Goal: Task Accomplishment & Management: Complete application form

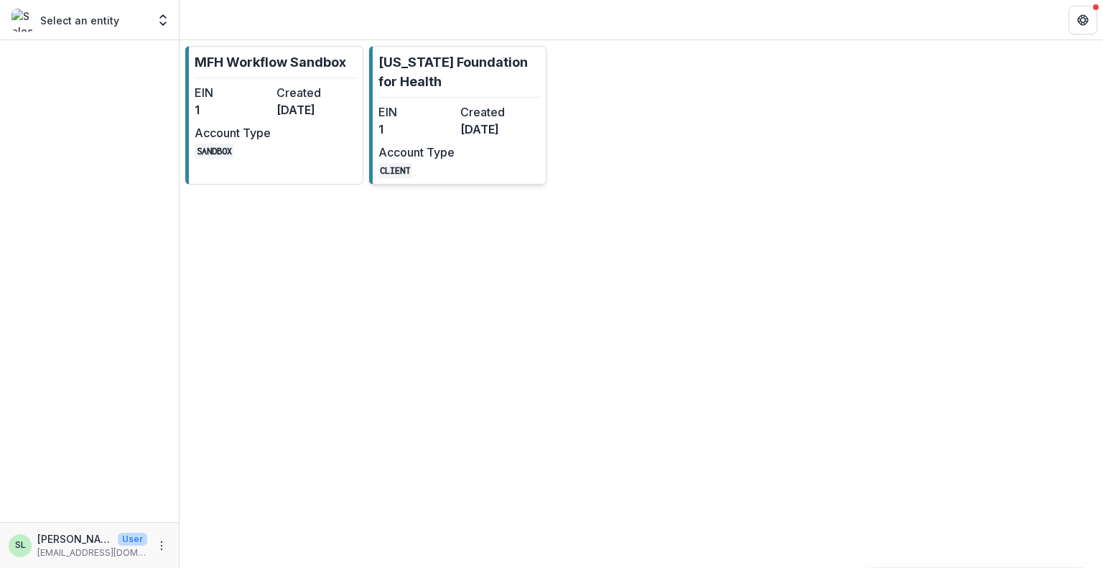
click at [426, 107] on dt "EIN" at bounding box center [416, 111] width 76 height 17
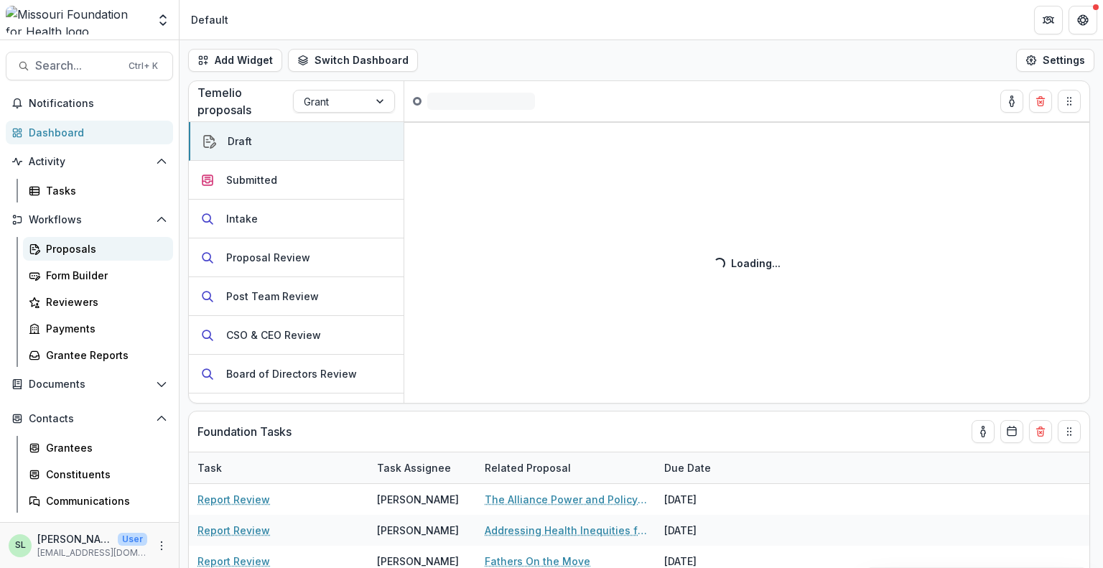
click at [62, 253] on div "Proposals" at bounding box center [104, 248] width 116 height 15
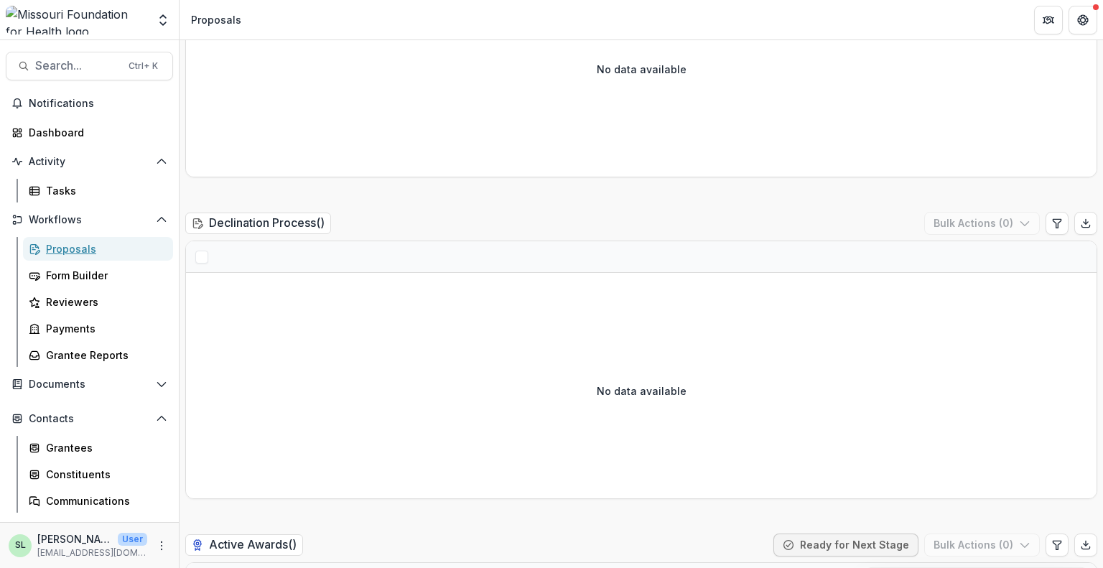
scroll to position [2542, 0]
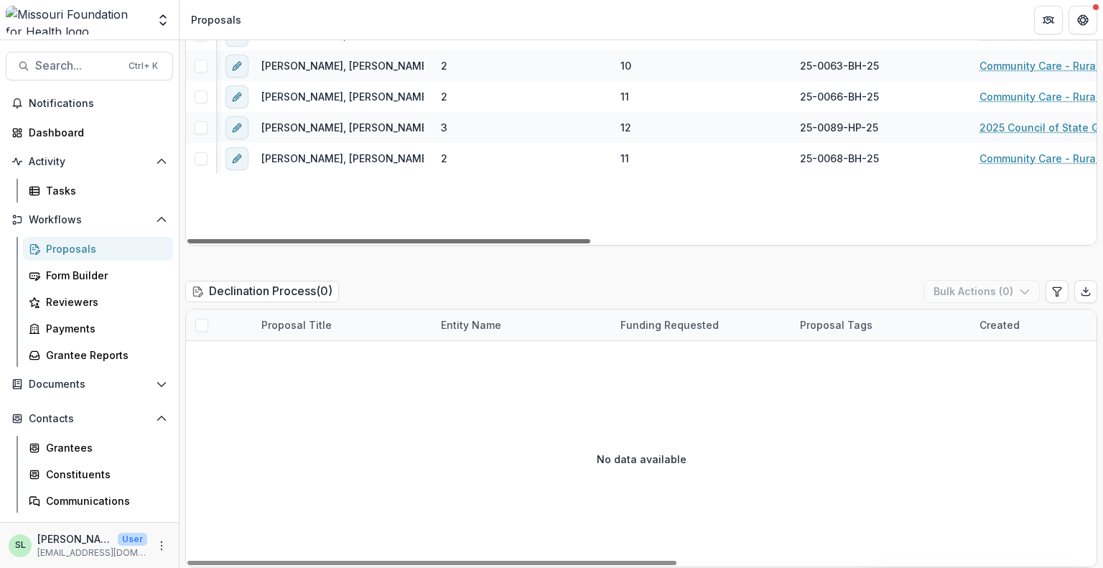
scroll to position [0, 329]
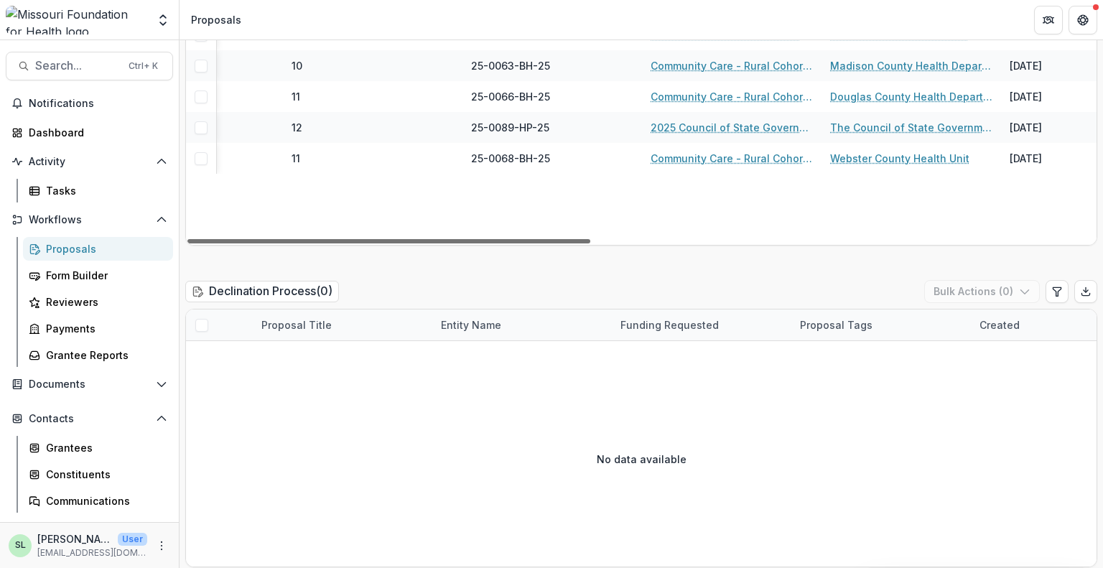
drag, startPoint x: 548, startPoint y: 210, endPoint x: 694, endPoint y: 212, distance: 145.8
click at [590, 239] on div at bounding box center [388, 241] width 403 height 4
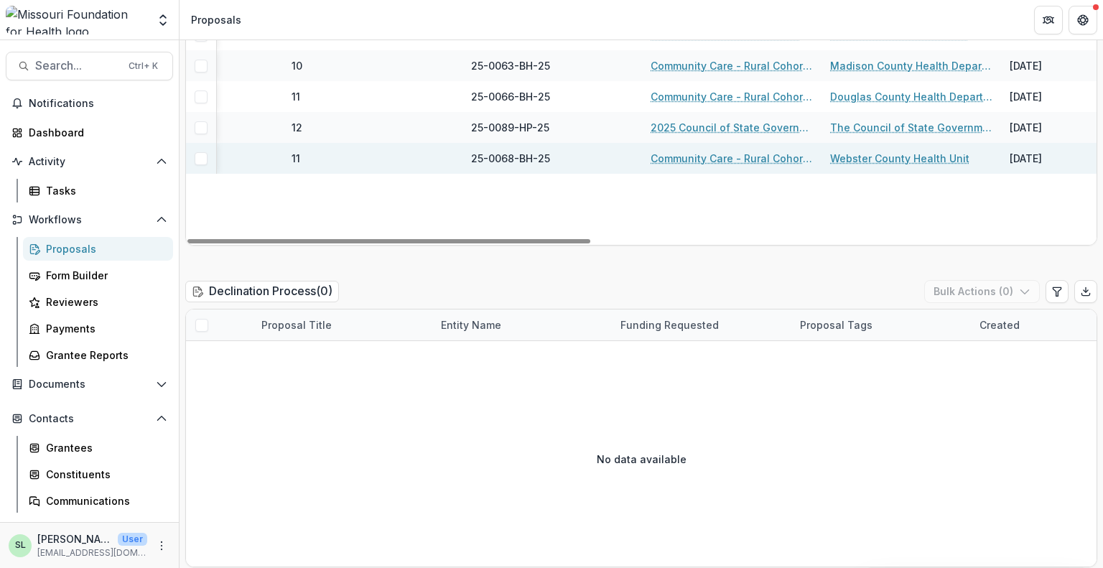
scroll to position [2298, 0]
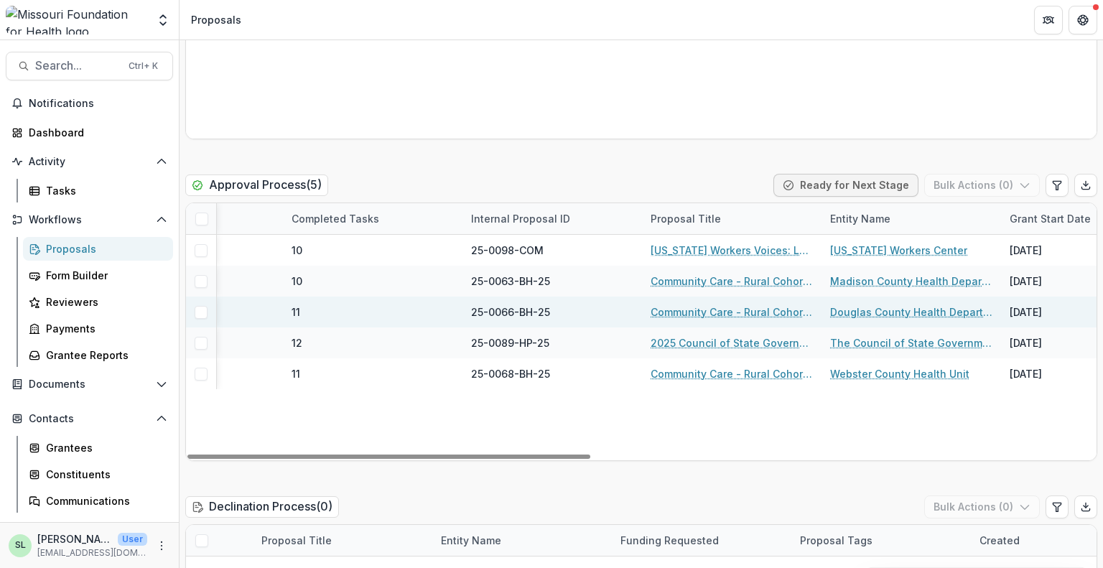
click at [738, 305] on link "Community Care - Rural Cohort Implementation Grant" at bounding box center [732, 312] width 162 height 15
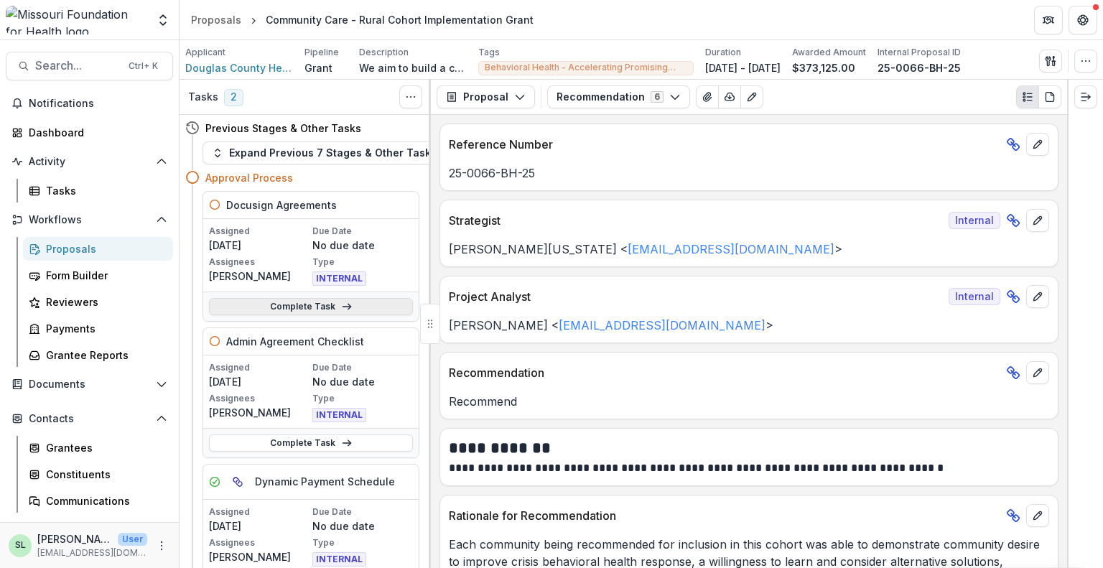
click at [312, 308] on link "Complete Task" at bounding box center [311, 306] width 204 height 17
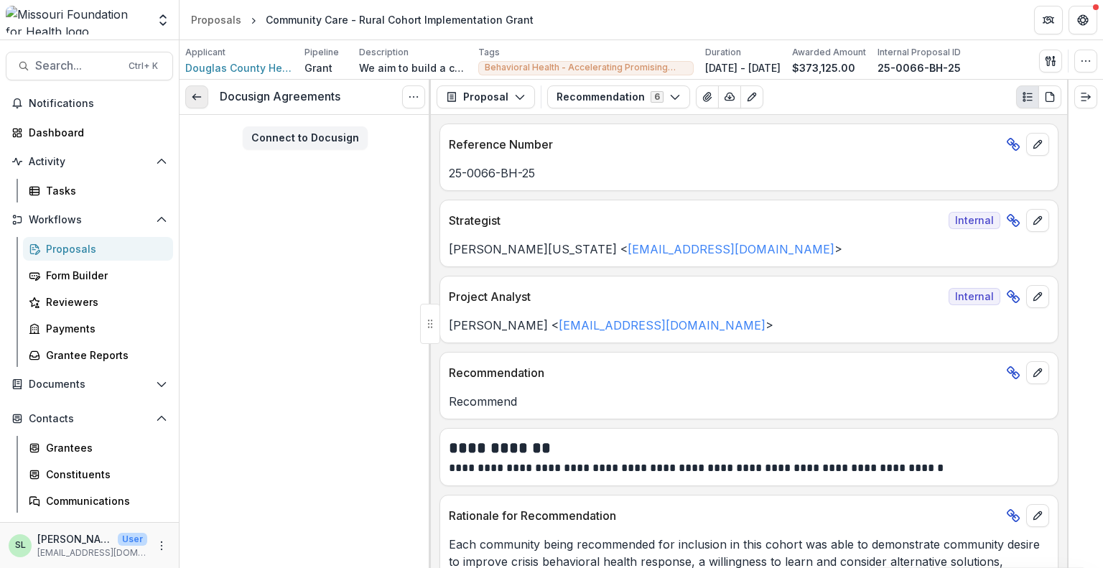
click at [187, 103] on link at bounding box center [196, 96] width 23 height 23
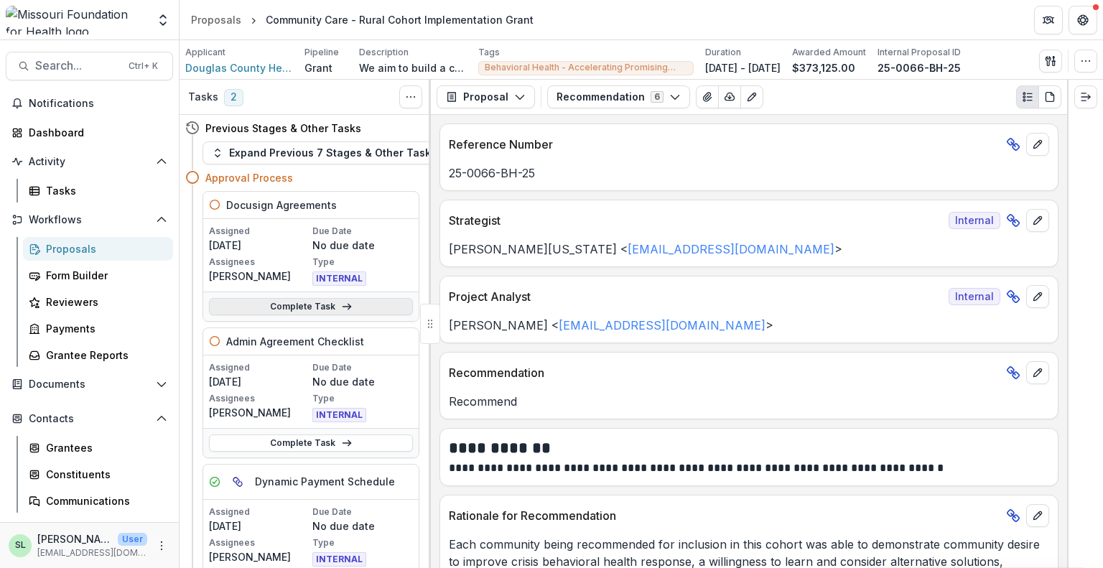
click at [302, 302] on link "Complete Task" at bounding box center [311, 306] width 204 height 17
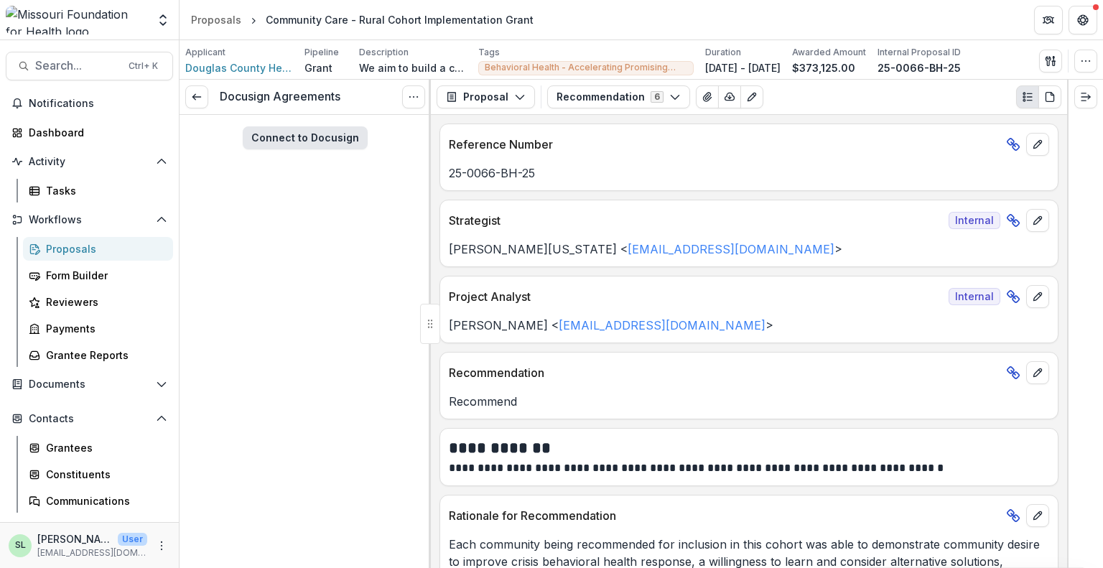
click at [299, 144] on button "Connect to Docusign" at bounding box center [305, 137] width 125 height 23
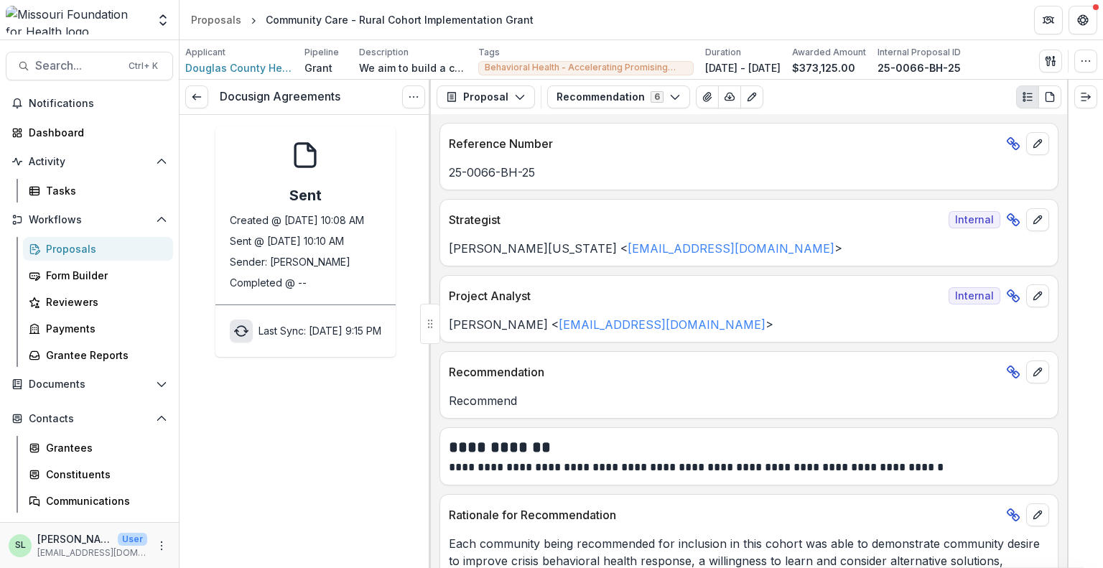
click at [236, 335] on icon "sync" at bounding box center [240, 333] width 9 height 6
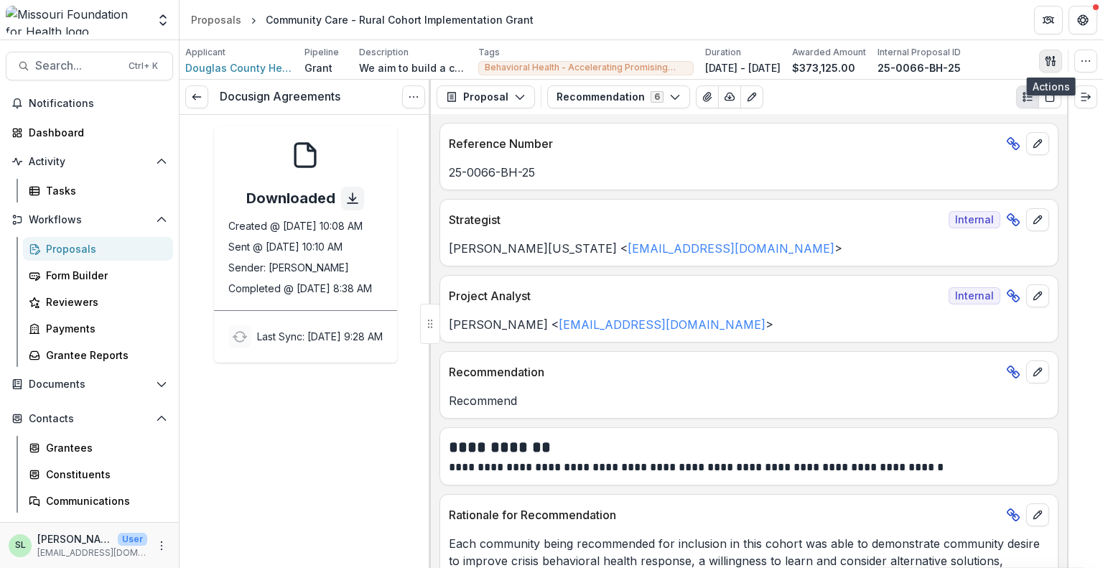
click at [1051, 59] on icon "button" at bounding box center [1050, 60] width 11 height 11
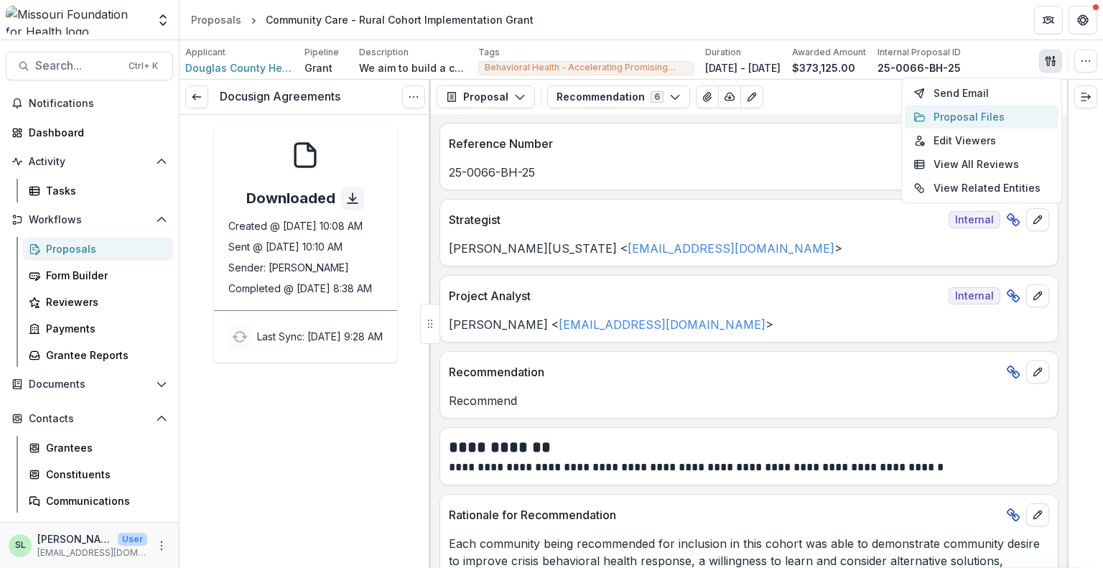
click at [954, 115] on button "Proposal Files" at bounding box center [982, 117] width 154 height 24
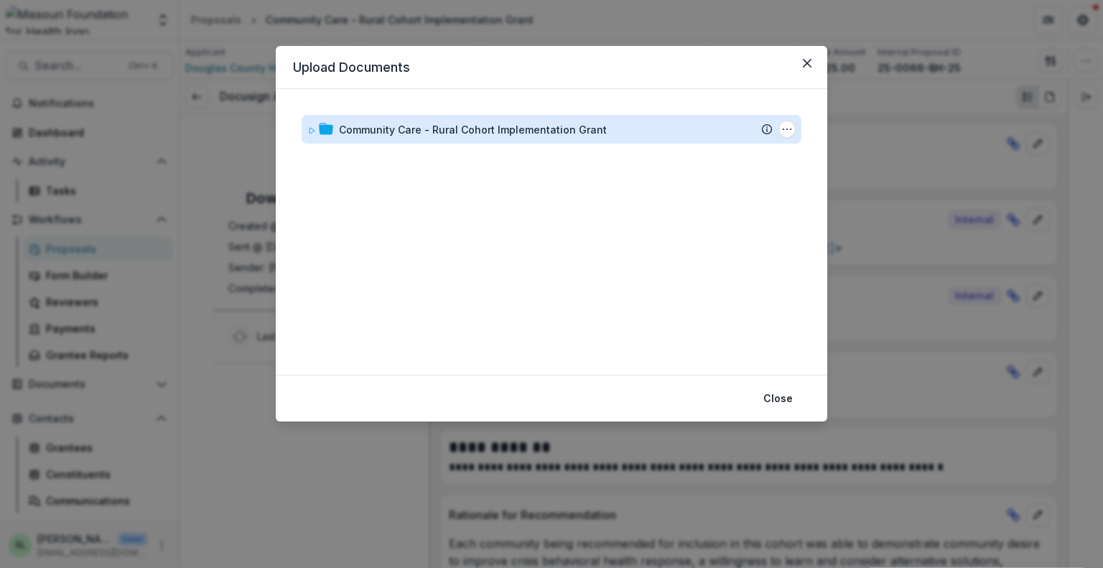
click at [571, 131] on div "Community Care - Rural Cohort Implementation Grant" at bounding box center [473, 129] width 268 height 15
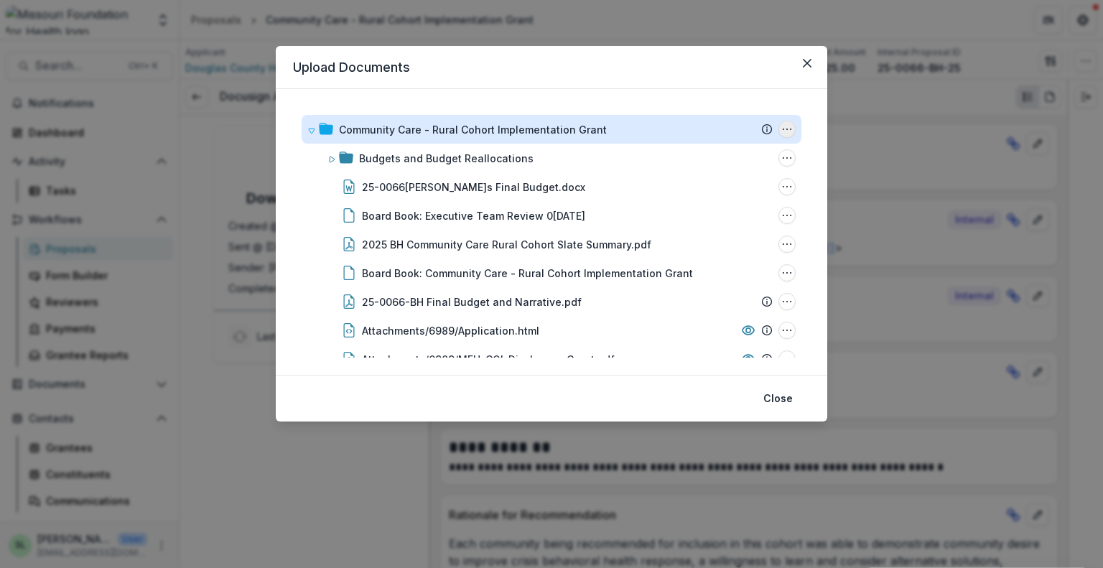
click at [790, 129] on button "Community Care - Rural Cohort Implementation Grant Options" at bounding box center [786, 129] width 17 height 17
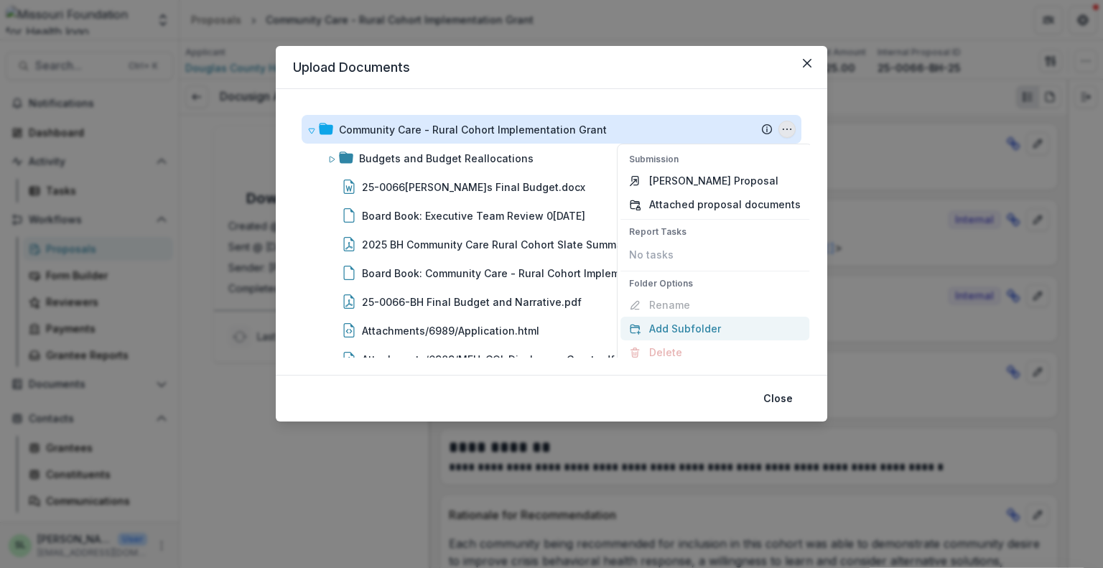
scroll to position [9, 0]
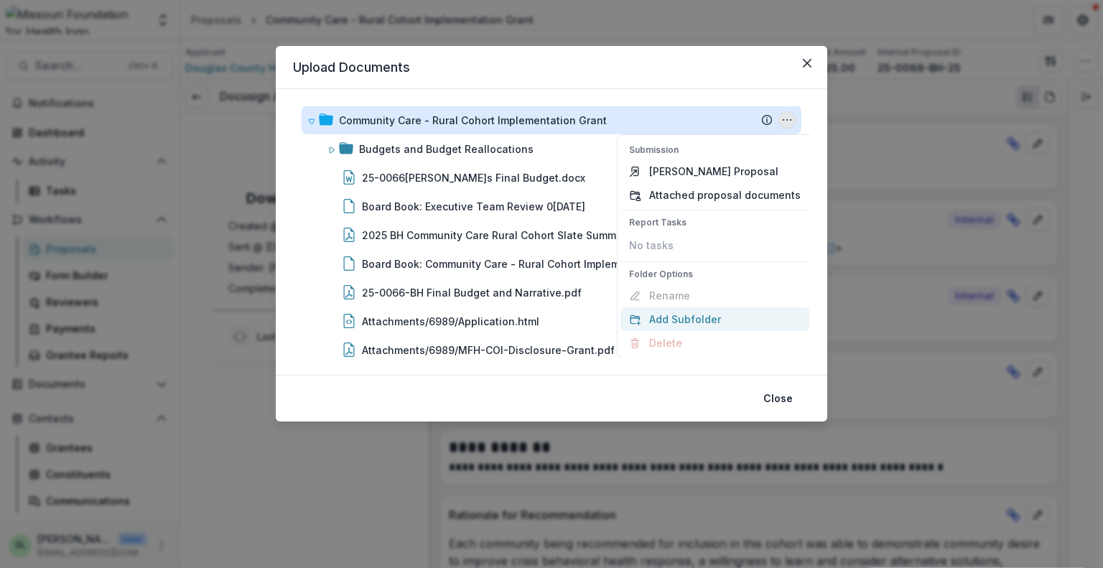
click at [699, 314] on button "Add Subfolder" at bounding box center [714, 319] width 189 height 24
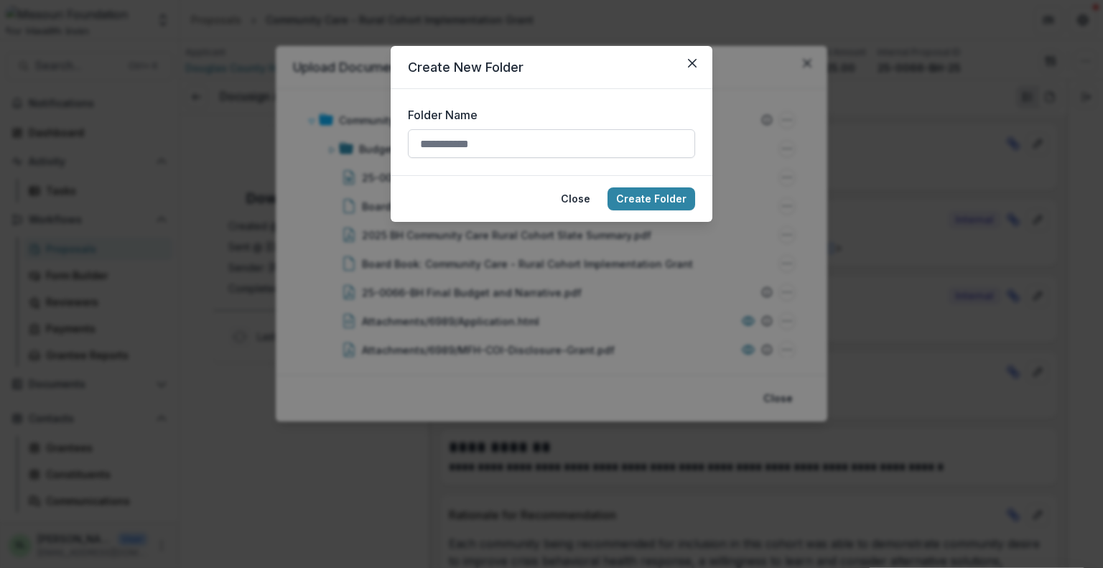
click at [499, 144] on input "Folder Name" at bounding box center [551, 143] width 287 height 29
type input "**********"
click at [658, 199] on button "Create Folder" at bounding box center [652, 198] width 88 height 23
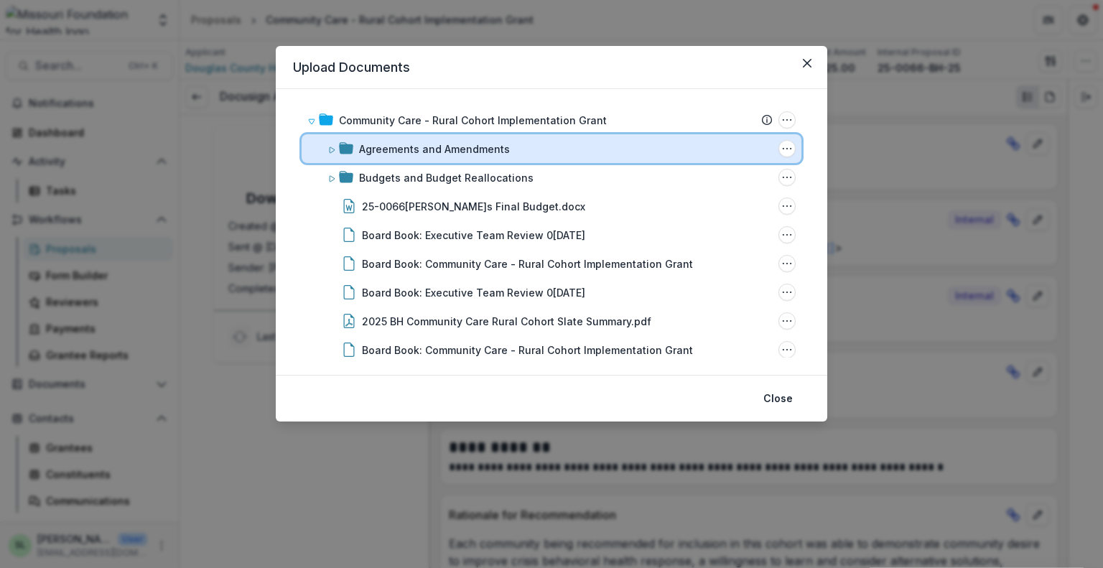
click at [330, 146] on icon at bounding box center [331, 150] width 9 height 9
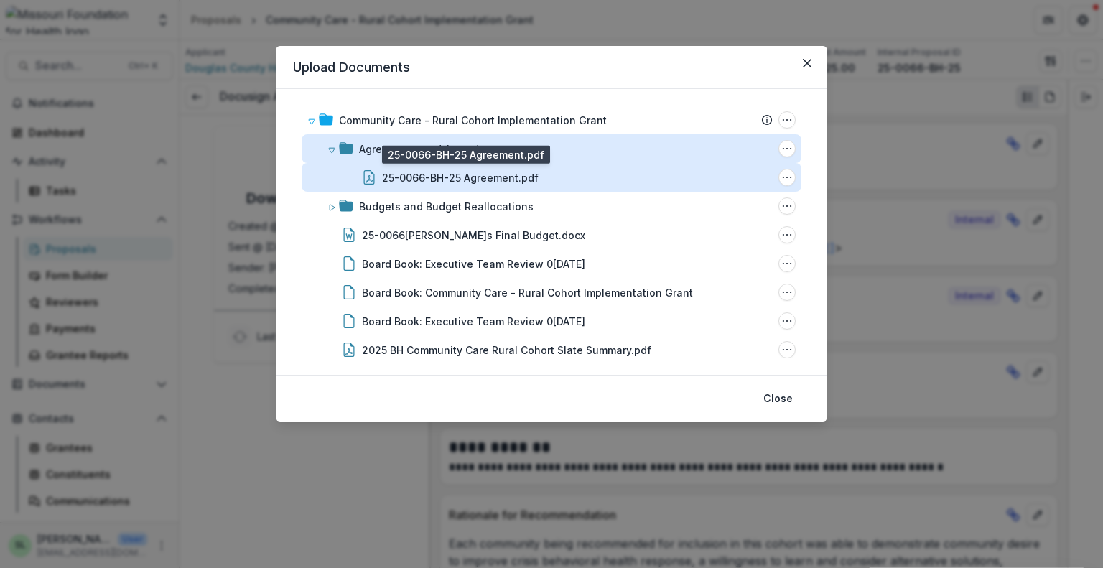
click at [419, 172] on div "25-0066-BH-25 Agreement.pdf" at bounding box center [460, 177] width 157 height 15
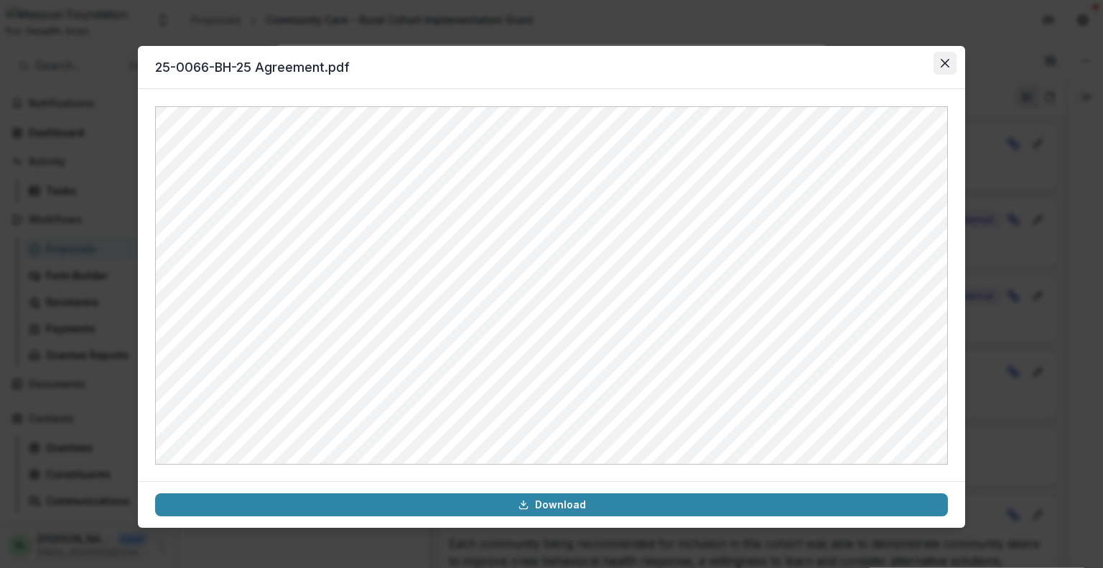
click at [954, 57] on button "Close" at bounding box center [945, 63] width 23 height 23
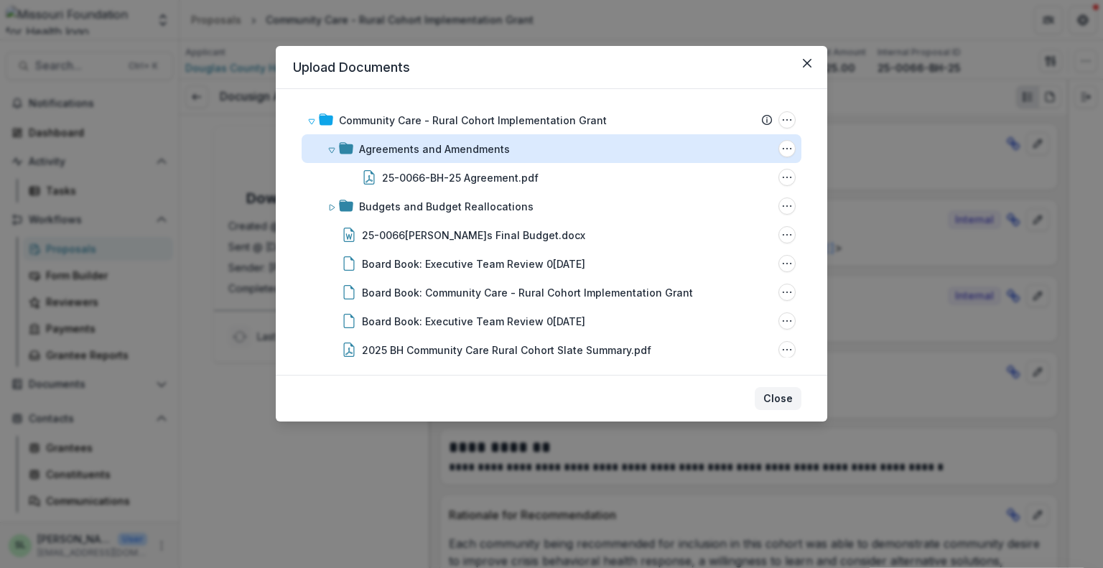
click at [783, 400] on button "Close" at bounding box center [778, 398] width 47 height 23
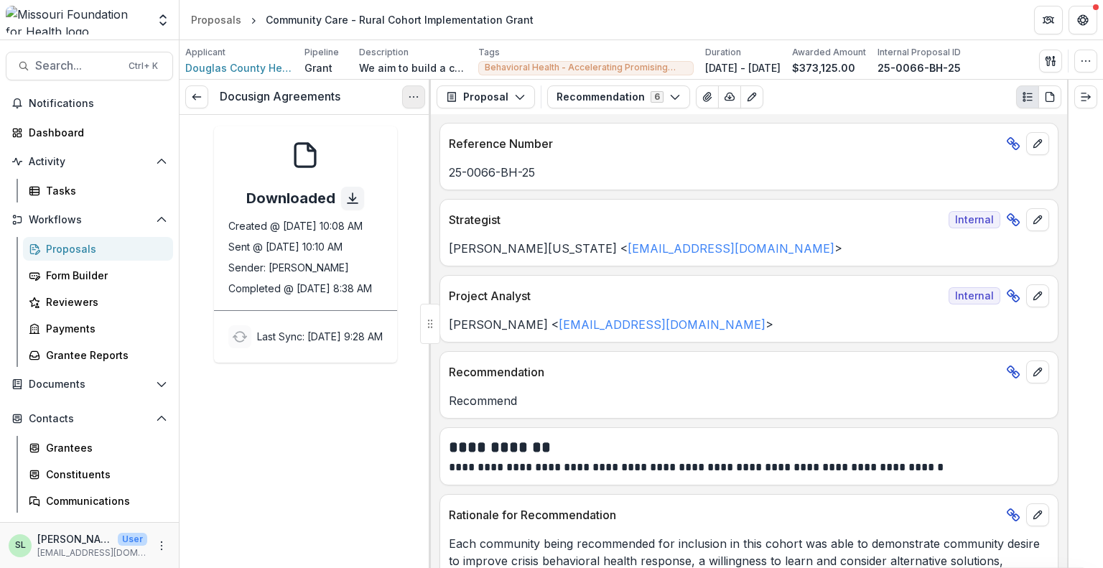
click at [414, 94] on icon "Options" at bounding box center [413, 96] width 11 height 11
click at [338, 125] on link "View task" at bounding box center [345, 130] width 154 height 24
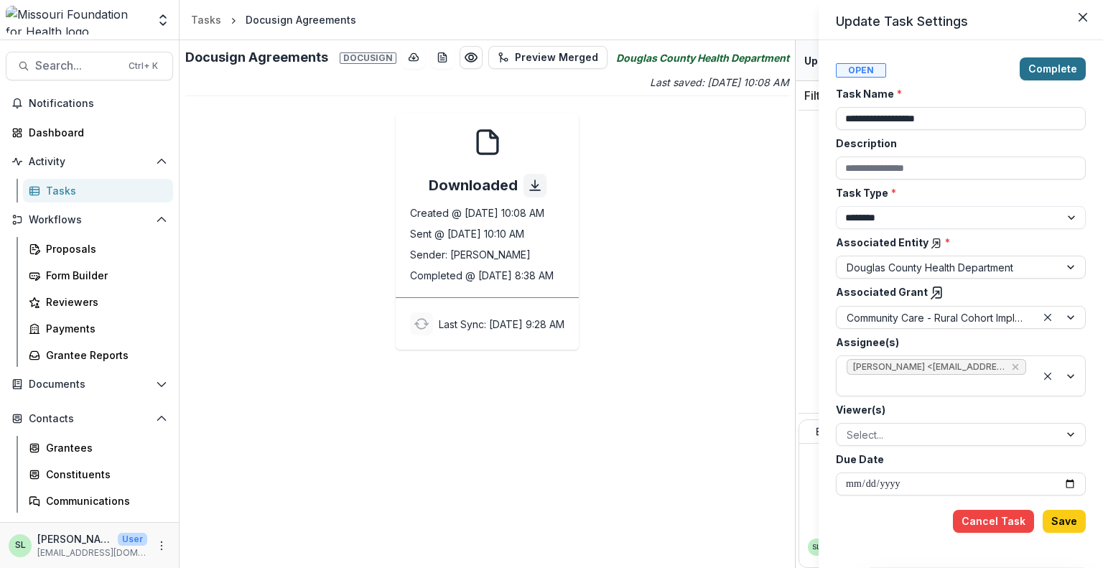
click at [1051, 67] on button "Complete" at bounding box center [1053, 68] width 66 height 23
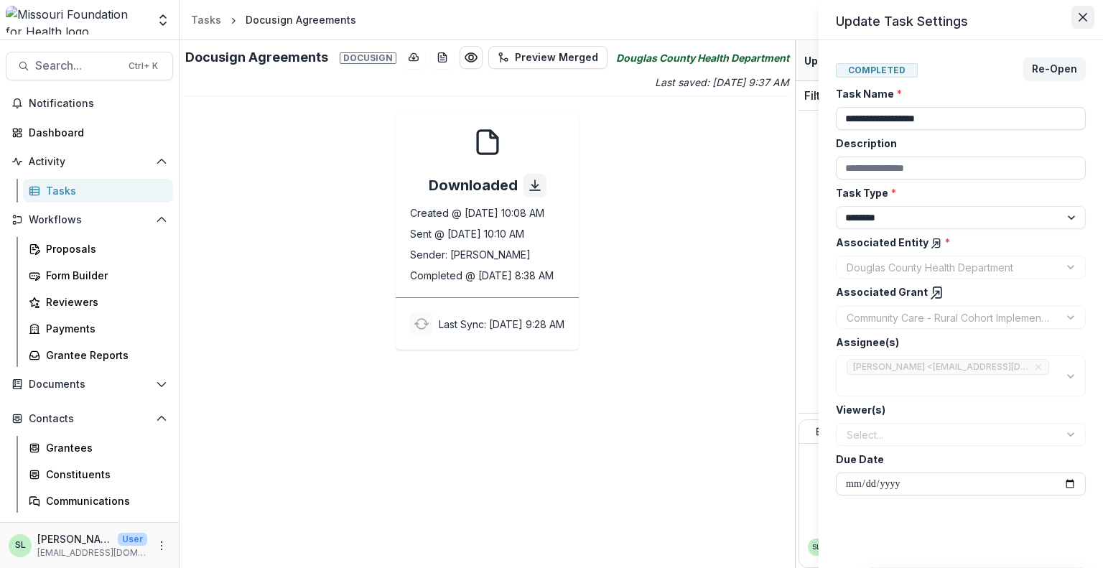
click at [1086, 20] on icon "Close" at bounding box center [1083, 17] width 9 height 9
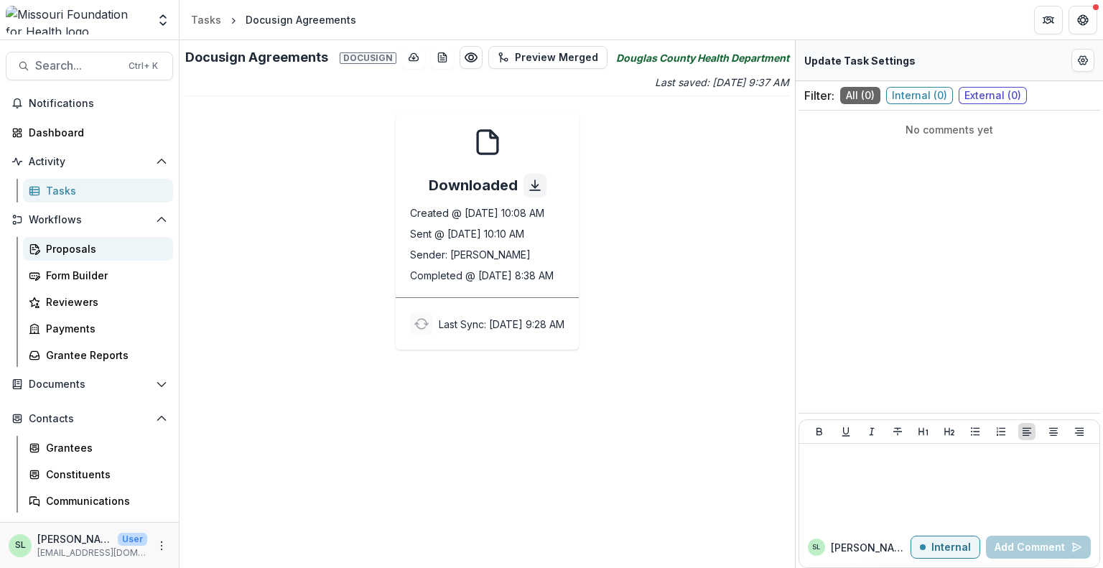
click at [60, 246] on div "Proposals" at bounding box center [104, 248] width 116 height 15
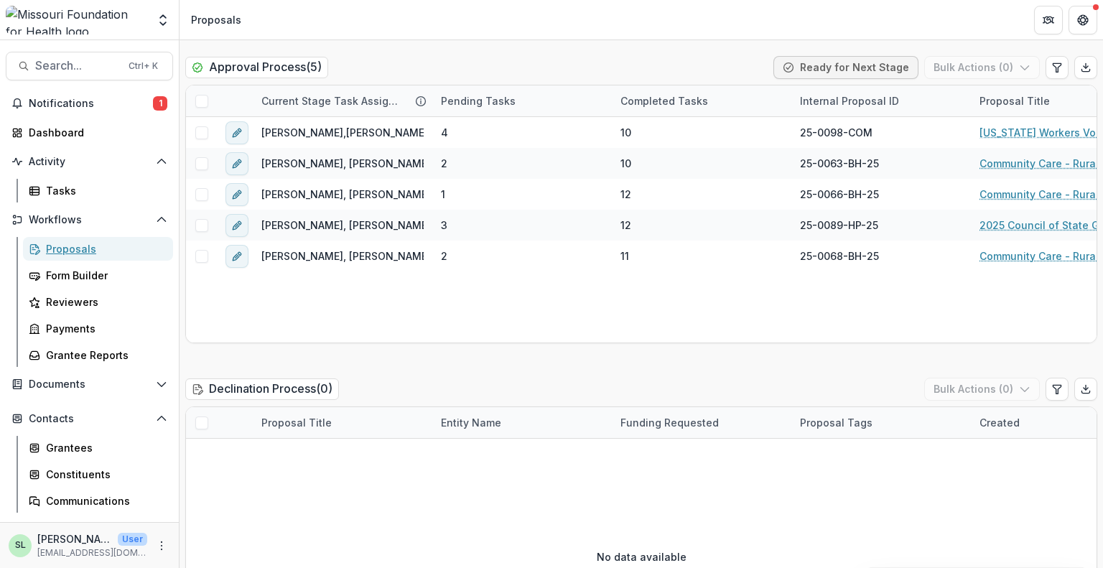
scroll to position [2442, 0]
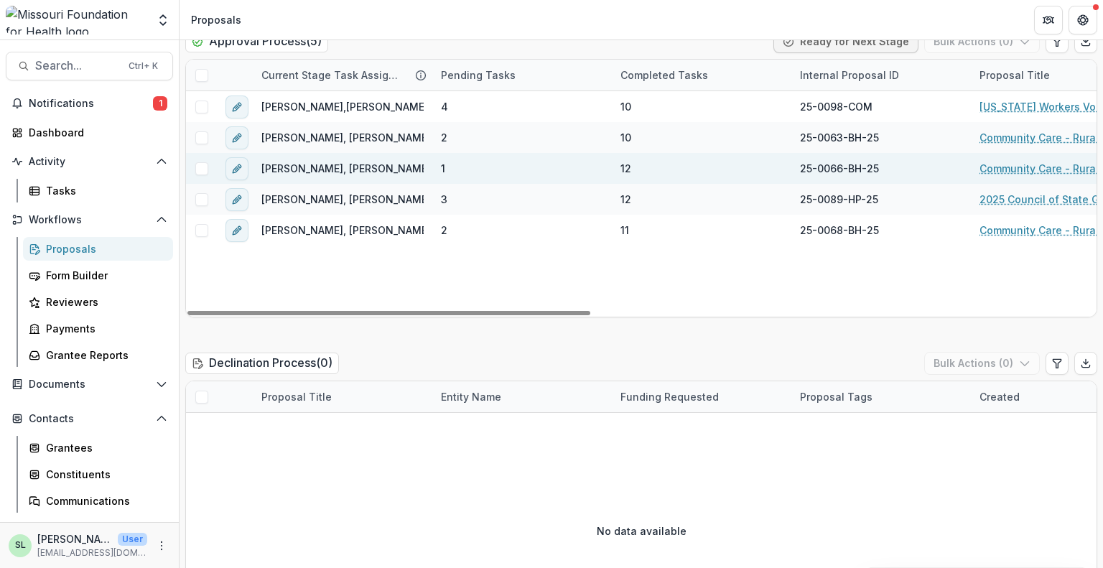
click at [1023, 161] on link "Community Care - Rural Cohort Implementation Grant" at bounding box center [1061, 168] width 162 height 15
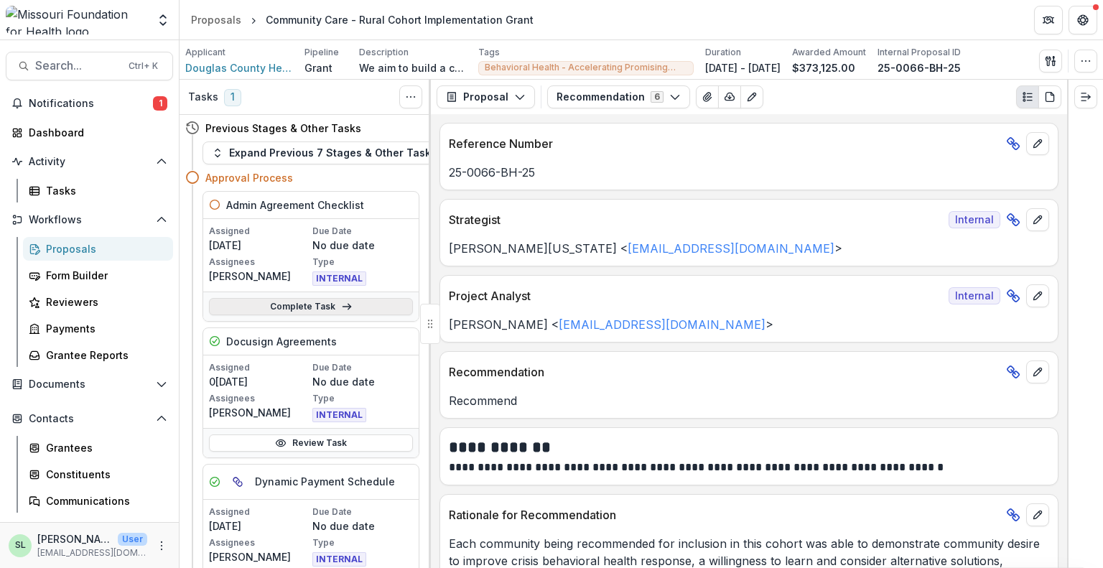
click at [315, 310] on link "Complete Task" at bounding box center [311, 306] width 204 height 17
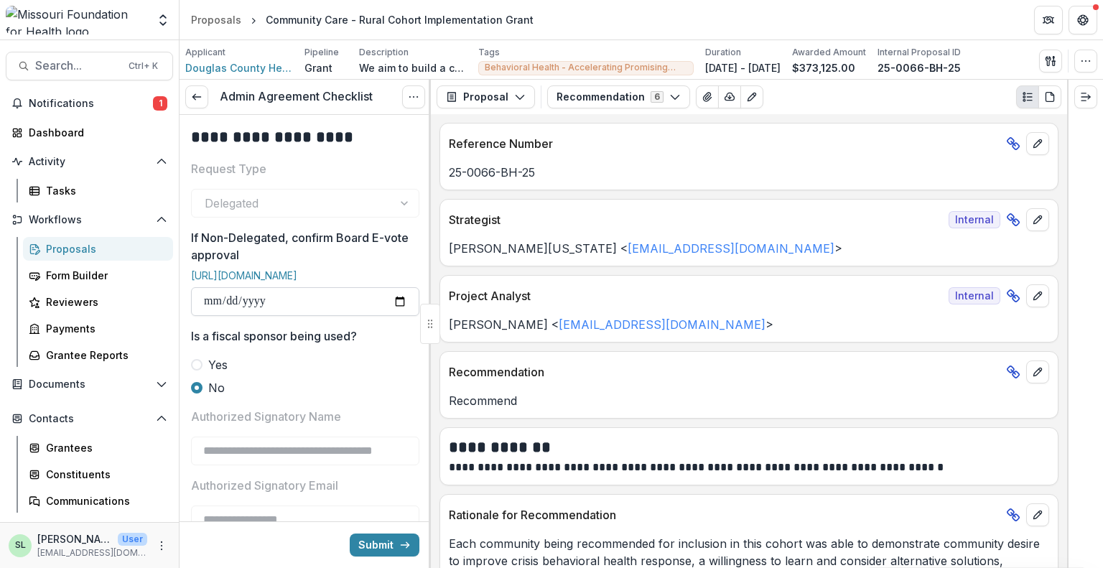
scroll to position [72, 0]
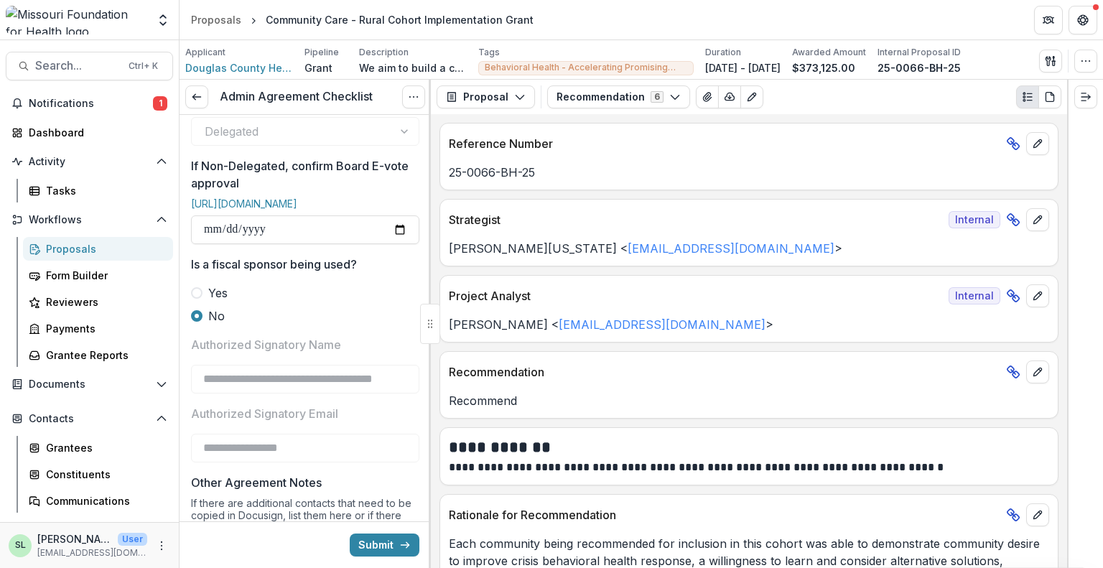
drag, startPoint x: 313, startPoint y: 239, endPoint x: 159, endPoint y: 239, distance: 153.7
click at [159, 239] on main "Search... Ctrl + K Notifications 1 Dashboard Activity Tasks Workflows Proposals…" at bounding box center [551, 304] width 1103 height 528
click at [313, 301] on label "Yes" at bounding box center [305, 292] width 228 height 17
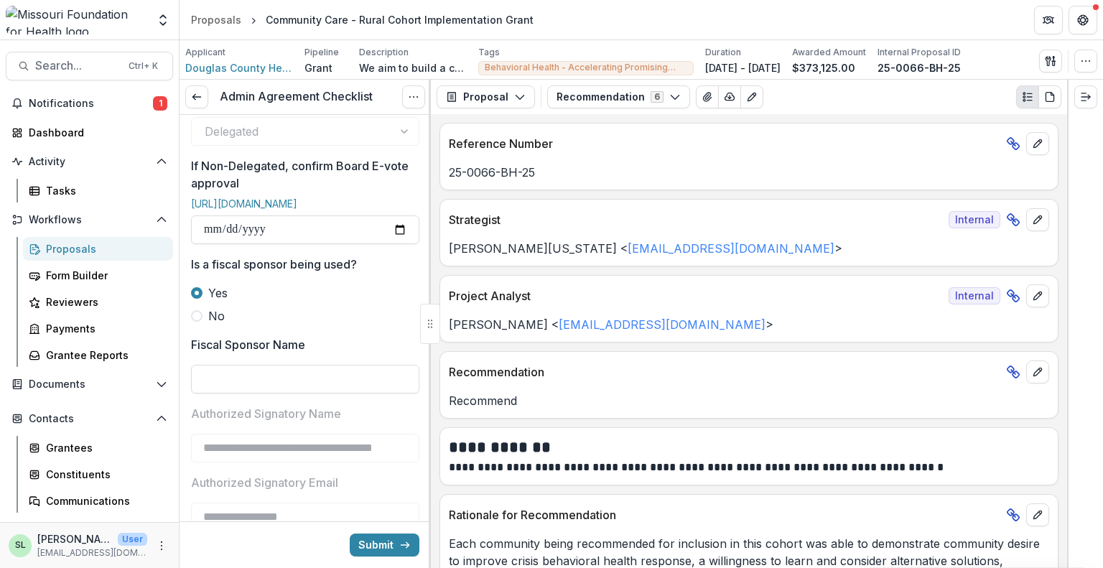
click at [217, 325] on span "No" at bounding box center [216, 315] width 17 height 17
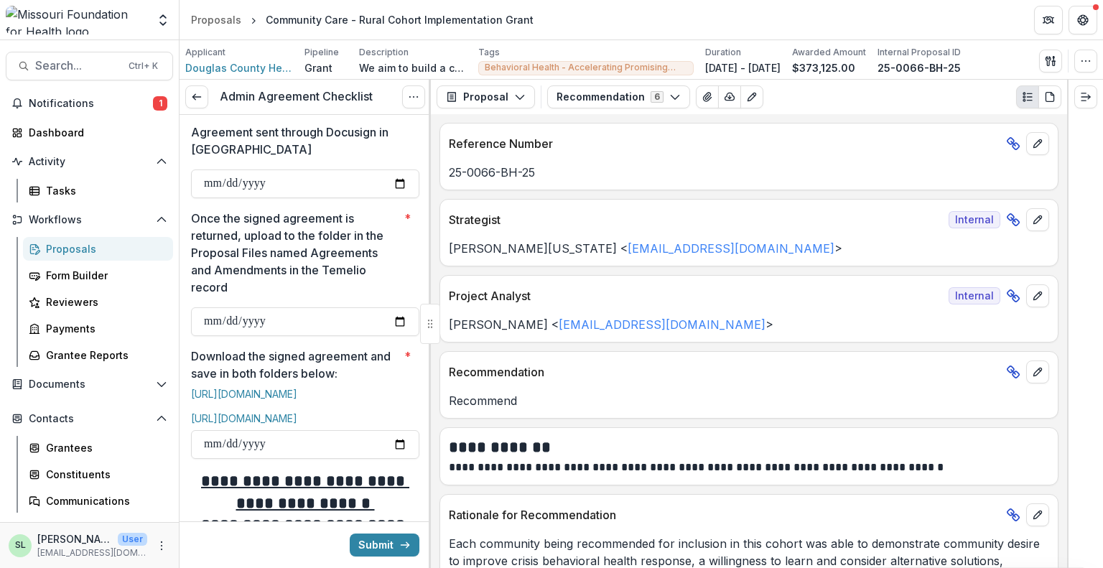
scroll to position [646, 0]
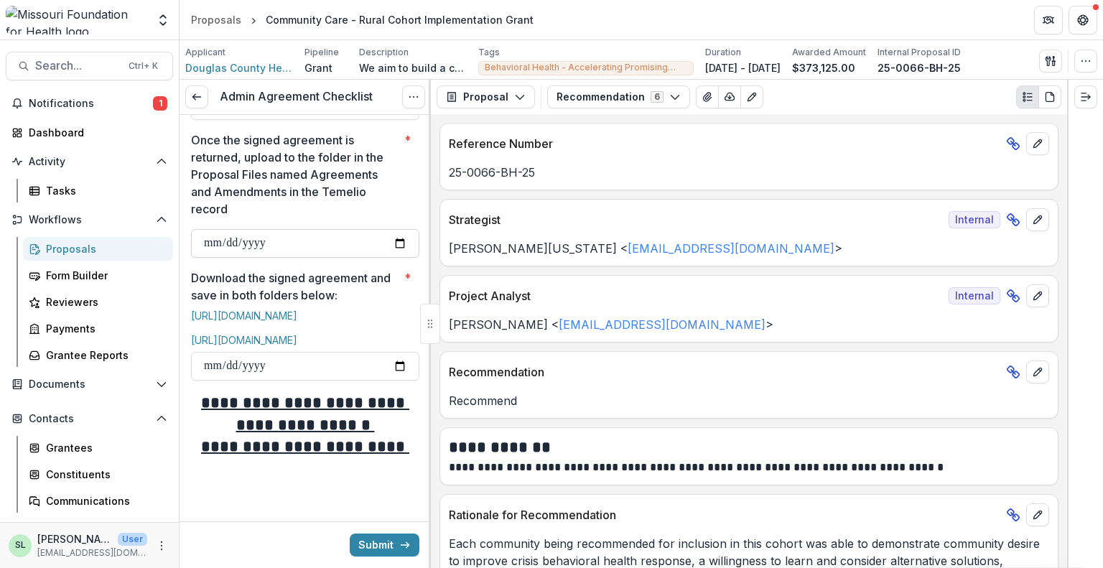
click at [403, 251] on input "Once the signed agreement is returned, upload to the folder in the Proposal Fil…" at bounding box center [305, 243] width 228 height 29
click at [394, 248] on input "Once the signed agreement is returned, upload to the folder in the Proposal Fil…" at bounding box center [305, 243] width 228 height 29
type input "**********"
click at [261, 322] on link "https://mffh.sharepoint.com/:f:/s/BlackBaudGrantMakingDocuments/EgkuFt-sJ_9QpnI…" at bounding box center [244, 316] width 106 height 12
click at [279, 346] on link "https://mffh.sharepoint.com/:f:/s/progadmin/EiYuWrVN3XlCg1zhDfZDks4B_ZU7qOqH8e8…" at bounding box center [244, 340] width 106 height 12
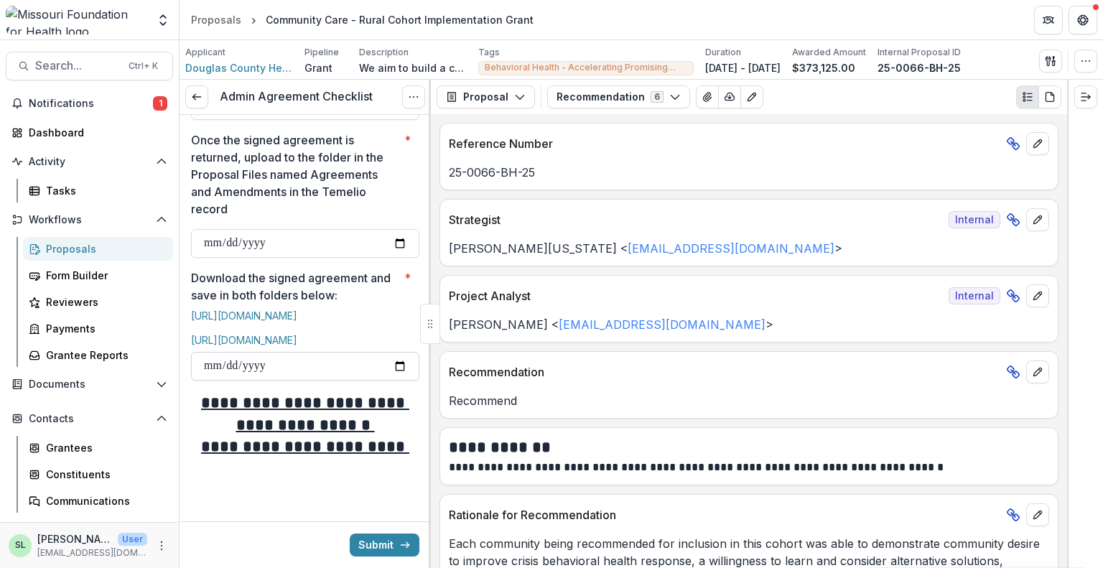
click at [409, 381] on input "Download the signed agreement and save in both folders below: *" at bounding box center [305, 366] width 228 height 29
click at [396, 381] on input "Download the signed agreement and save in both folders below: *" at bounding box center [305, 366] width 228 height 29
type input "**********"
click at [381, 542] on button "Submit" at bounding box center [385, 545] width 70 height 23
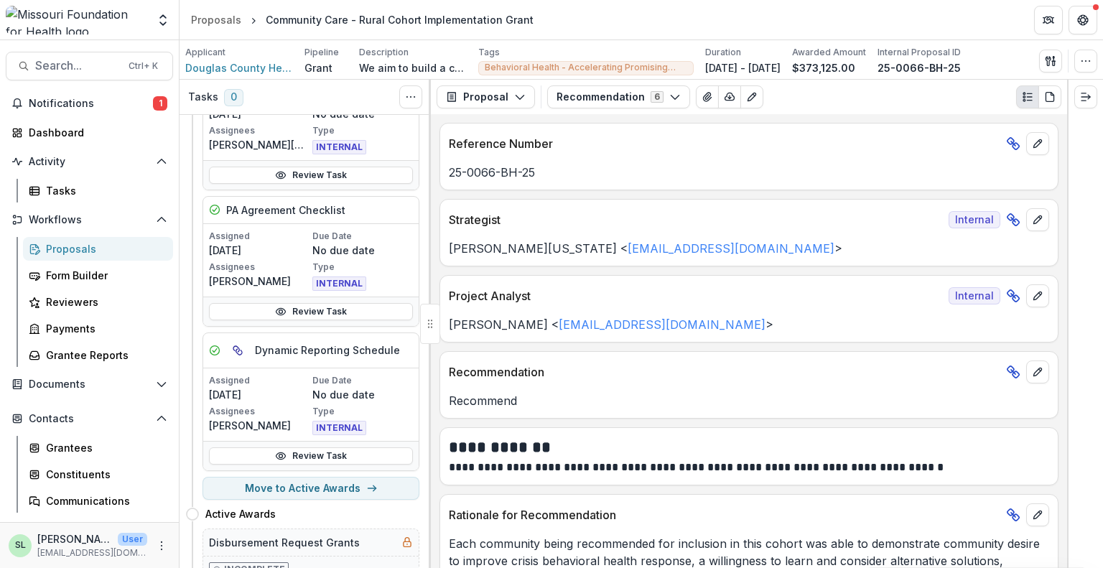
scroll to position [575, 0]
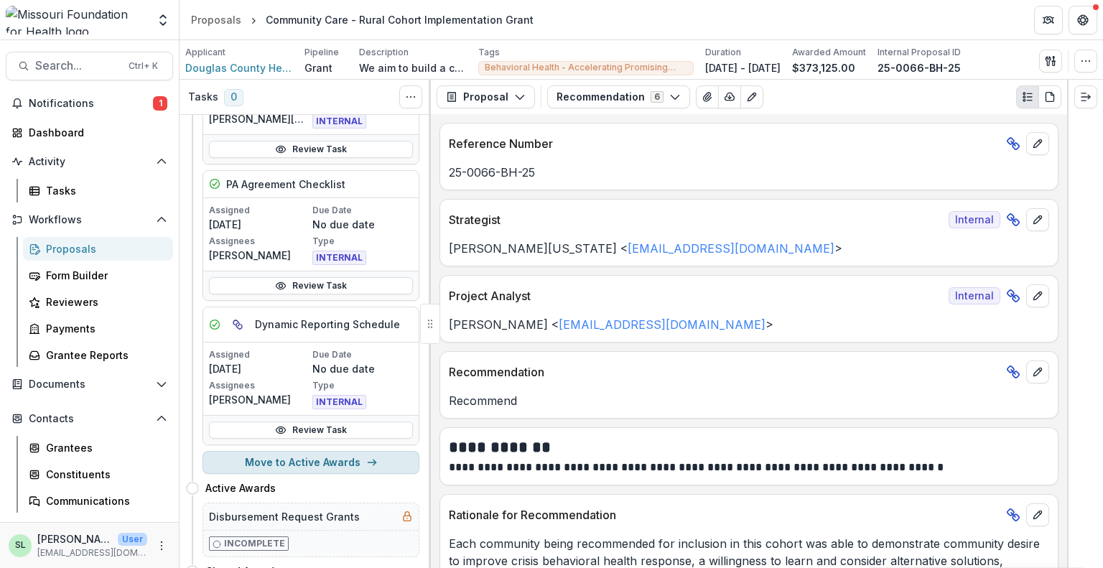
click at [350, 453] on button "Move to Active Awards" at bounding box center [311, 462] width 217 height 23
select select "**********"
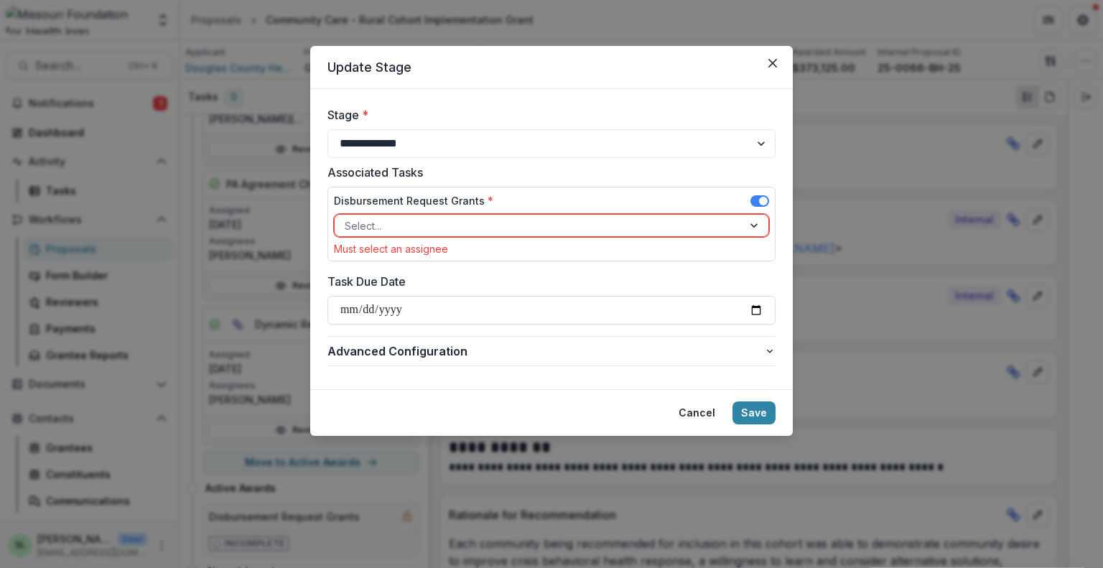
click at [512, 224] on div at bounding box center [539, 226] width 388 height 18
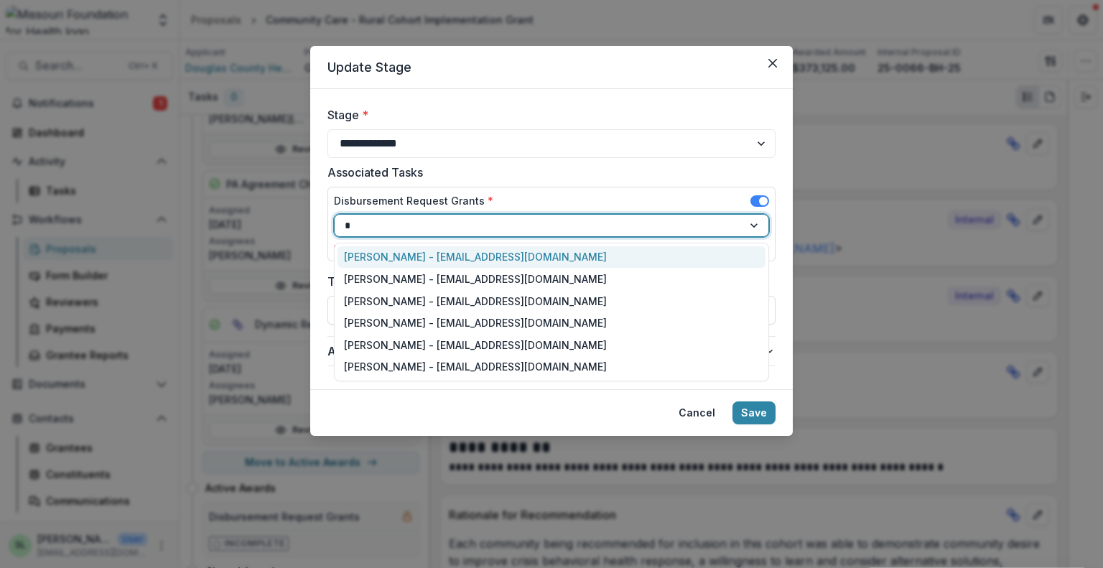
type input "**"
click at [474, 254] on div "Sada Lindsey - slindsey@mffh.org" at bounding box center [552, 257] width 428 height 22
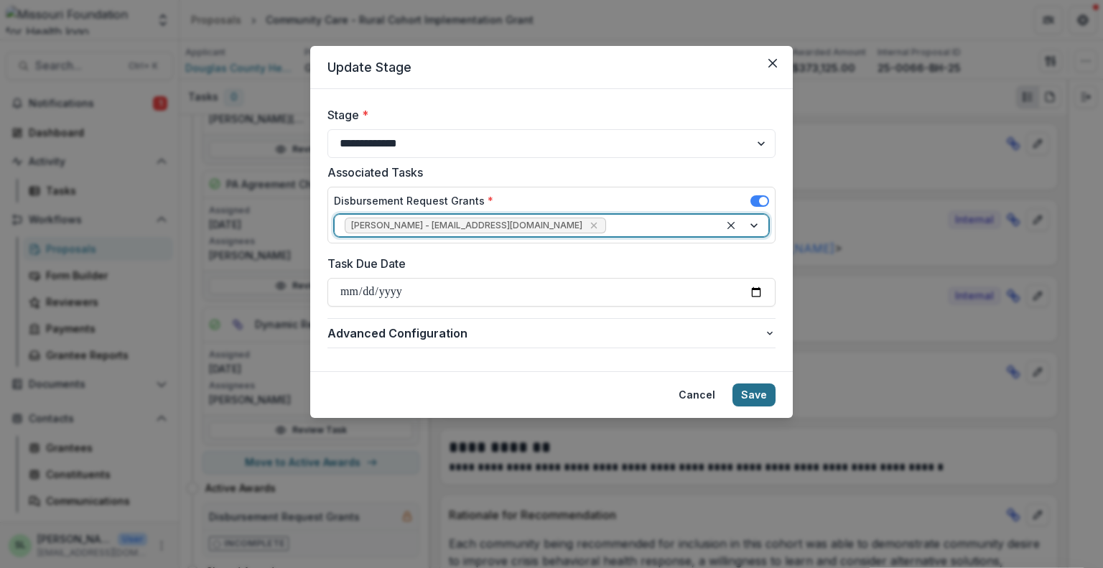
click at [738, 394] on button "Save" at bounding box center [754, 394] width 43 height 23
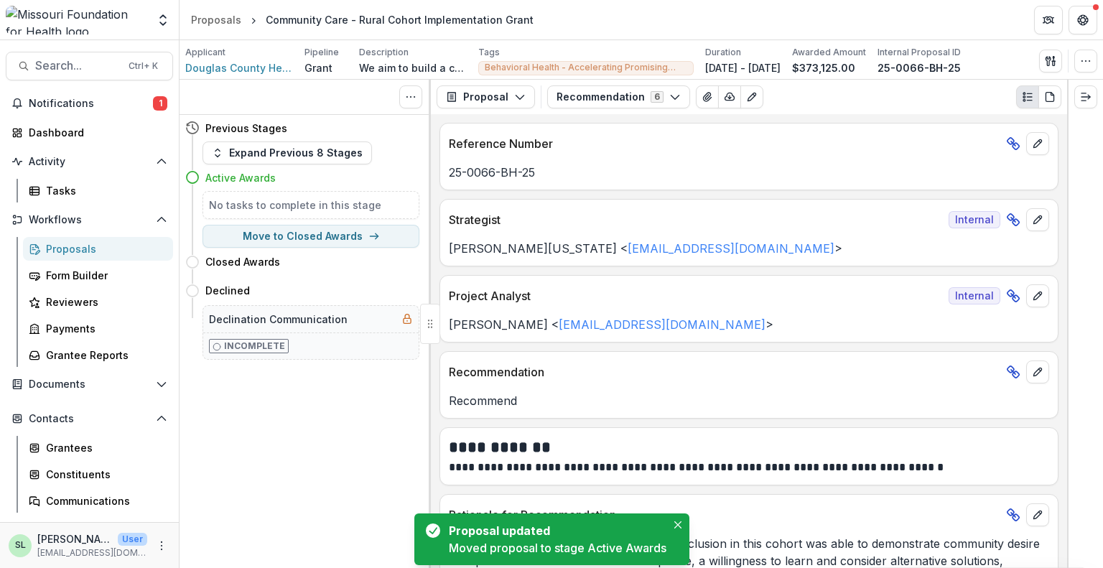
scroll to position [0, 0]
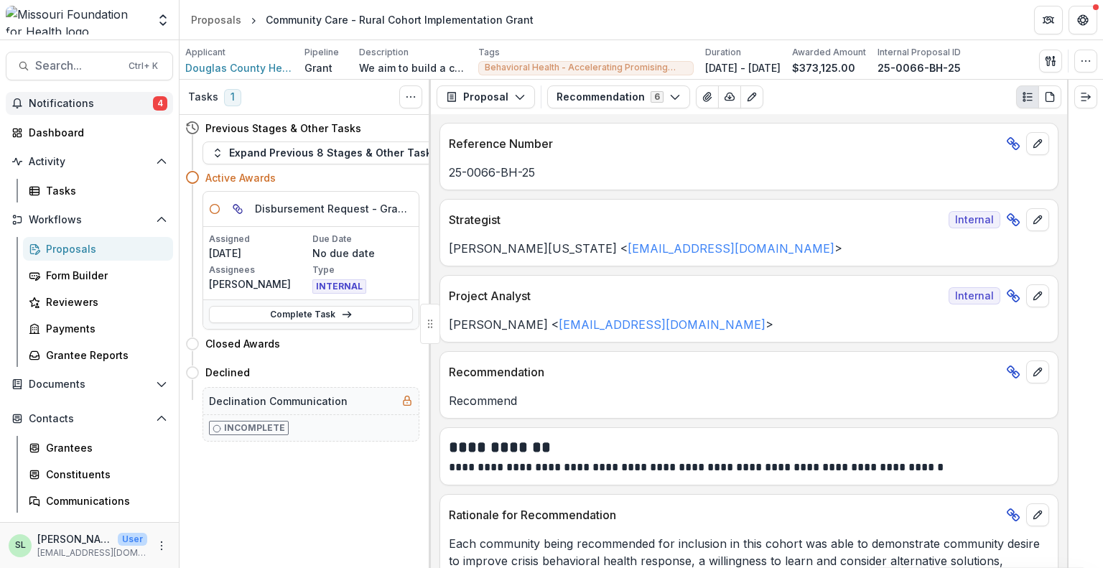
click at [95, 92] on button "Notifications 4" at bounding box center [89, 103] width 167 height 23
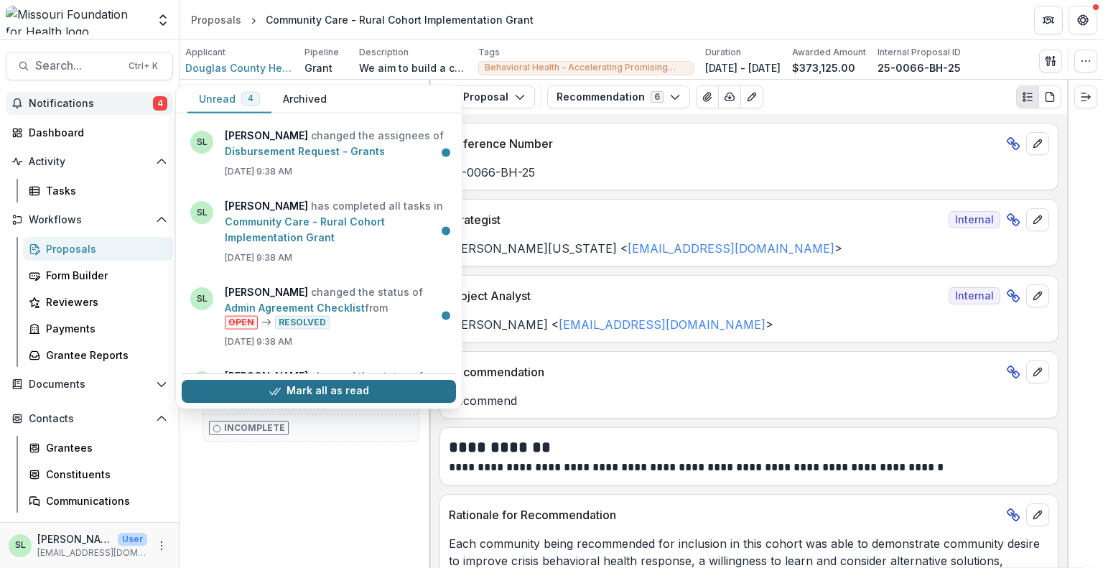
click at [363, 396] on button "Mark all as read" at bounding box center [319, 391] width 274 height 23
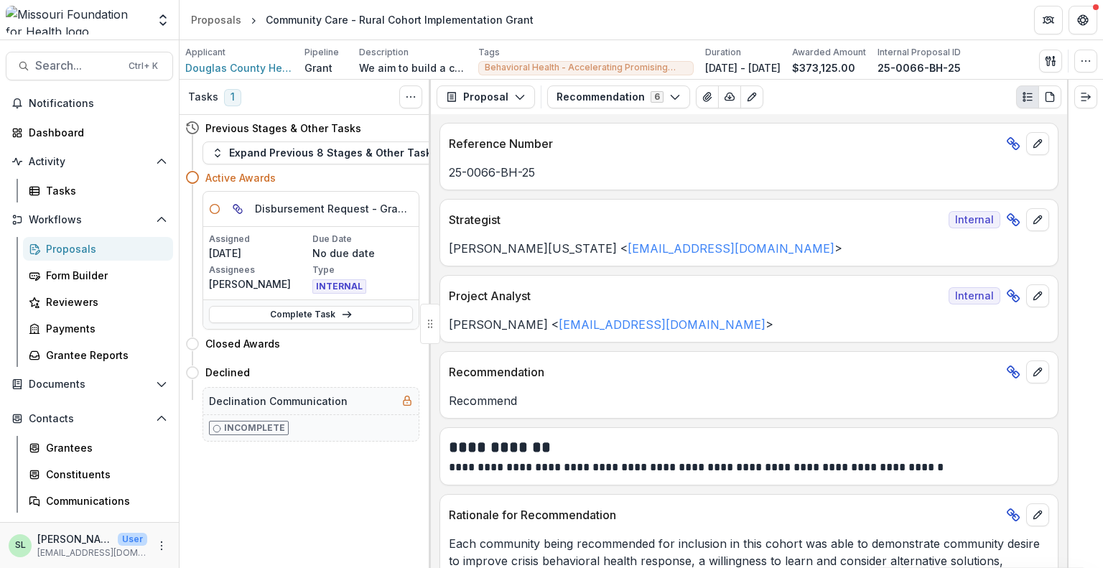
click at [81, 243] on div "Proposals" at bounding box center [104, 248] width 116 height 15
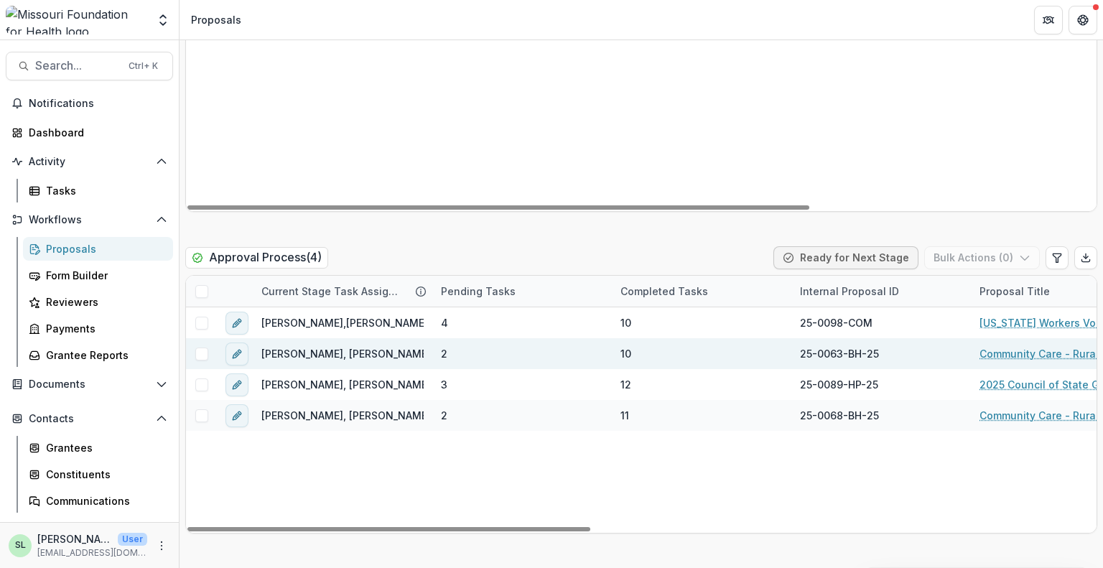
scroll to position [2226, 0]
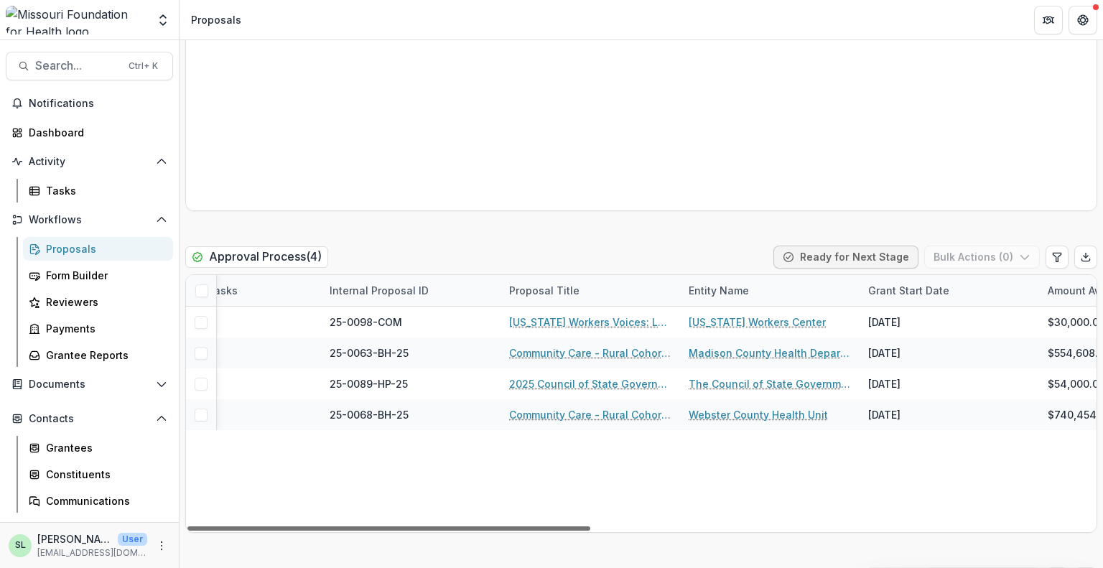
drag, startPoint x: 565, startPoint y: 495, endPoint x: 773, endPoint y: 496, distance: 207.5
click at [590, 526] on div at bounding box center [388, 528] width 403 height 4
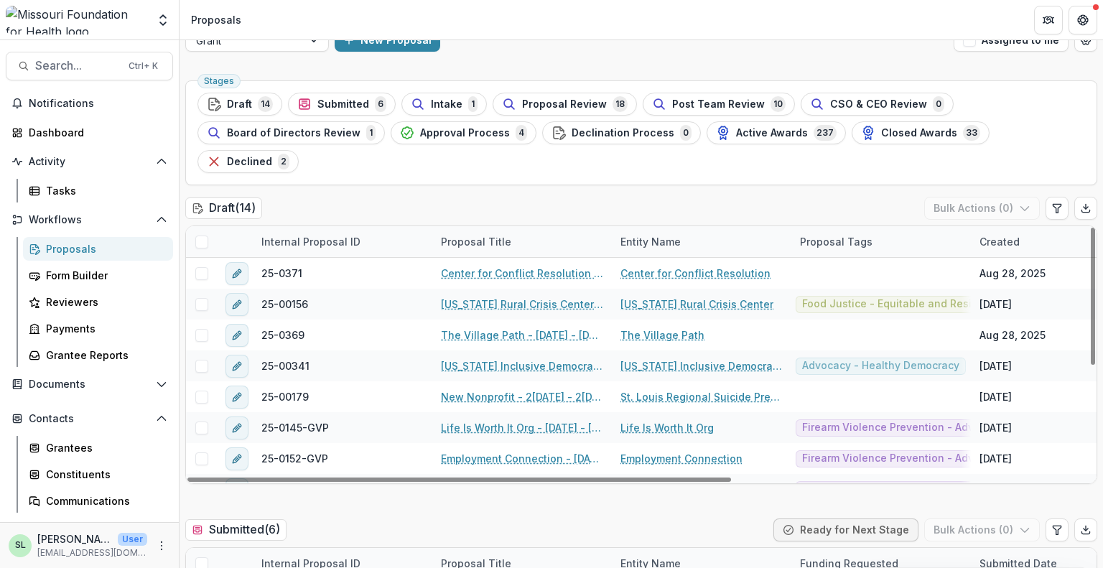
scroll to position [0, 0]
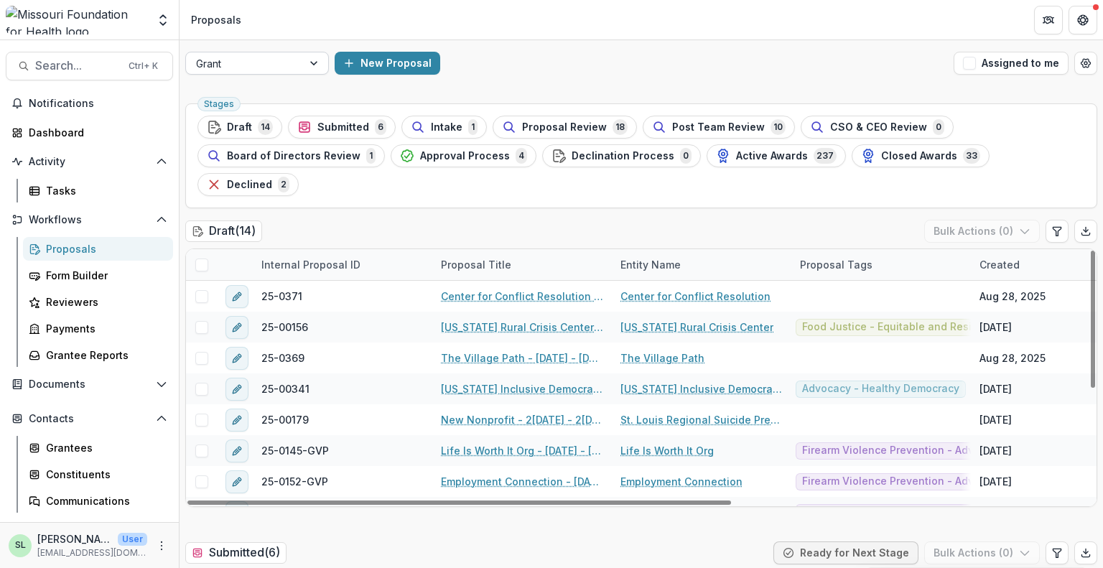
click at [305, 65] on div at bounding box center [315, 63] width 26 height 22
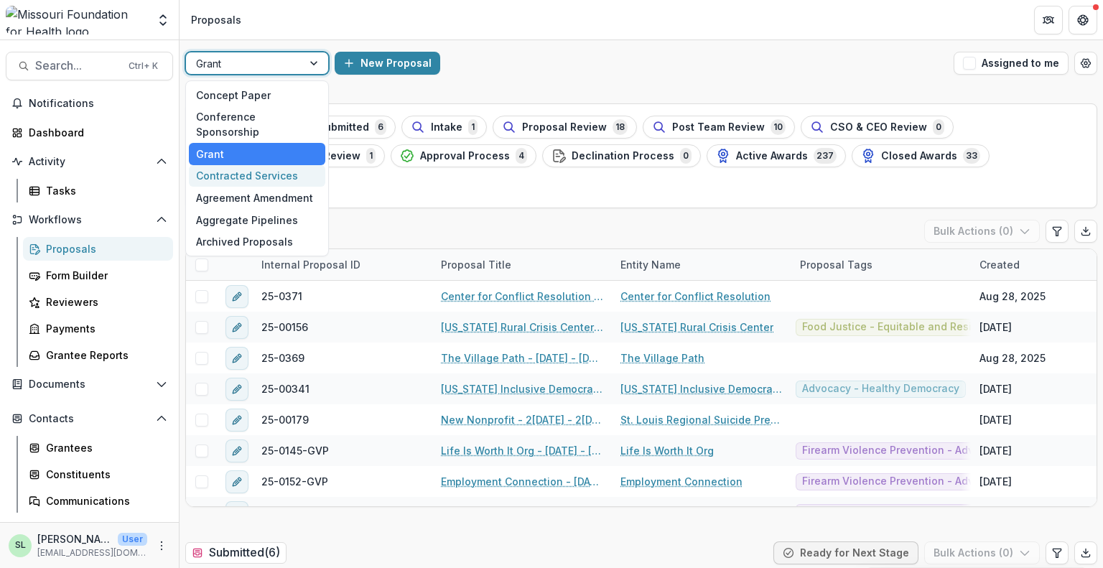
click at [285, 165] on div "Contracted Services" at bounding box center [257, 176] width 136 height 22
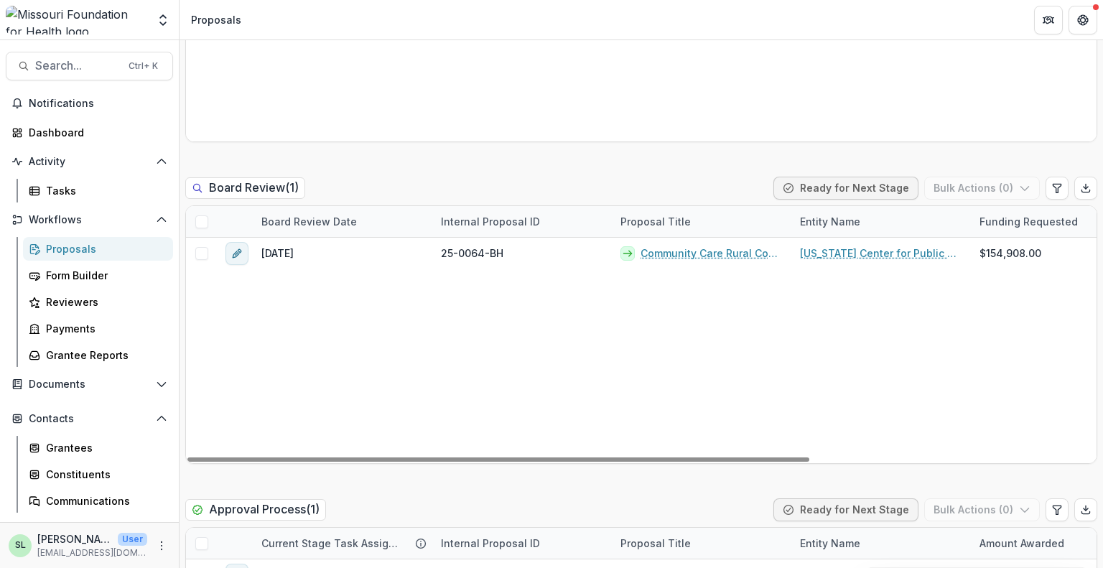
scroll to position [2083, 0]
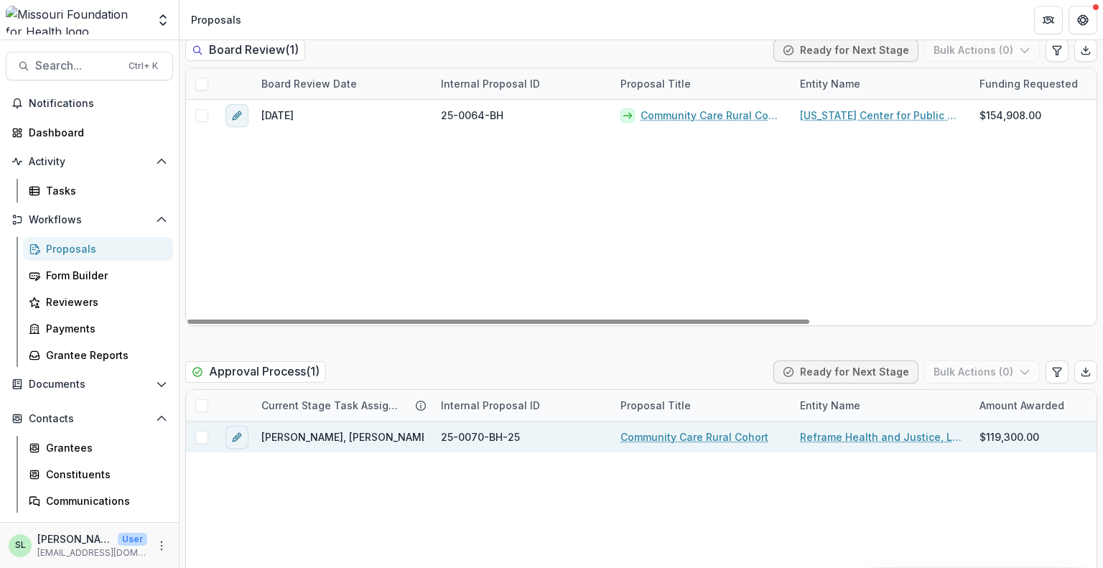
click at [679, 431] on link "Community Care Rural Cohort" at bounding box center [694, 436] width 148 height 15
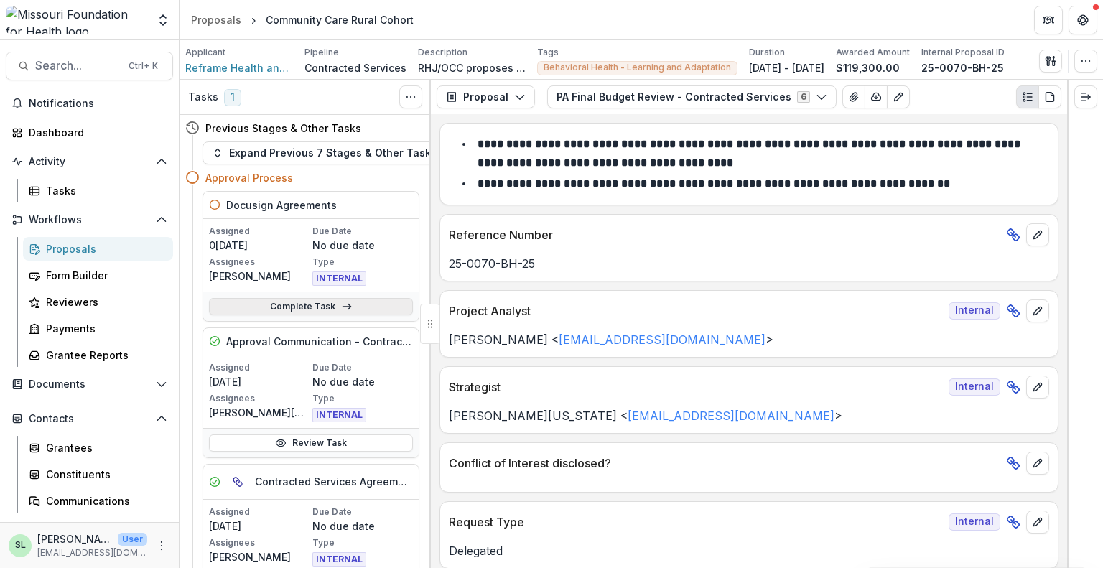
click at [319, 305] on link "Complete Task" at bounding box center [311, 306] width 204 height 17
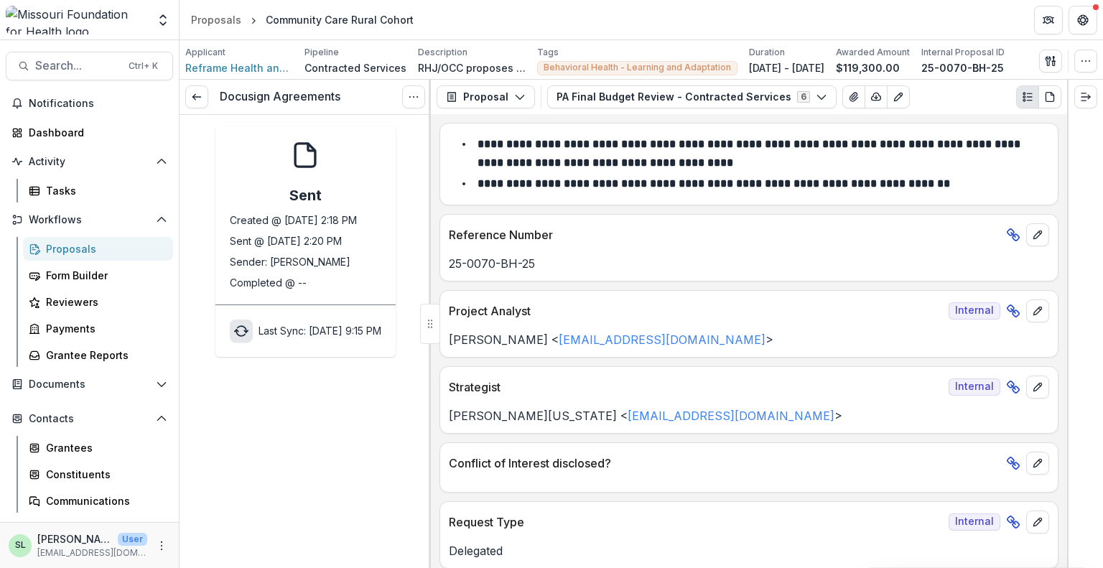
click at [230, 338] on button "sync" at bounding box center [241, 331] width 23 height 23
click at [55, 102] on span "Notifications" at bounding box center [98, 104] width 139 height 12
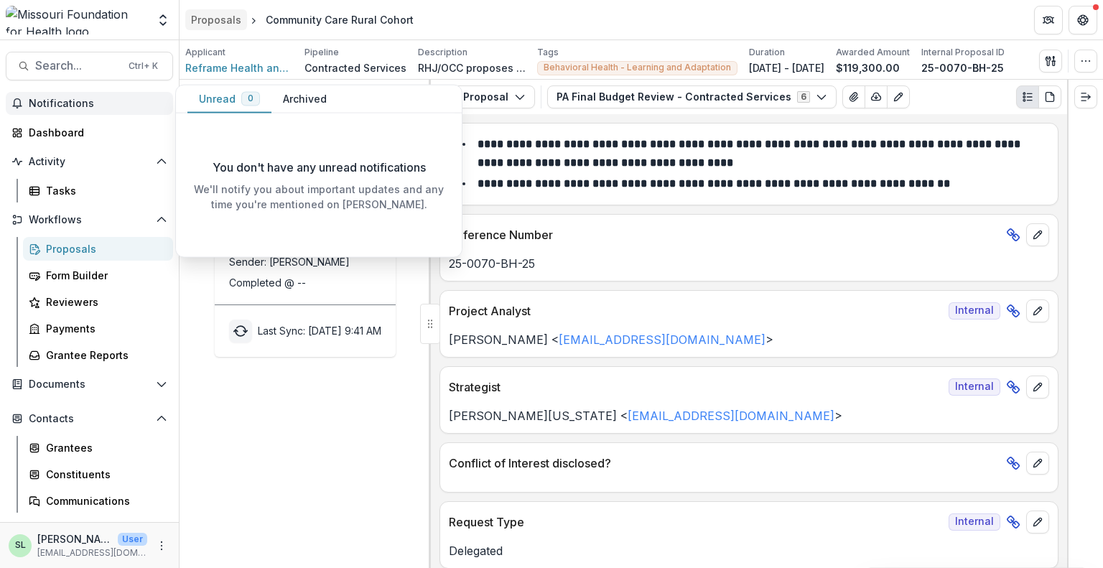
click at [227, 22] on div "Proposals" at bounding box center [216, 19] width 50 height 15
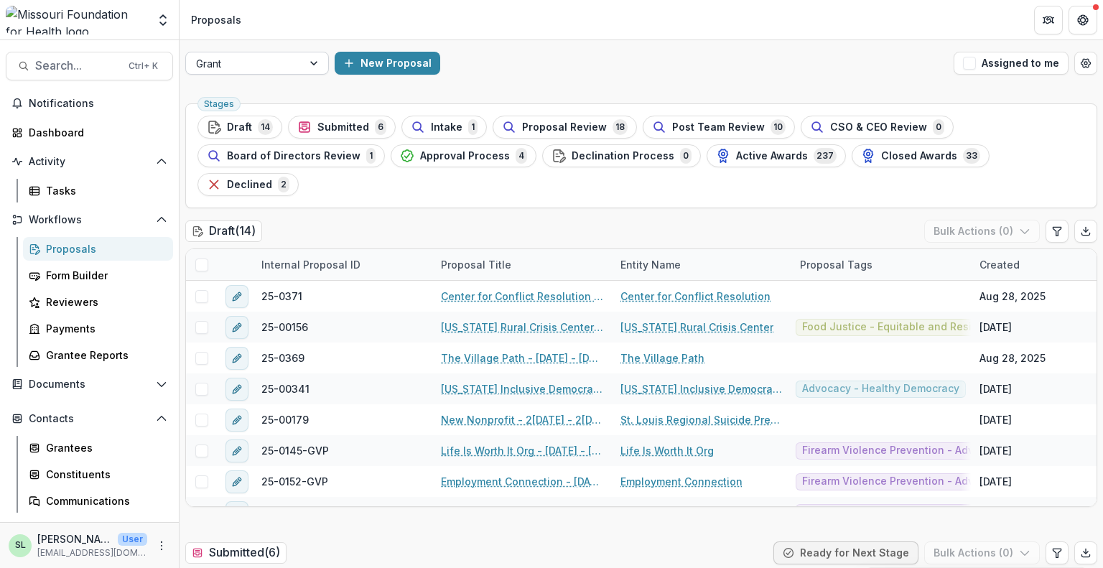
click at [305, 66] on div at bounding box center [315, 63] width 26 height 22
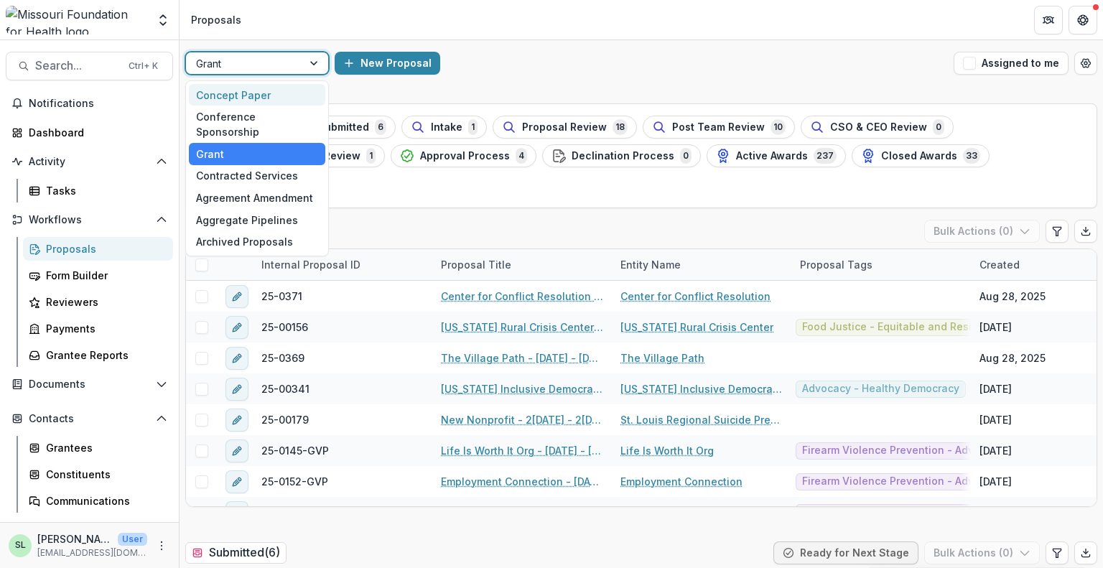
click at [292, 92] on div "Concept Paper" at bounding box center [257, 95] width 136 height 22
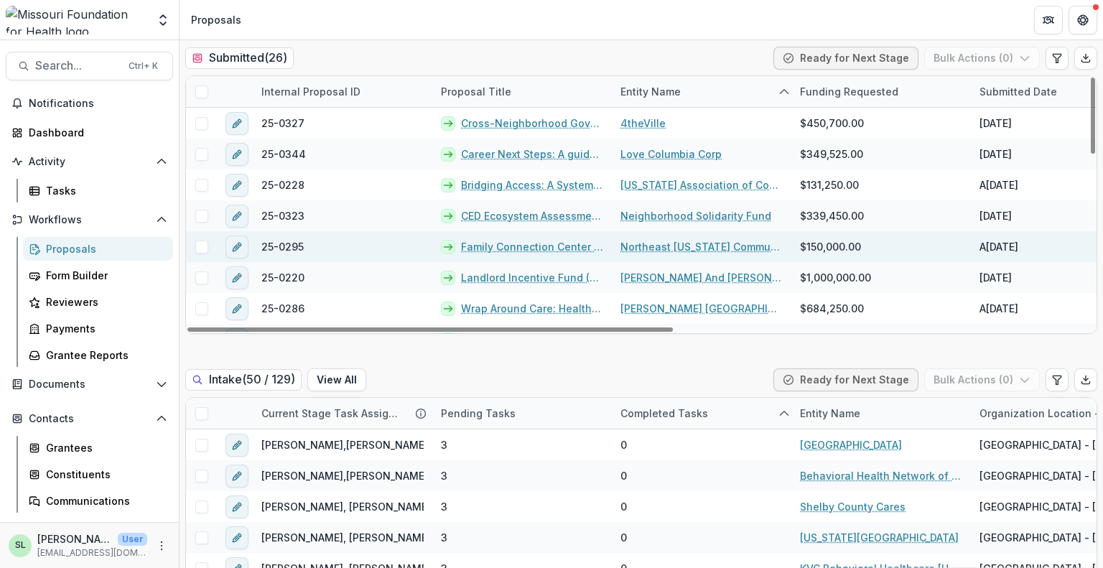
scroll to position [503, 0]
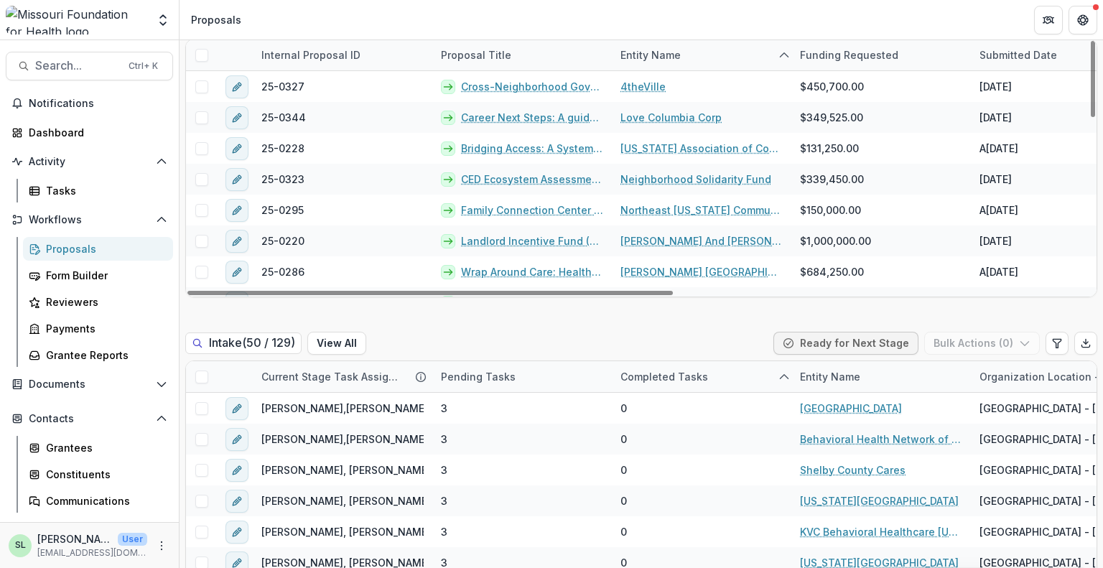
click at [88, 243] on div "Proposals" at bounding box center [104, 248] width 116 height 15
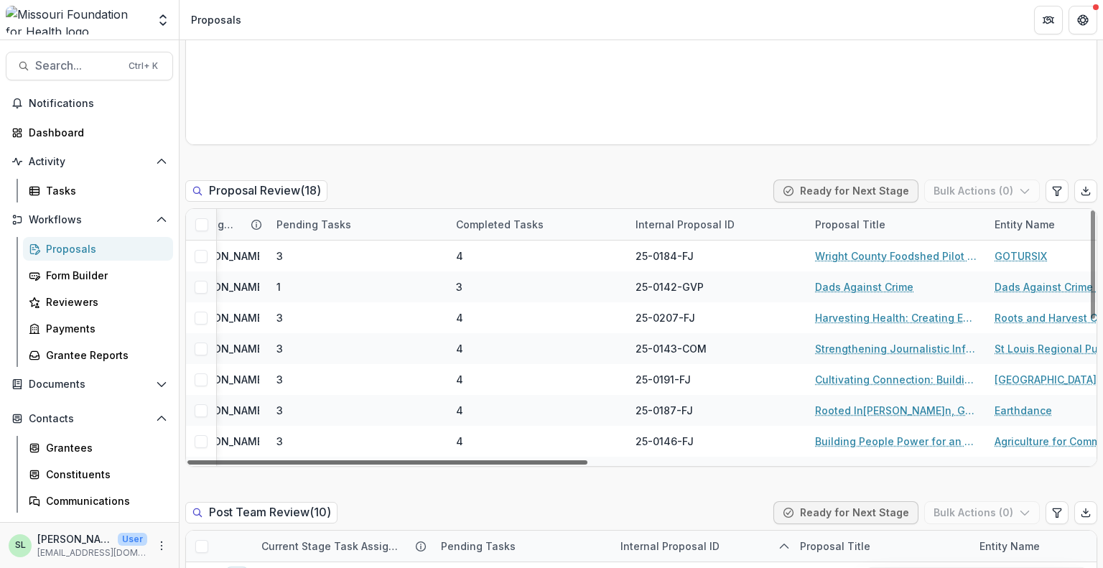
scroll to position [0, 154]
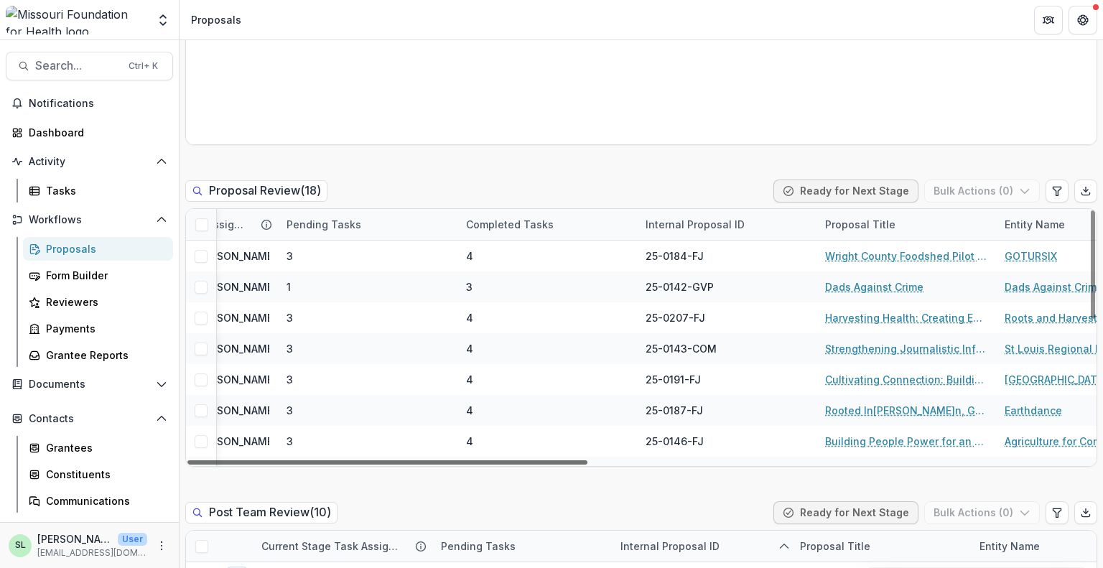
drag, startPoint x: 568, startPoint y: 436, endPoint x: 636, endPoint y: 460, distance: 71.8
click at [587, 460] on div at bounding box center [387, 462] width 400 height 4
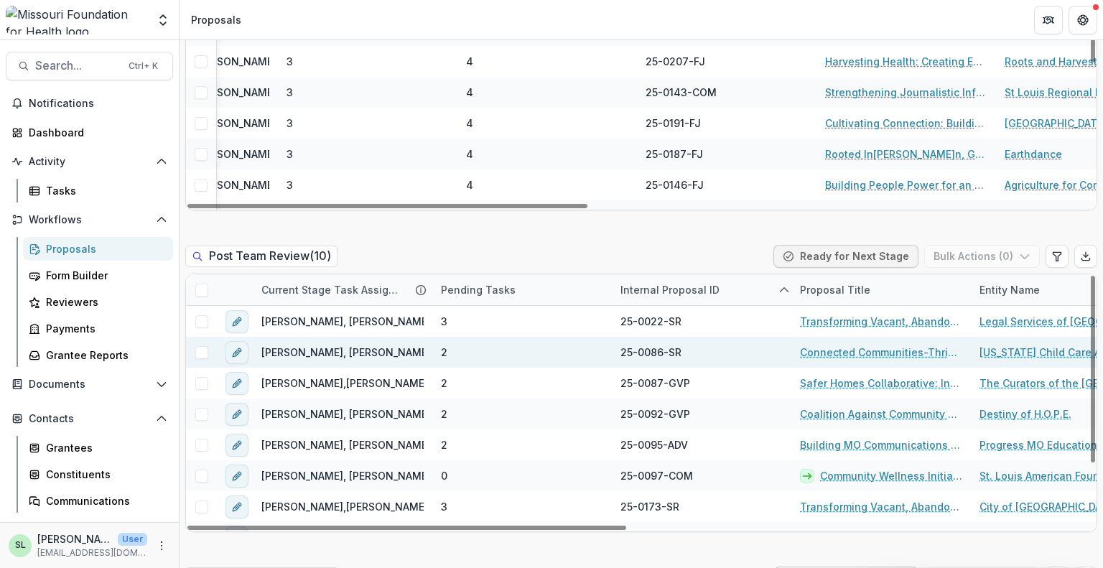
scroll to position [1508, 0]
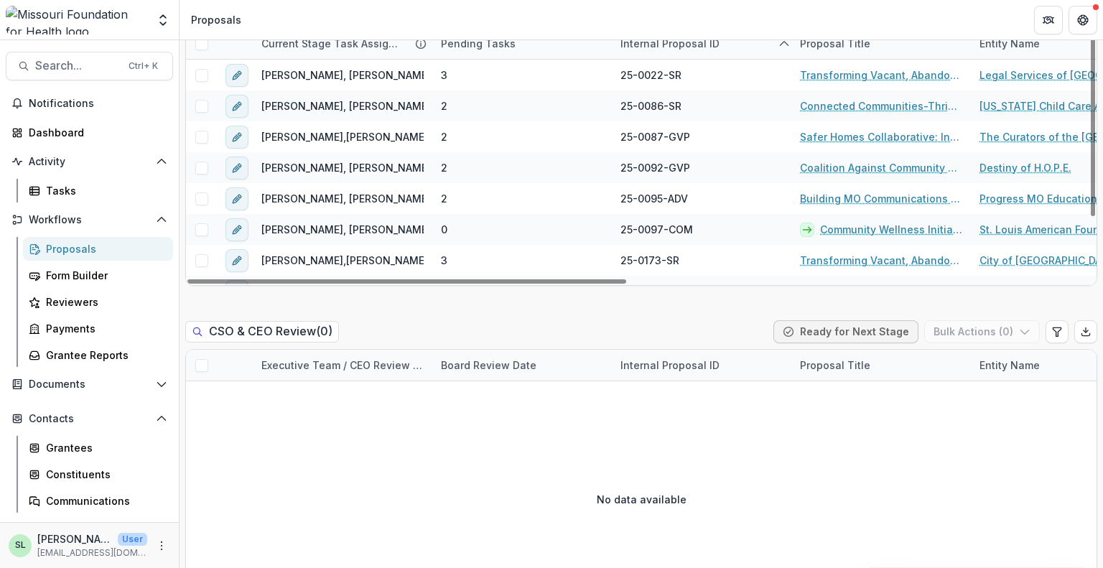
click at [86, 246] on div "Proposals" at bounding box center [104, 248] width 116 height 15
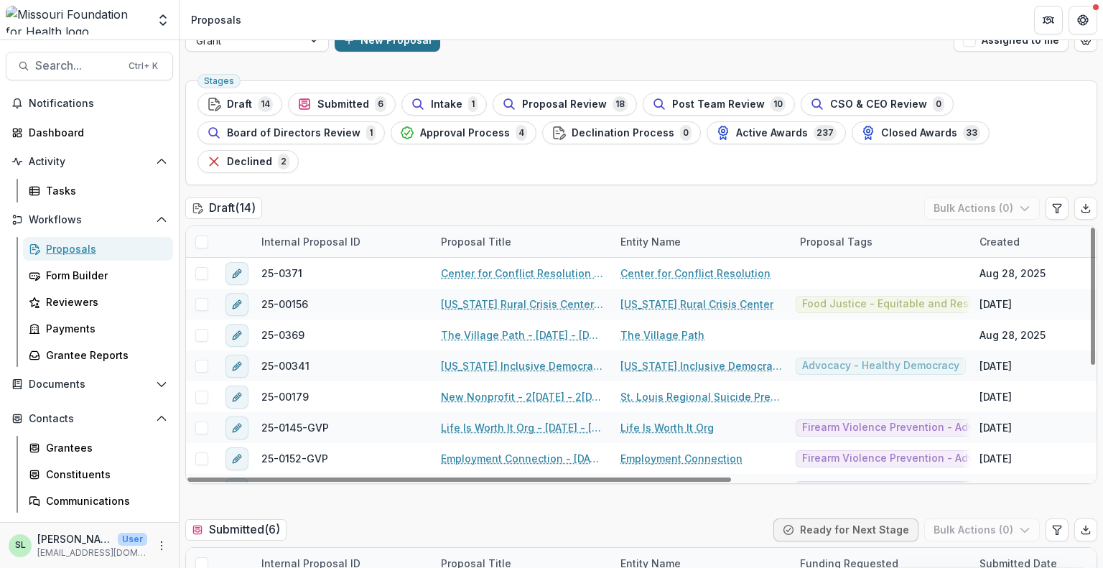
scroll to position [0, 0]
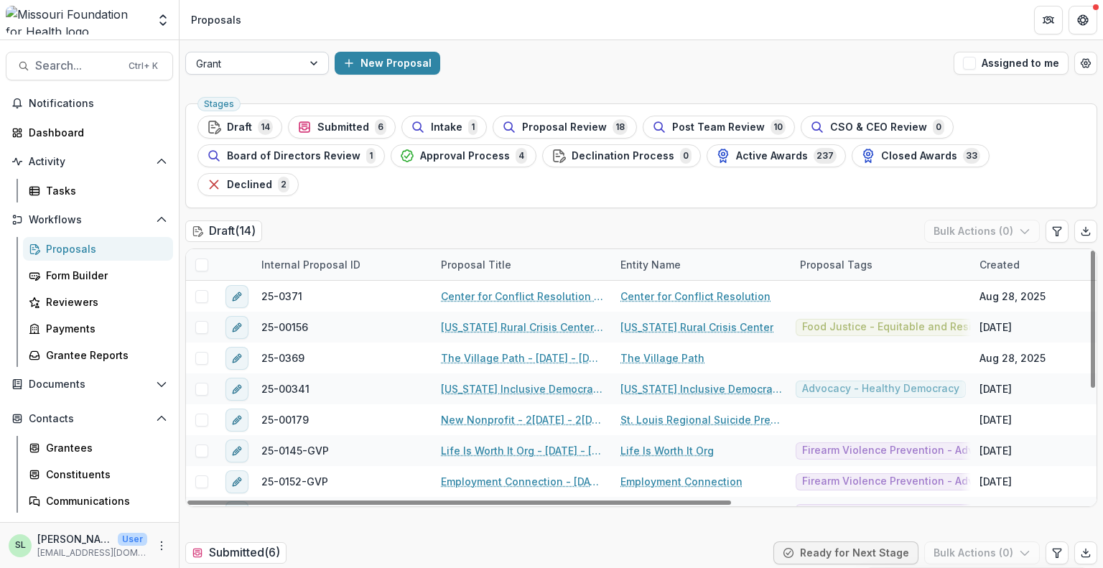
click at [316, 67] on div at bounding box center [315, 63] width 26 height 22
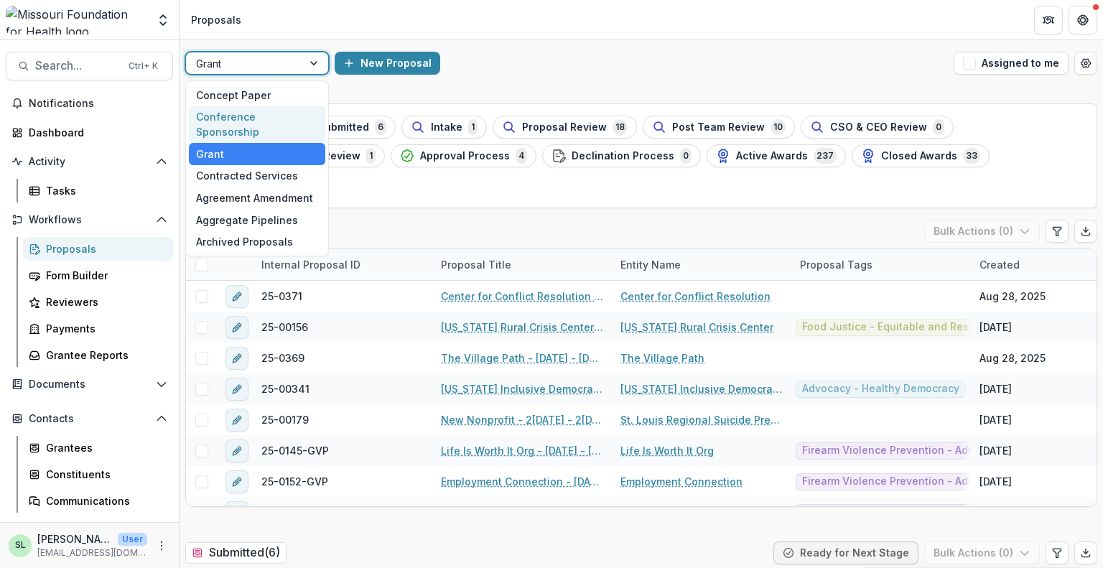
click at [270, 112] on div "Conference Sponsorship" at bounding box center [257, 124] width 136 height 37
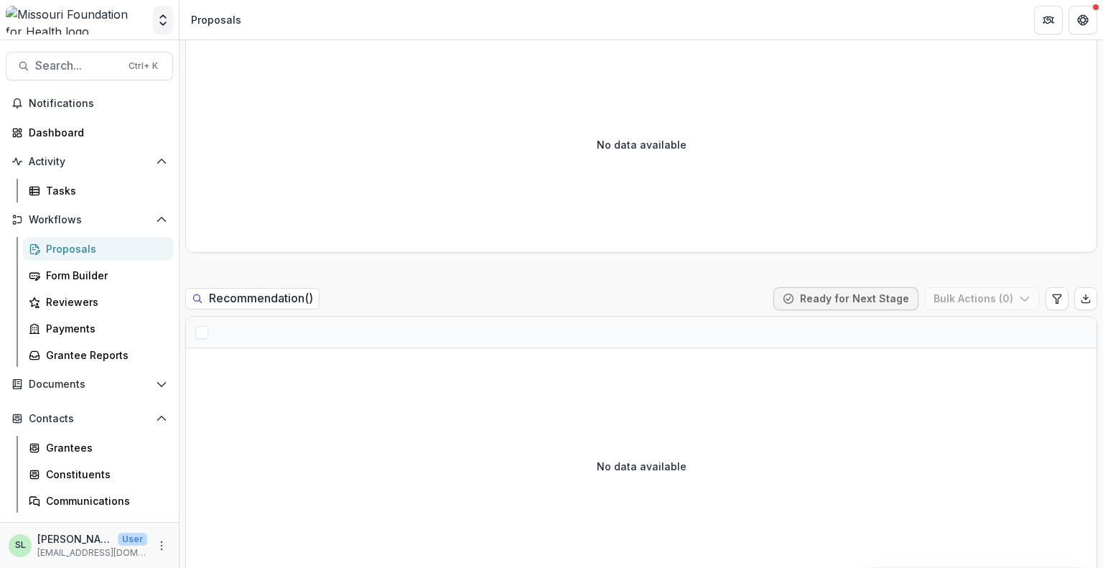
scroll to position [862, 0]
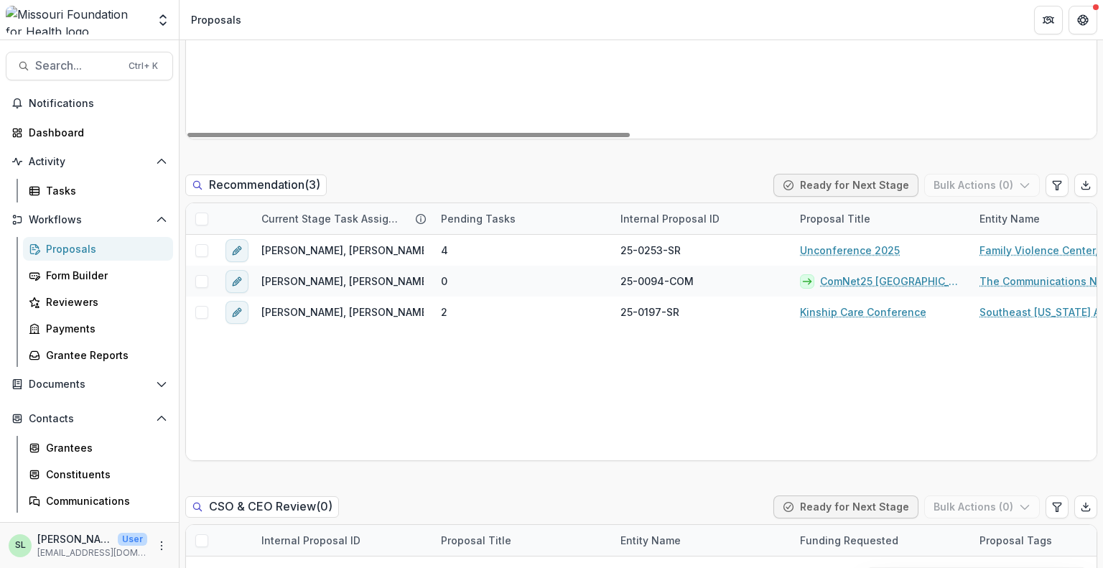
scroll to position [1077, 0]
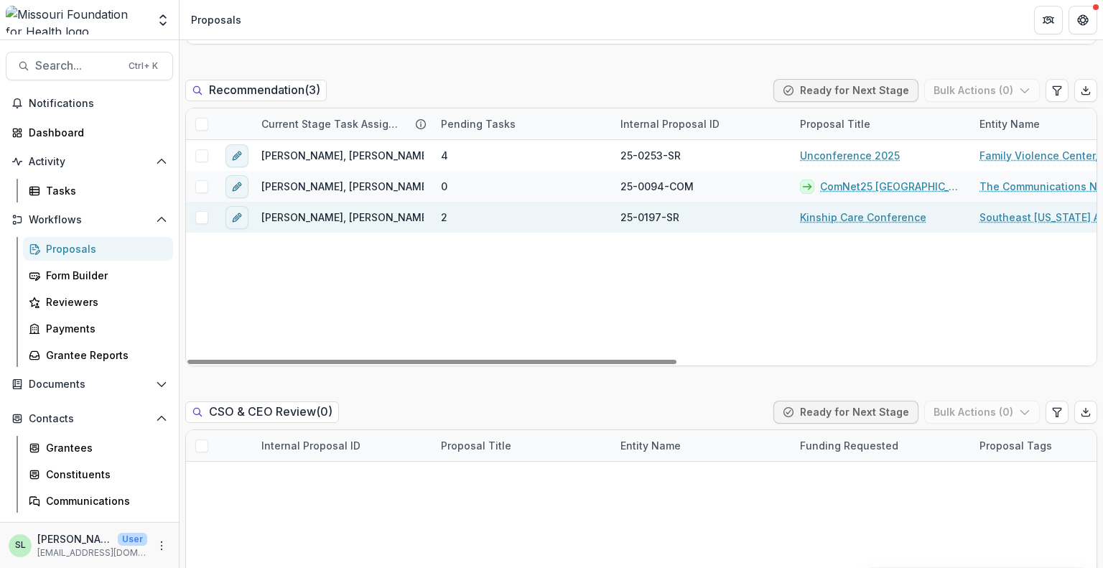
click at [843, 220] on link "Kinship Care Conference" at bounding box center [863, 217] width 126 height 15
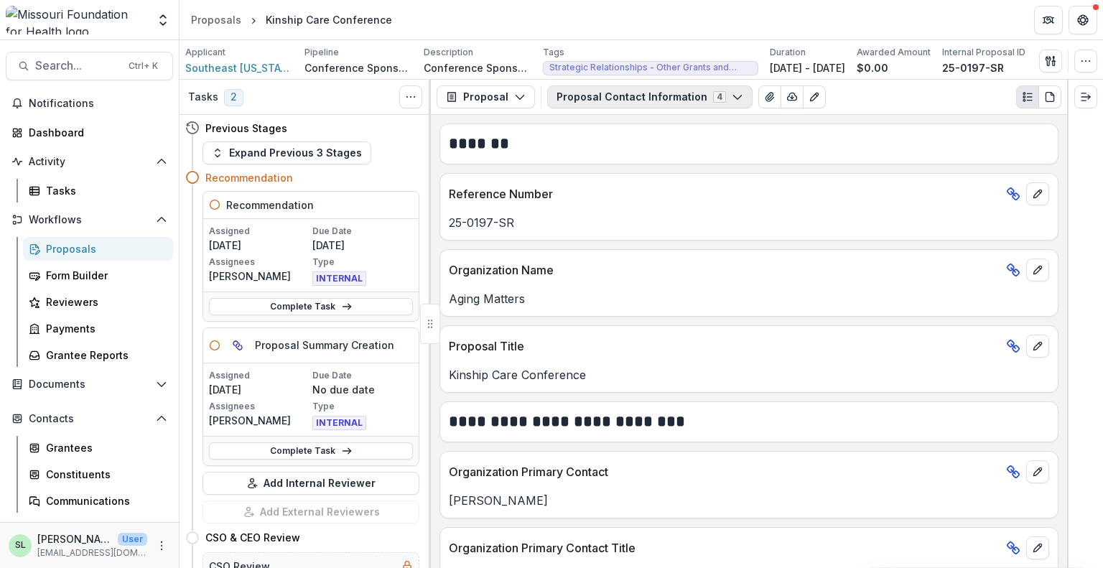
click at [649, 103] on button "Proposal Contact Information 4" at bounding box center [649, 96] width 205 height 23
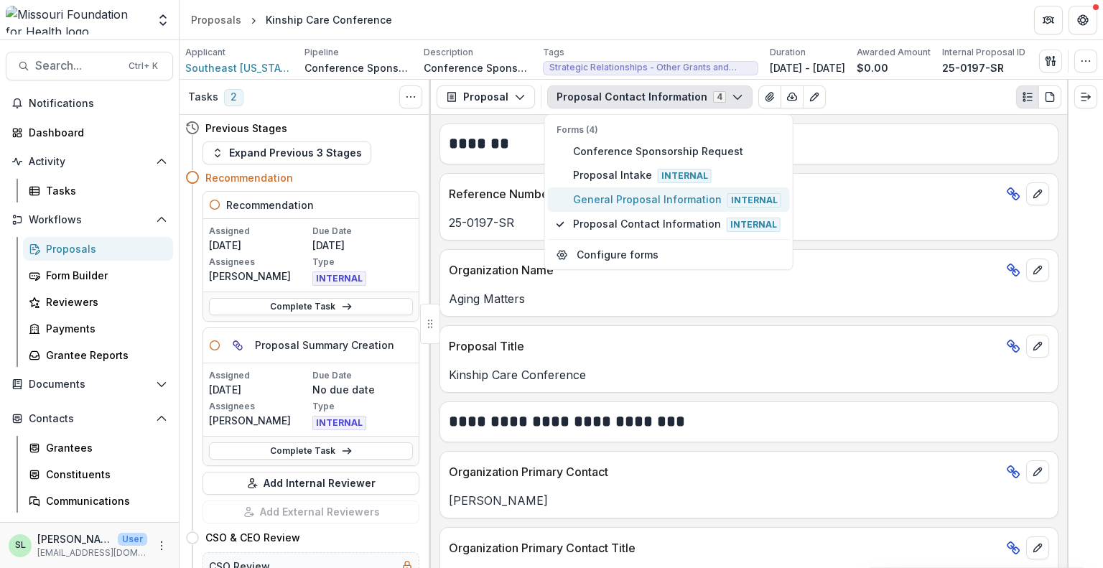
click at [620, 192] on span "General Proposal Information Internal" at bounding box center [677, 200] width 208 height 16
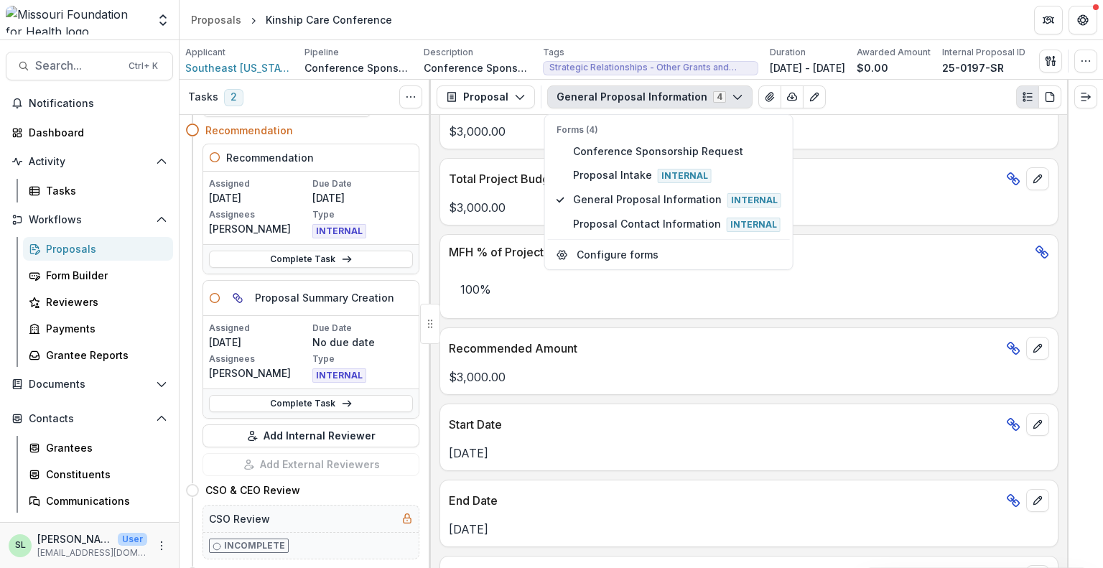
scroll to position [72, 0]
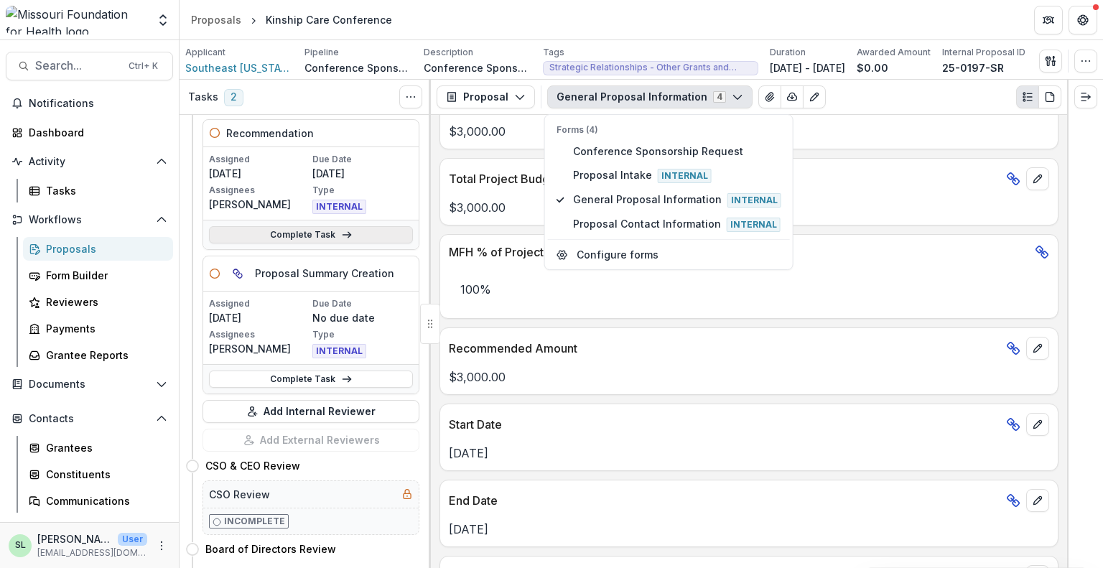
click at [311, 231] on link "Complete Task" at bounding box center [311, 234] width 204 height 17
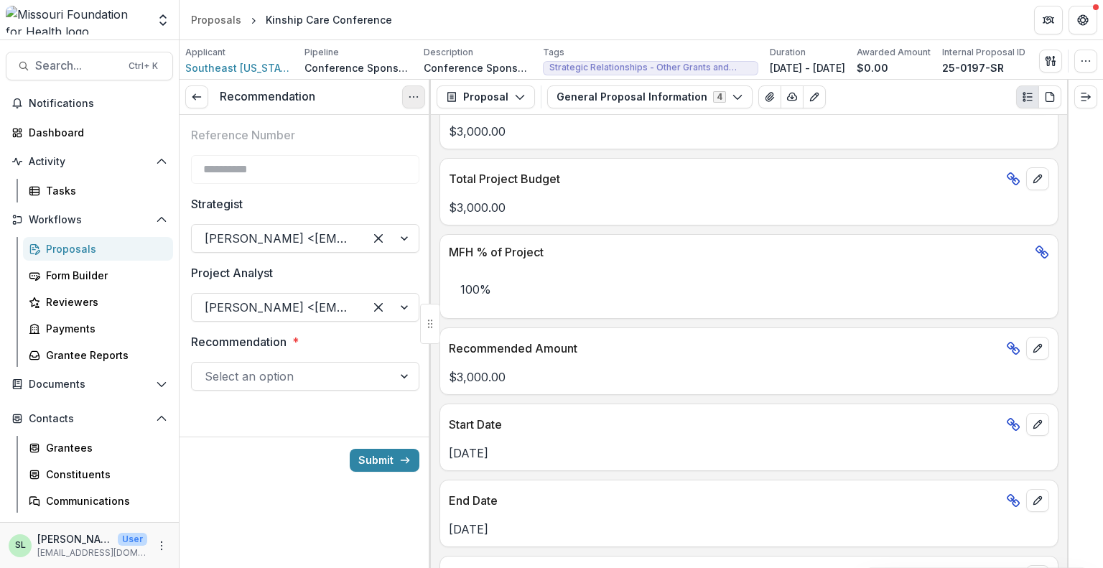
click at [414, 98] on icon "Options" at bounding box center [413, 96] width 11 height 11
click at [420, 97] on button "Options" at bounding box center [413, 96] width 23 height 23
click at [374, 127] on link "View task" at bounding box center [345, 130] width 154 height 24
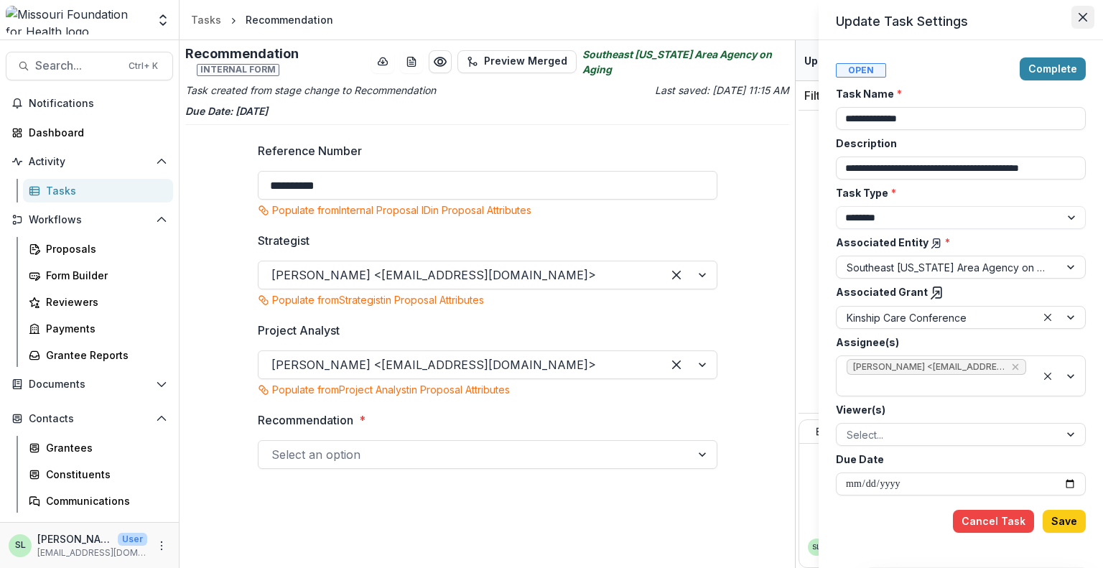
click at [1084, 14] on icon "Close" at bounding box center [1083, 17] width 9 height 9
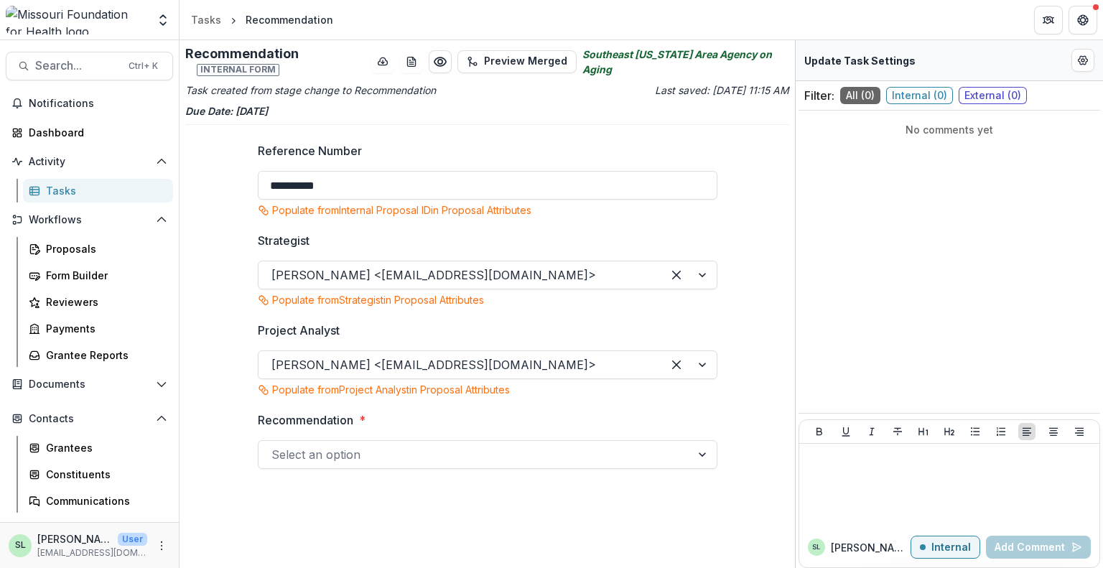
click at [62, 192] on div "Tasks" at bounding box center [104, 190] width 116 height 15
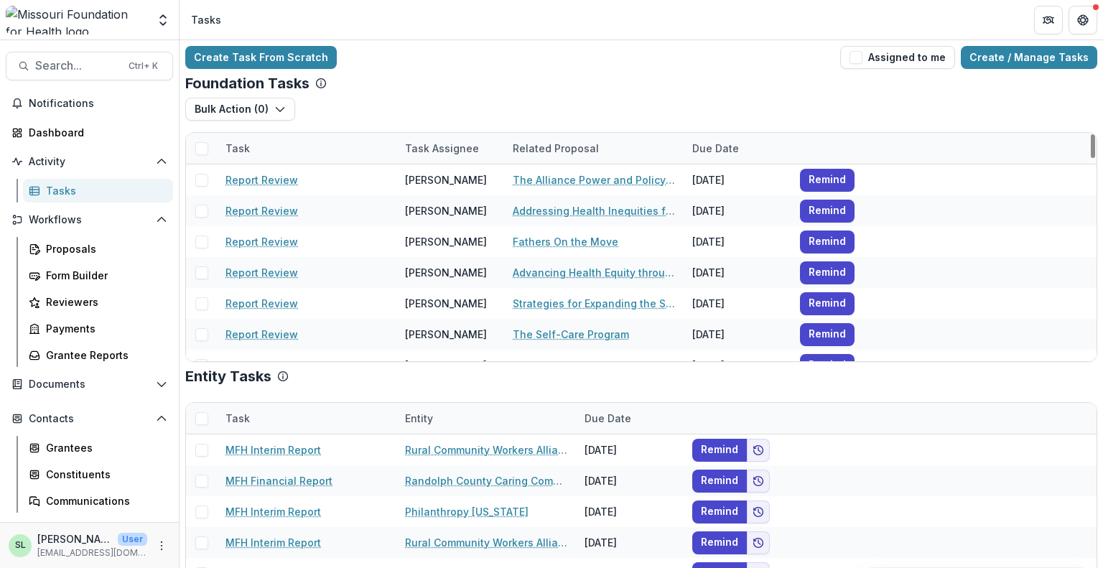
click at [453, 149] on div "Task Assignee" at bounding box center [441, 148] width 91 height 15
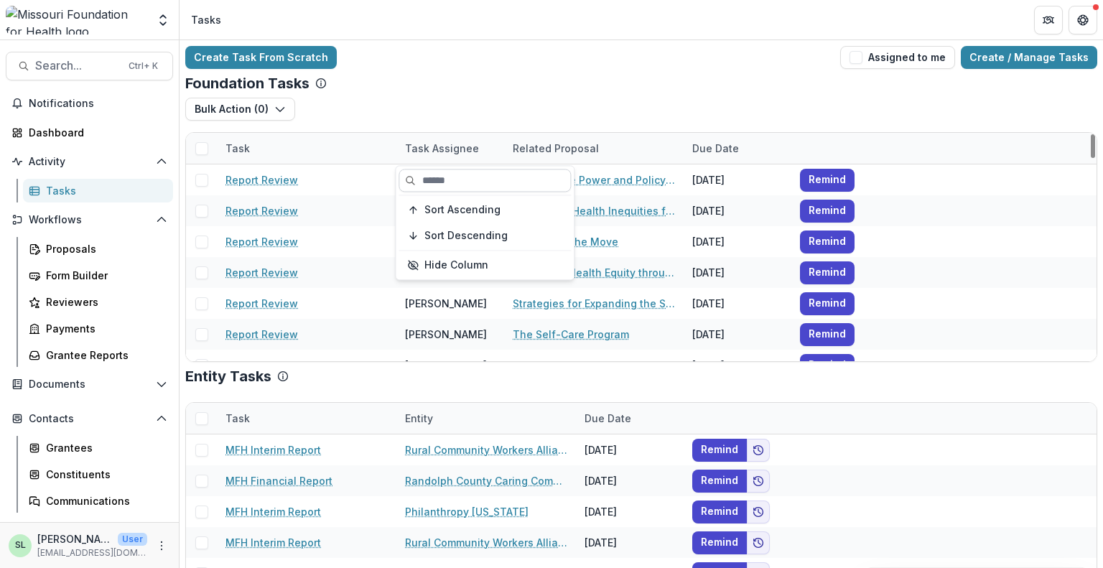
click at [445, 180] on input at bounding box center [485, 180] width 172 height 23
type input "*****"
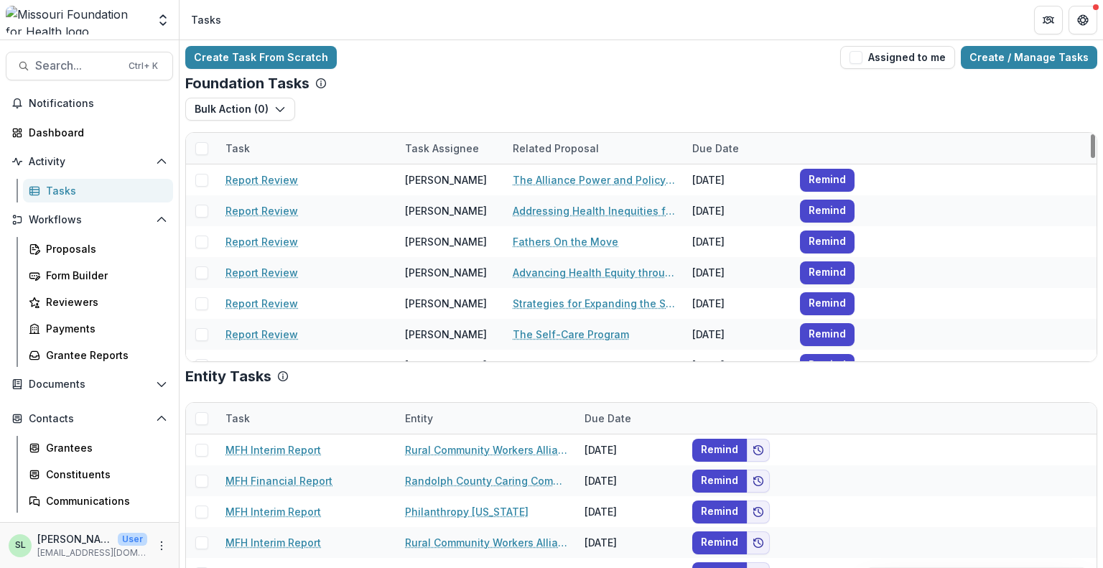
click at [445, 157] on div "Task Assignee" at bounding box center [450, 148] width 108 height 31
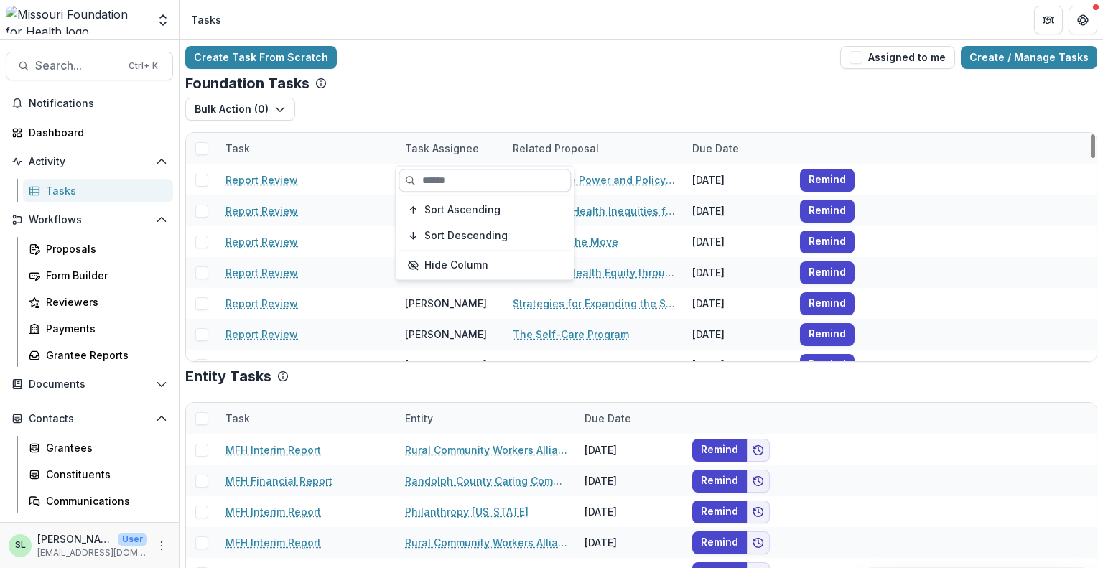
click at [457, 177] on input at bounding box center [485, 180] width 172 height 23
type input "*****"
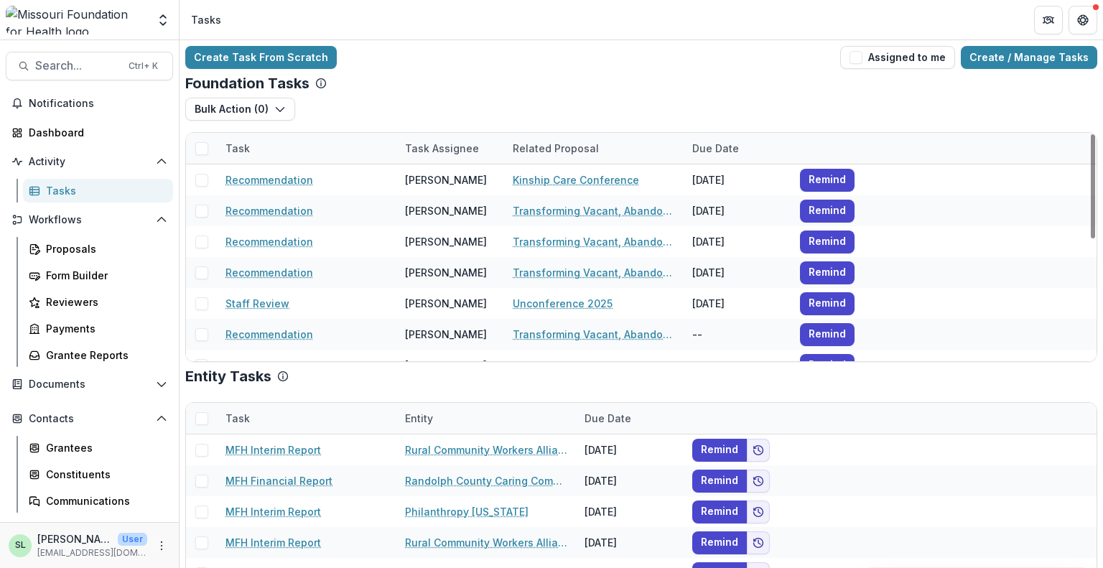
click at [506, 93] on div "Foundation Tasks Bulk Action ( 0 ) Reporting Schedule Tasks Task Task Assignee …" at bounding box center [641, 218] width 912 height 287
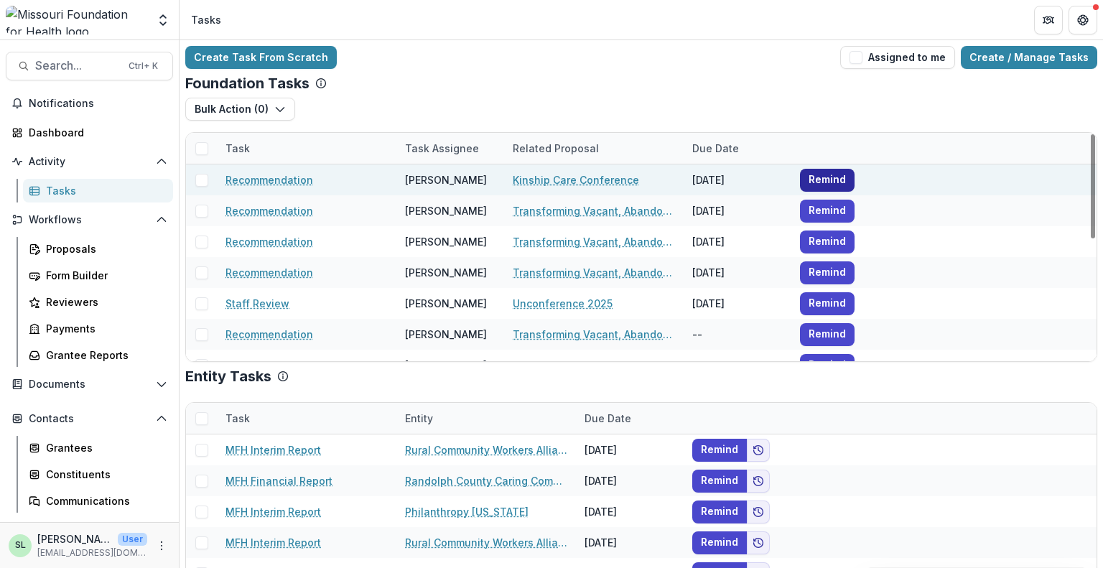
click at [832, 187] on button "Remind" at bounding box center [827, 180] width 55 height 23
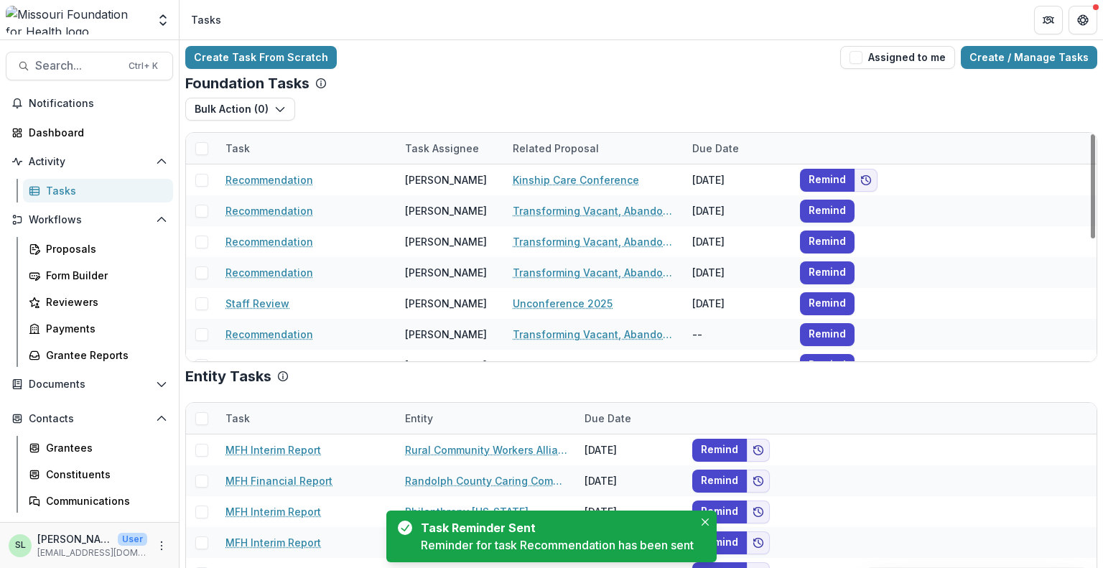
click at [55, 195] on div "Tasks" at bounding box center [104, 190] width 116 height 15
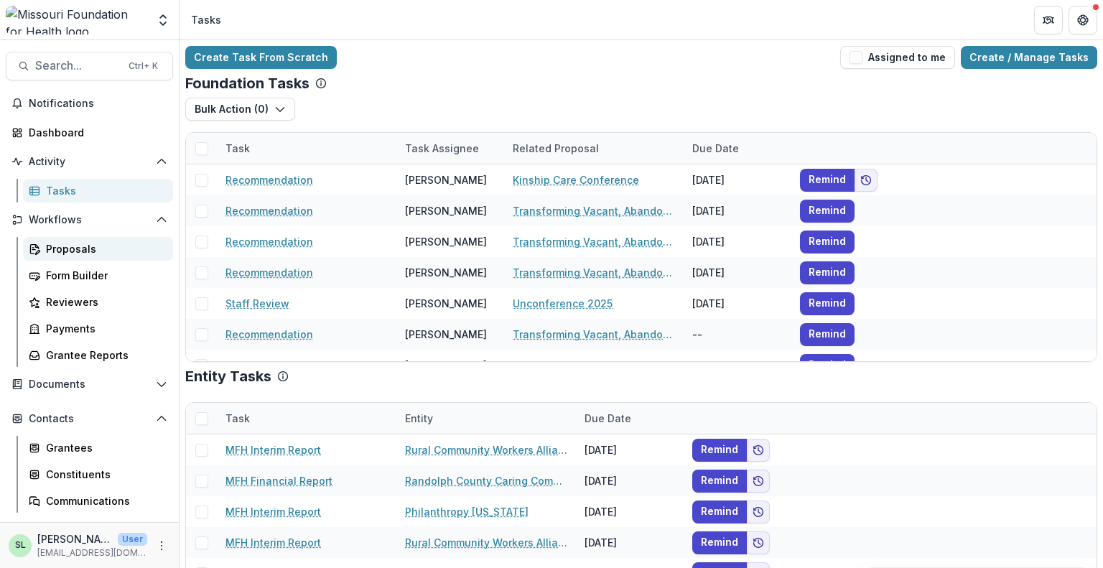
click at [68, 243] on div "Proposals" at bounding box center [104, 248] width 116 height 15
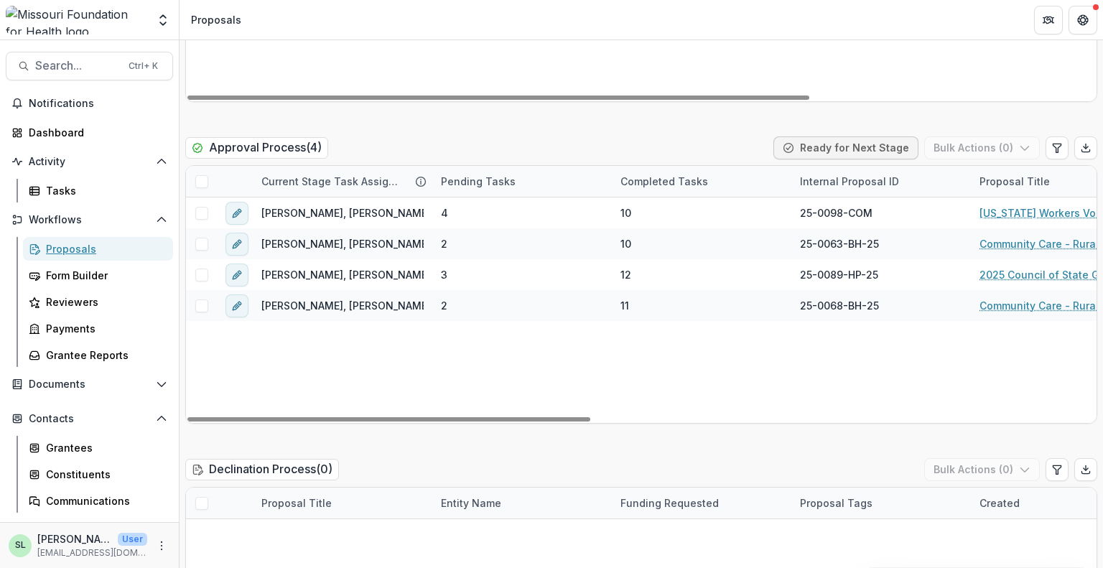
scroll to position [2370, 0]
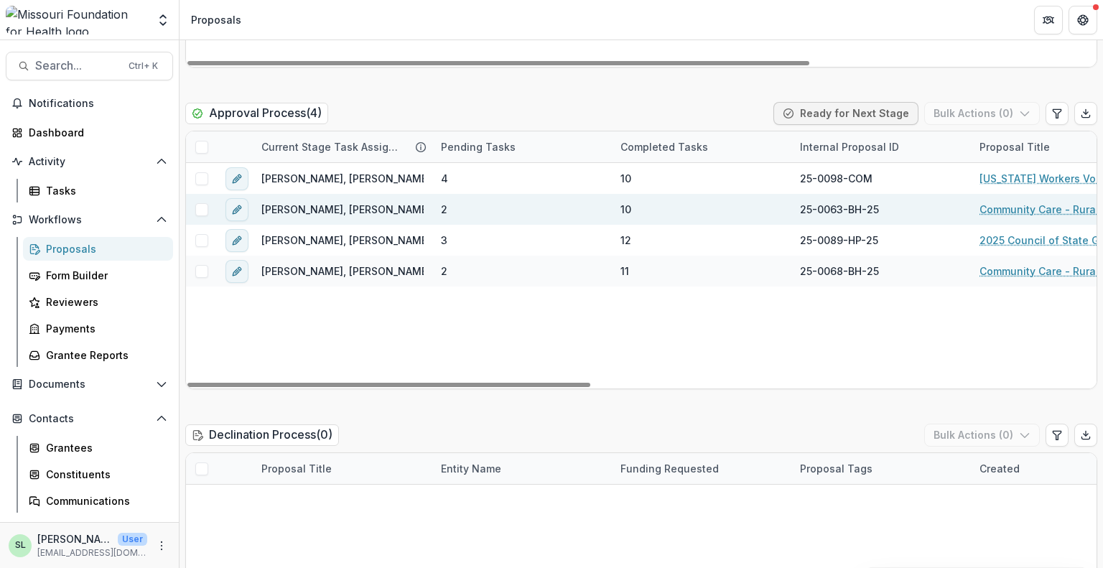
click at [1017, 202] on link "Community Care - Rural Cohort Implementation Grant" at bounding box center [1061, 209] width 162 height 15
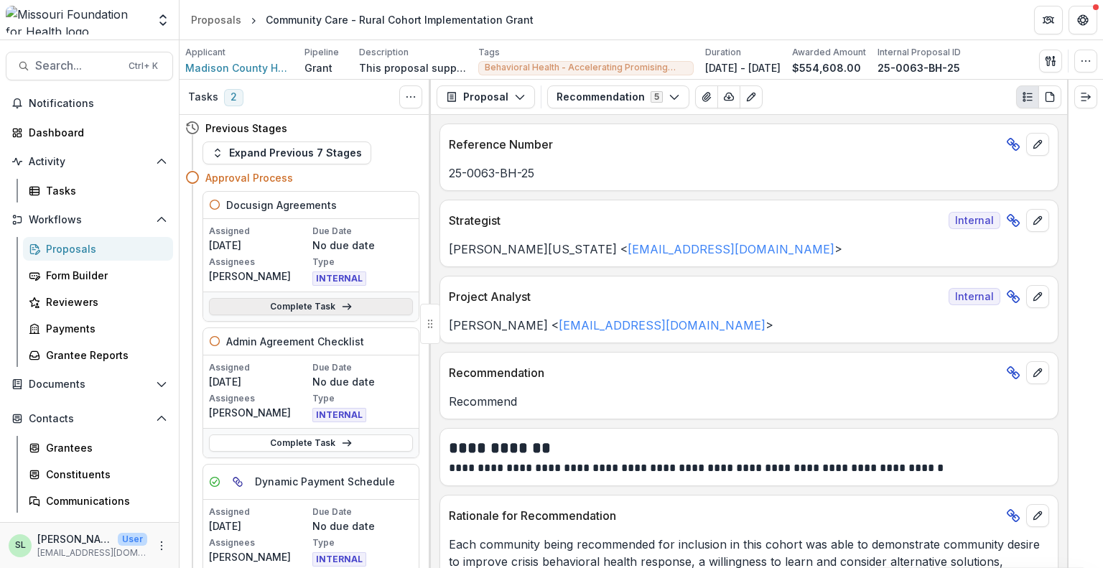
click at [345, 301] on icon at bounding box center [346, 306] width 11 height 11
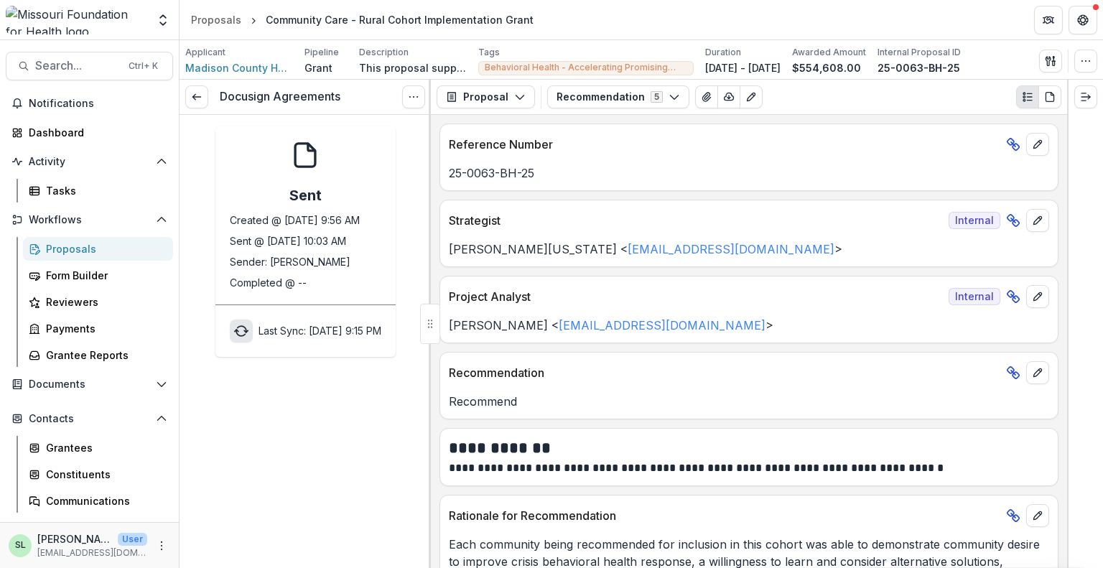
click at [234, 327] on icon "sync" at bounding box center [241, 331] width 14 height 14
click at [75, 251] on div "Proposals" at bounding box center [104, 248] width 116 height 15
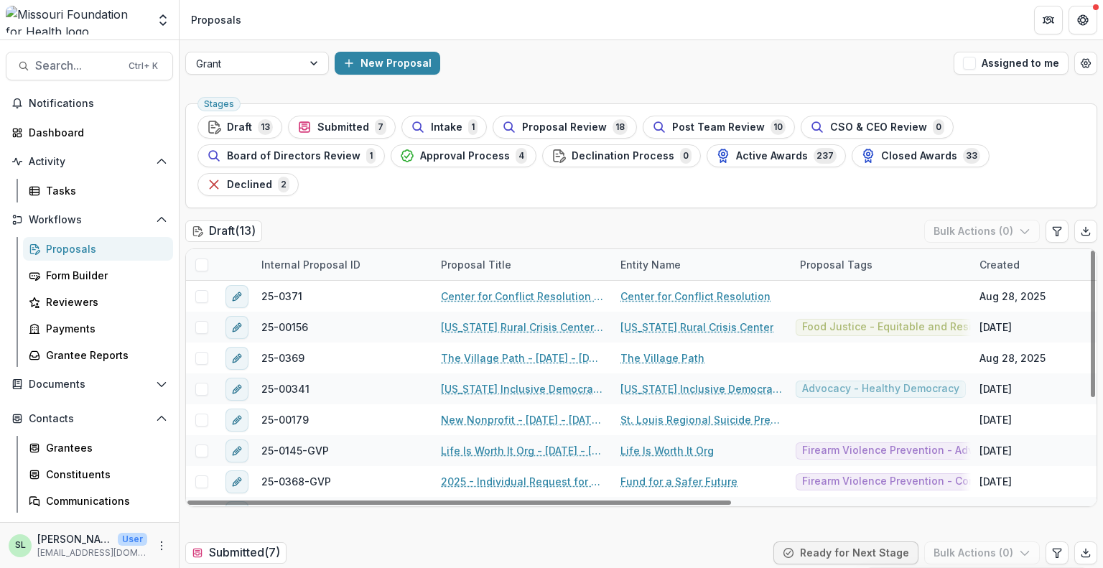
click at [314, 220] on div "Draft ( 13 ) Bulk Actions ( 0 )" at bounding box center [641, 234] width 912 height 29
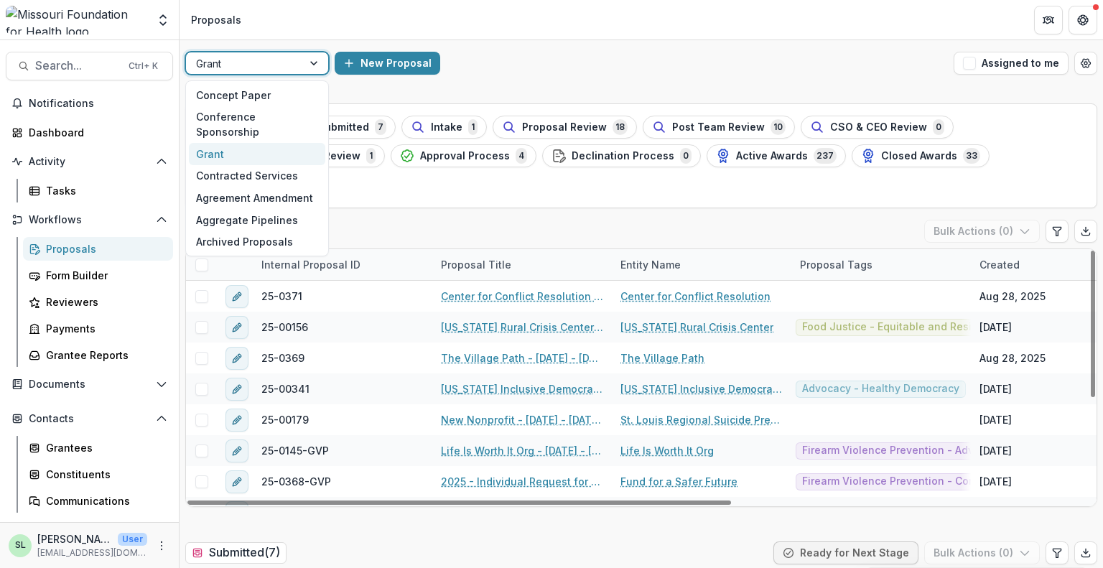
click at [269, 62] on div at bounding box center [244, 64] width 96 height 18
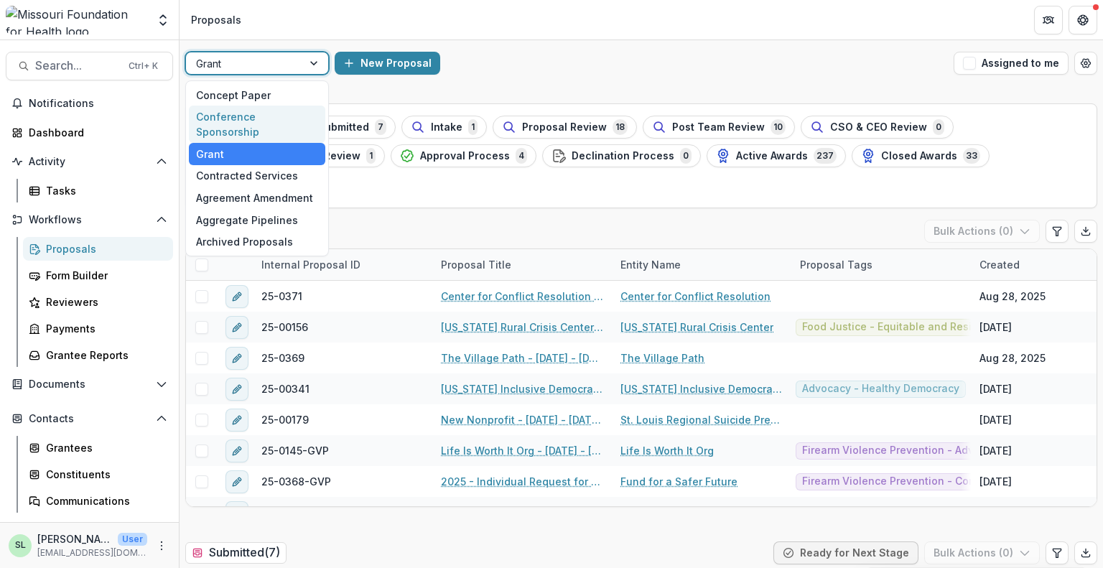
click at [258, 117] on div "Conference Sponsorship" at bounding box center [257, 124] width 136 height 37
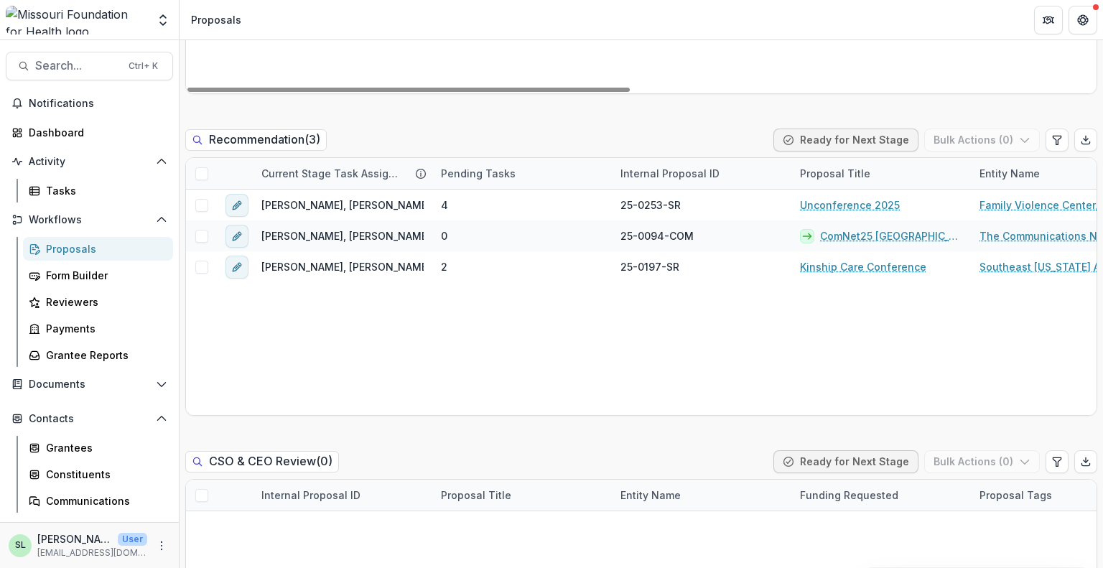
scroll to position [1005, 0]
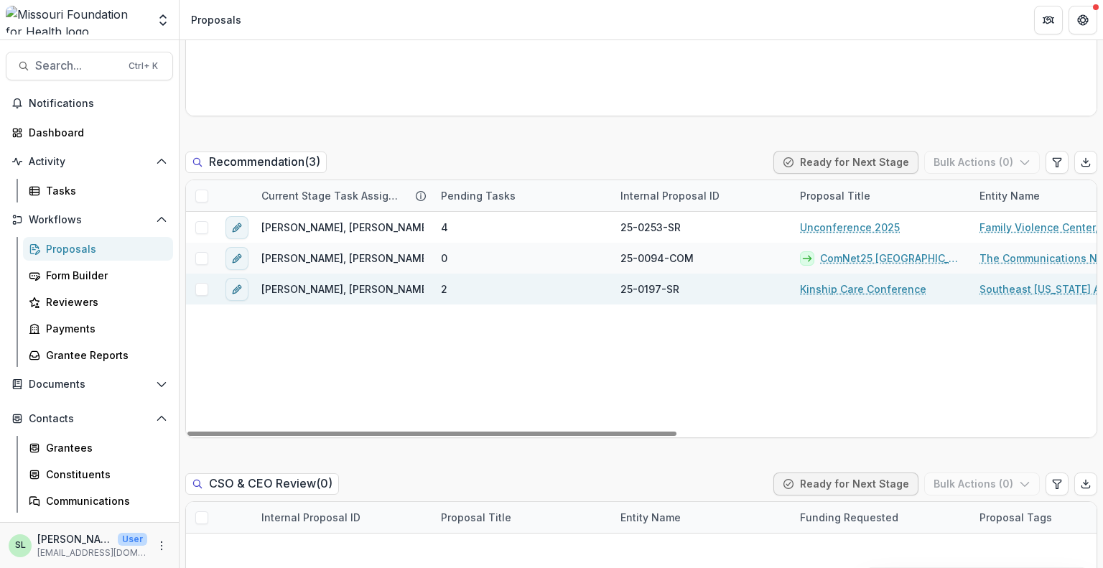
click at [863, 292] on link "Kinship Care Conference" at bounding box center [863, 289] width 126 height 15
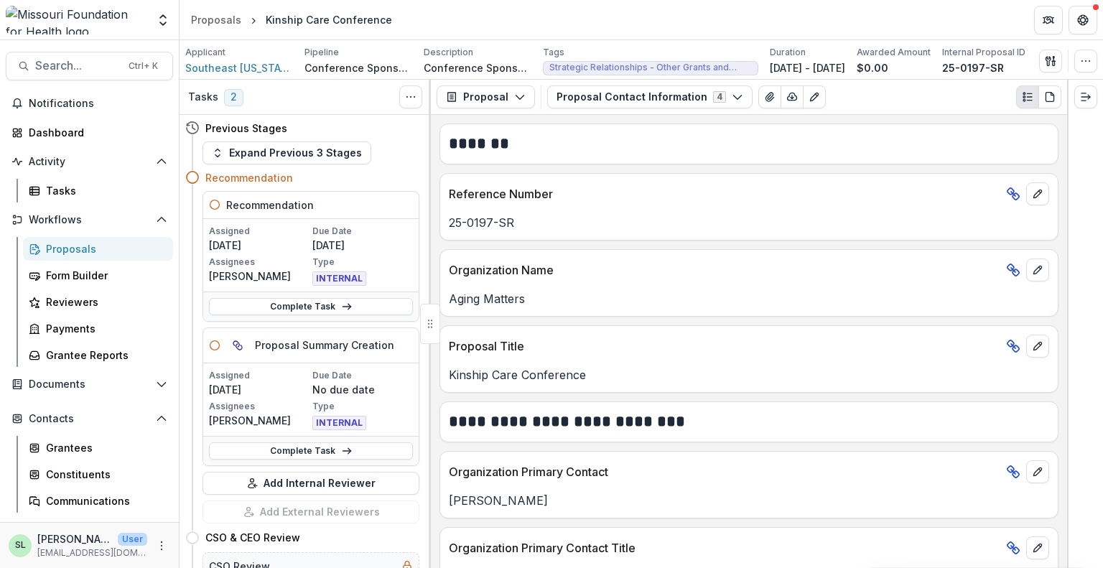
click at [78, 244] on div "Proposals" at bounding box center [104, 248] width 116 height 15
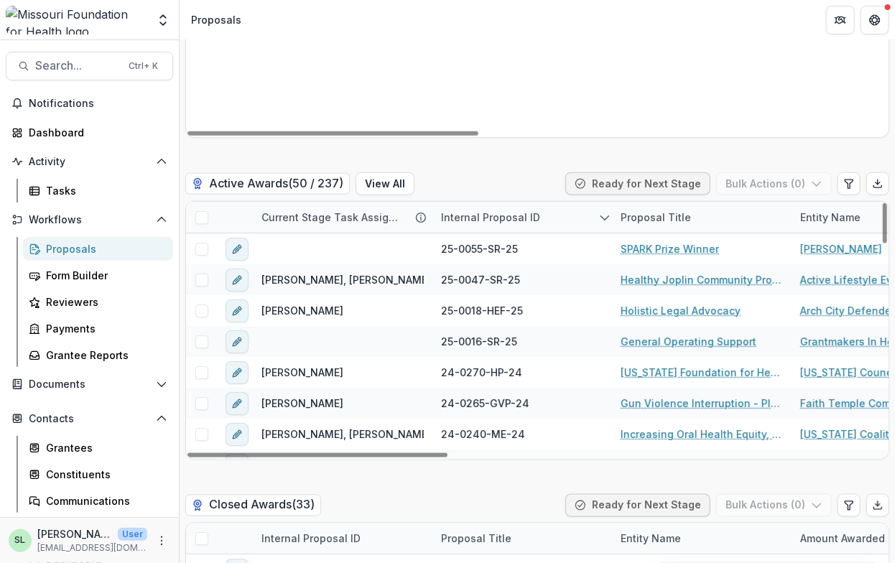
scroll to position [2873, 0]
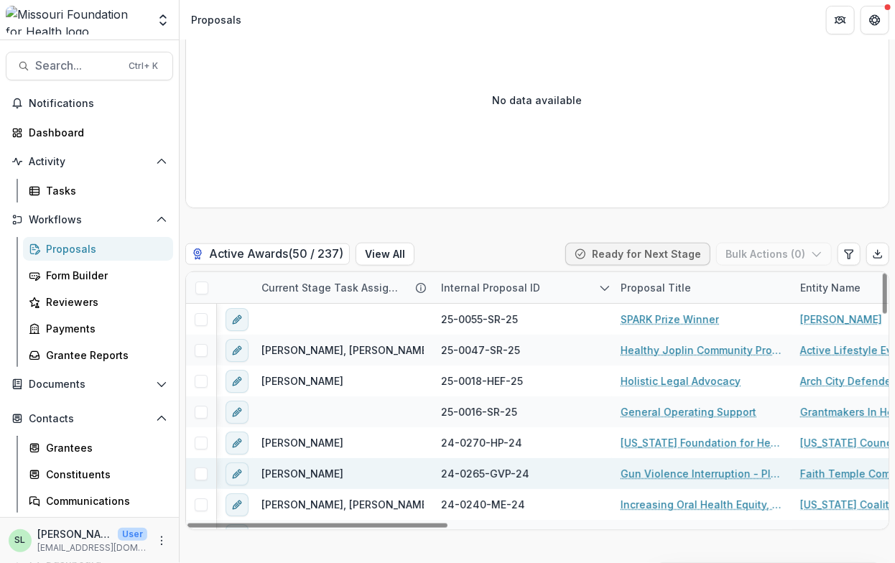
drag, startPoint x: 597, startPoint y: 531, endPoint x: 587, endPoint y: 465, distance: 66.7
click at [447, 528] on div at bounding box center [317, 526] width 260 height 4
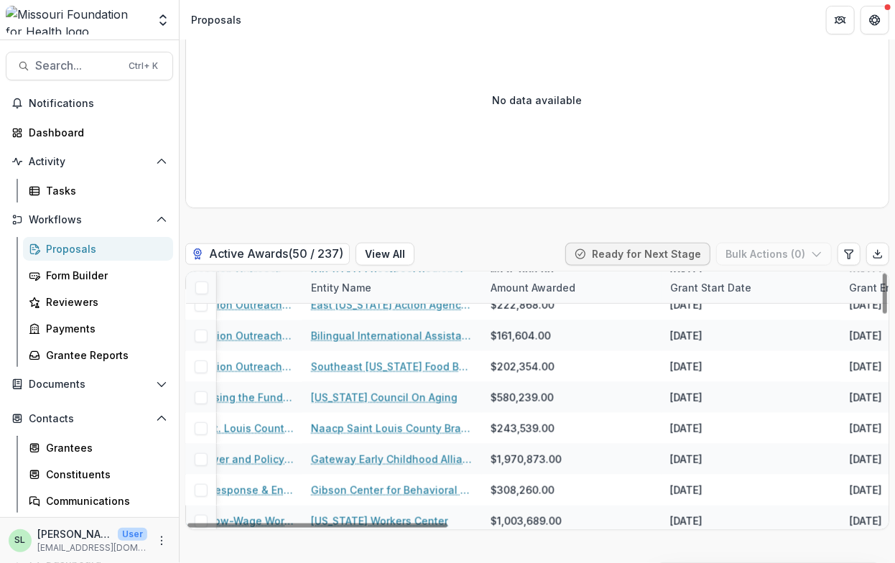
scroll to position [503, 489]
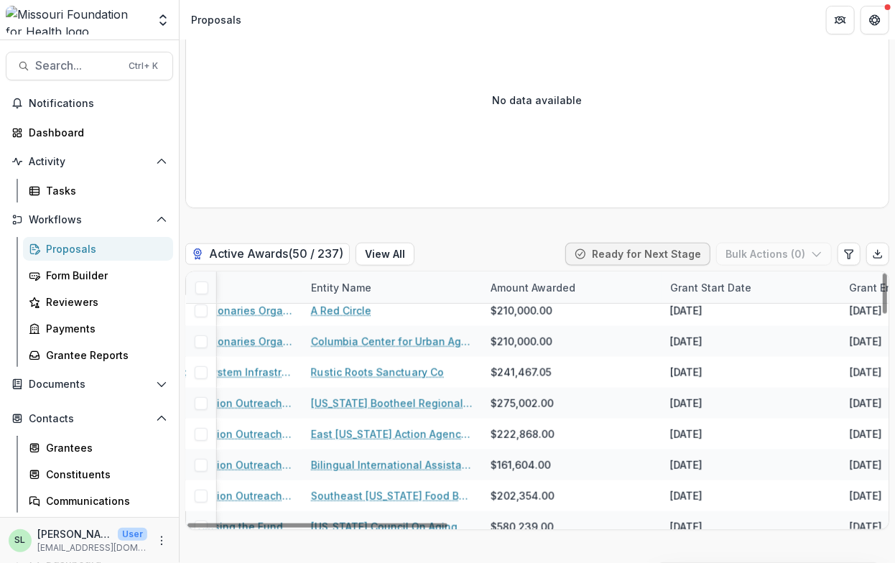
click at [756, 284] on div "Grant Start Date" at bounding box center [751, 287] width 180 height 31
click at [738, 350] on span "Sort Ascending" at bounding box center [727, 349] width 76 height 12
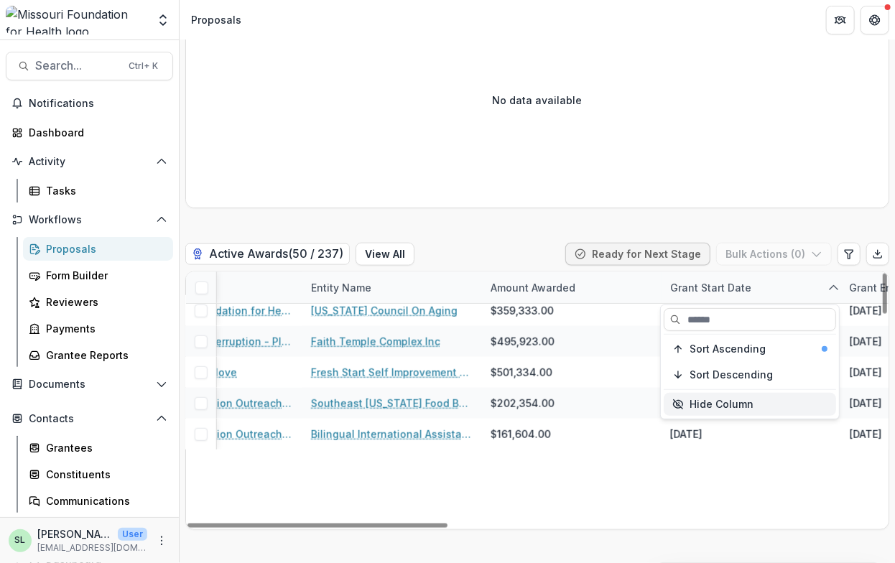
scroll to position [72, 489]
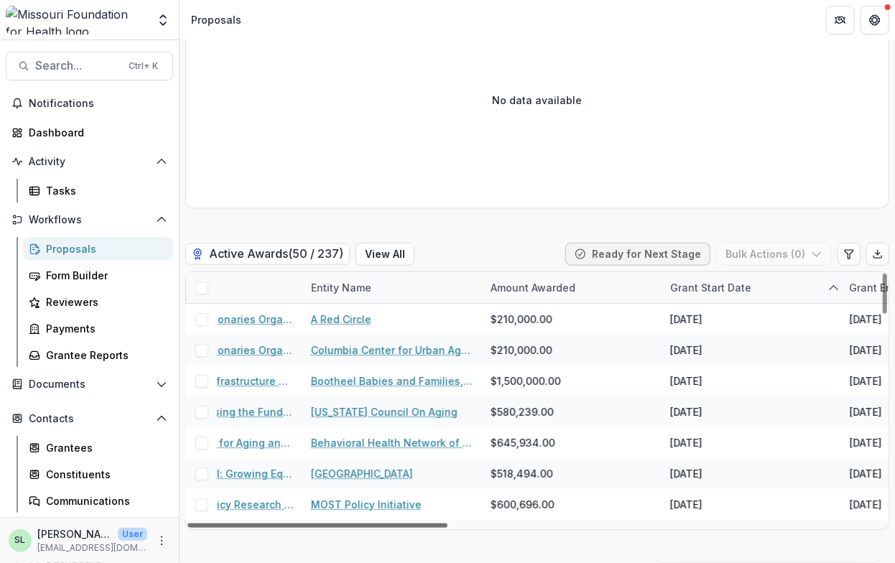
scroll to position [0, 0]
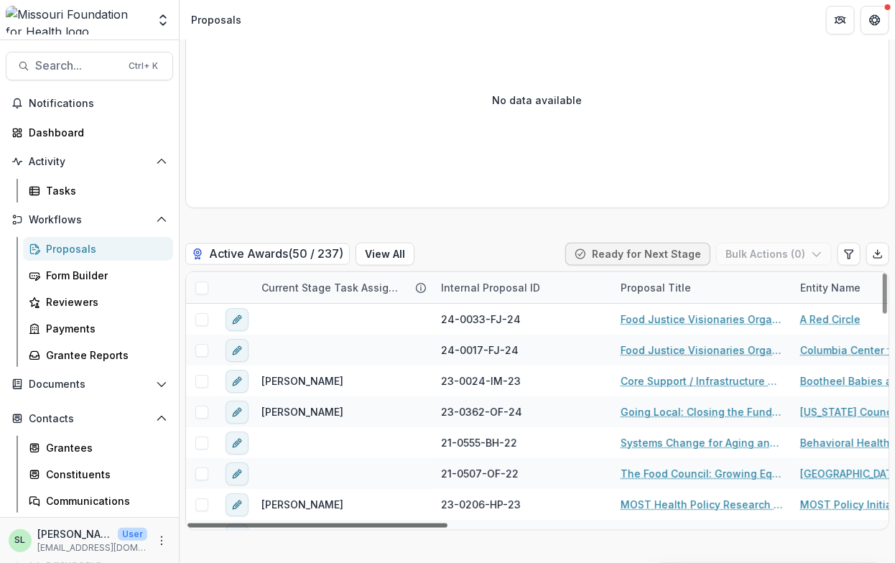
drag, startPoint x: 529, startPoint y: 528, endPoint x: 275, endPoint y: 526, distance: 254.2
click at [275, 526] on div at bounding box center [317, 526] width 260 height 4
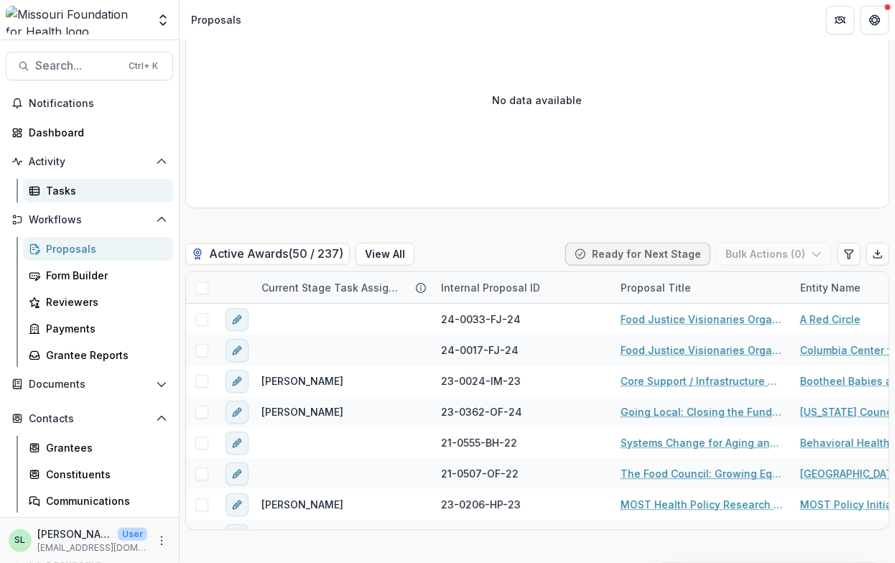
click at [57, 197] on link "Tasks" at bounding box center [98, 191] width 150 height 24
click at [52, 187] on div "Tasks" at bounding box center [104, 190] width 116 height 15
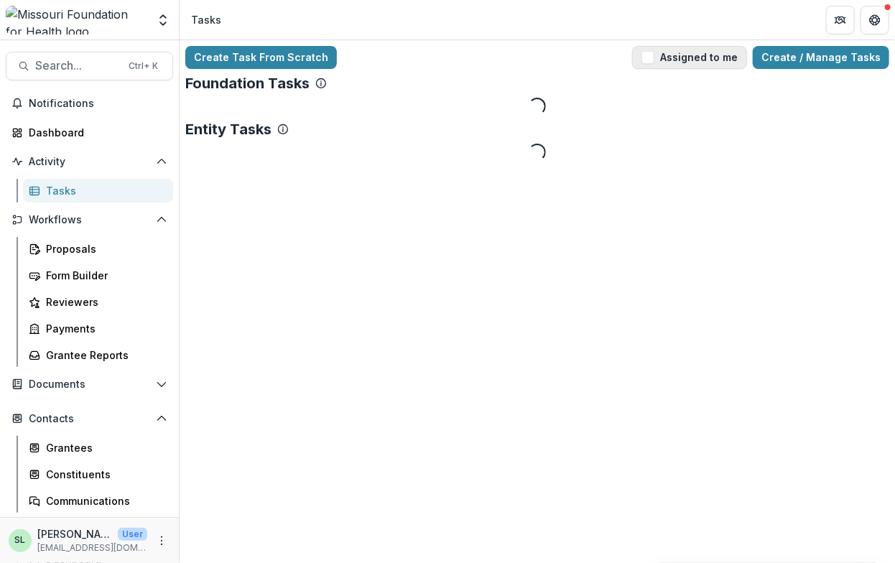
click at [700, 60] on button "Assigned to me" at bounding box center [689, 57] width 115 height 23
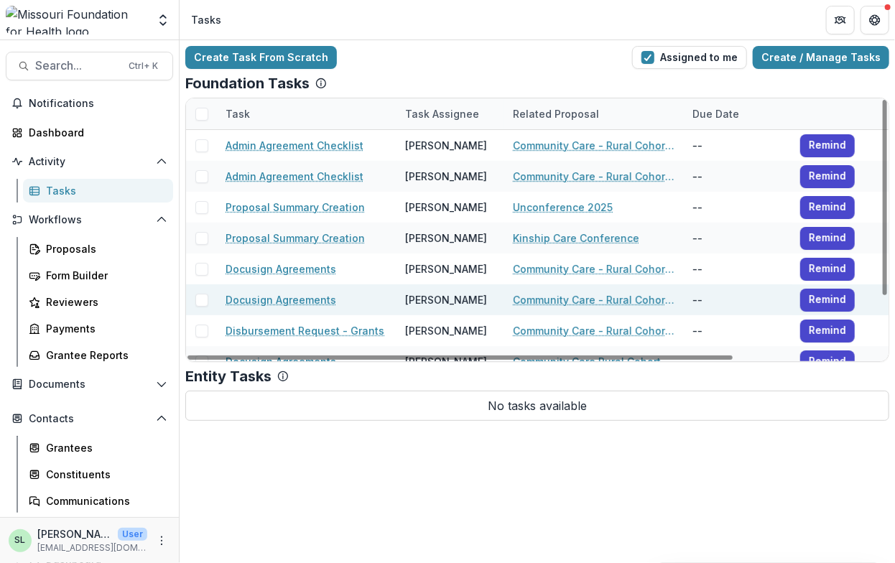
scroll to position [72, 0]
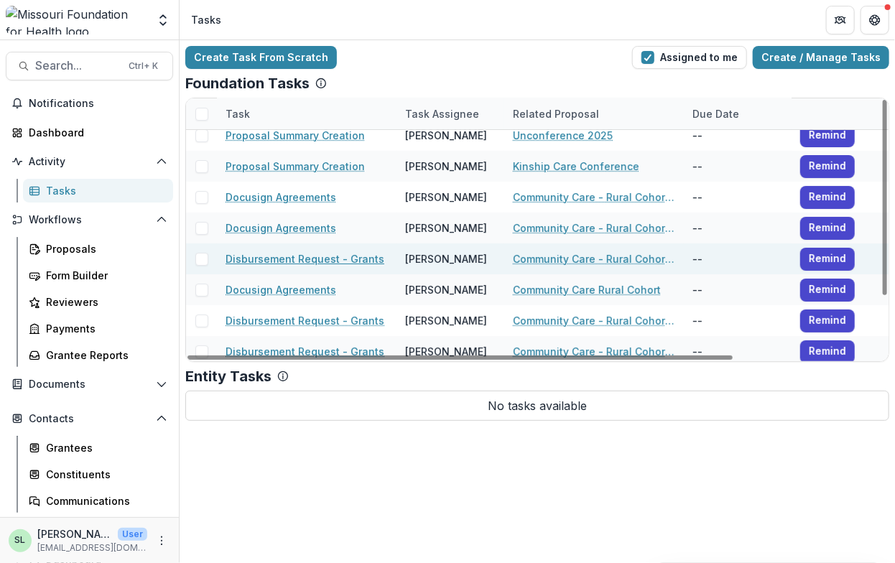
click at [301, 259] on link "Disbursement Request - Grants" at bounding box center [305, 258] width 159 height 15
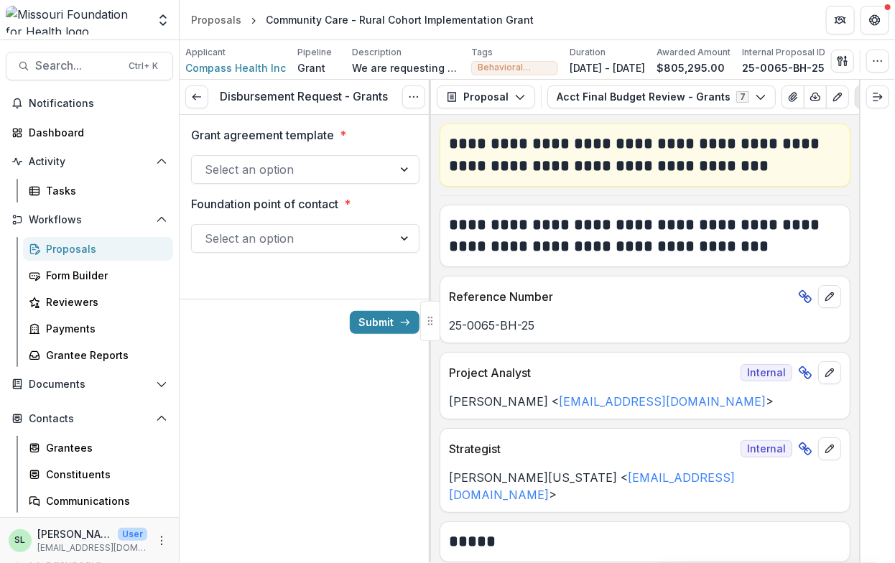
click at [395, 172] on div at bounding box center [406, 169] width 26 height 27
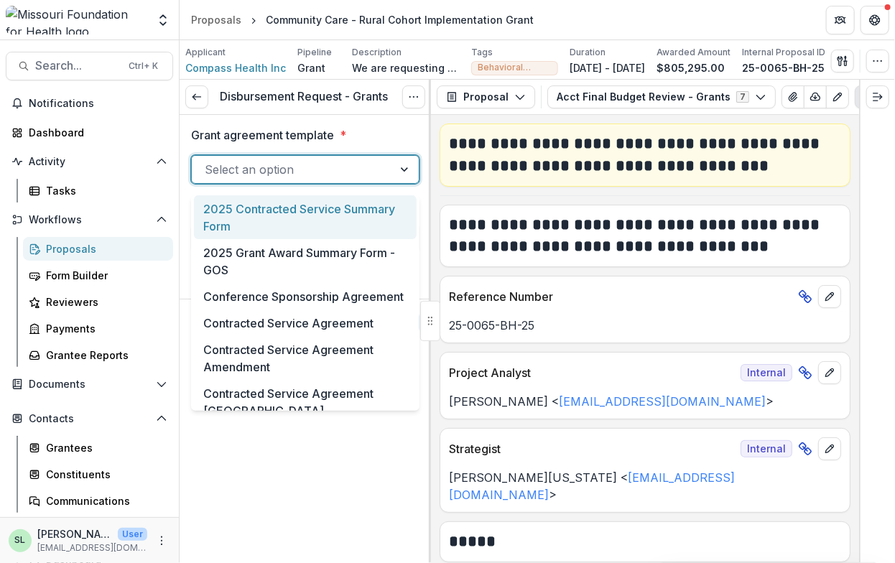
click at [414, 236] on div "2025 Contracted Service Summary Form" at bounding box center [305, 217] width 228 height 44
click at [426, 315] on div "Disbursement Request - Grants View task Cancel Task Grant agreement template * …" at bounding box center [305, 321] width 251 height 483
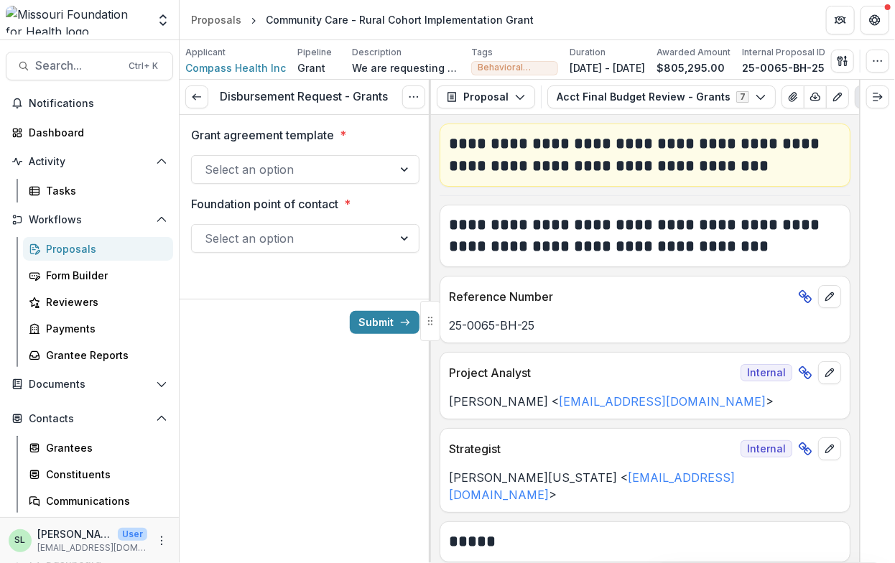
click at [415, 224] on div at bounding box center [305, 221] width 228 height 6
click at [408, 238] on div at bounding box center [406, 238] width 26 height 27
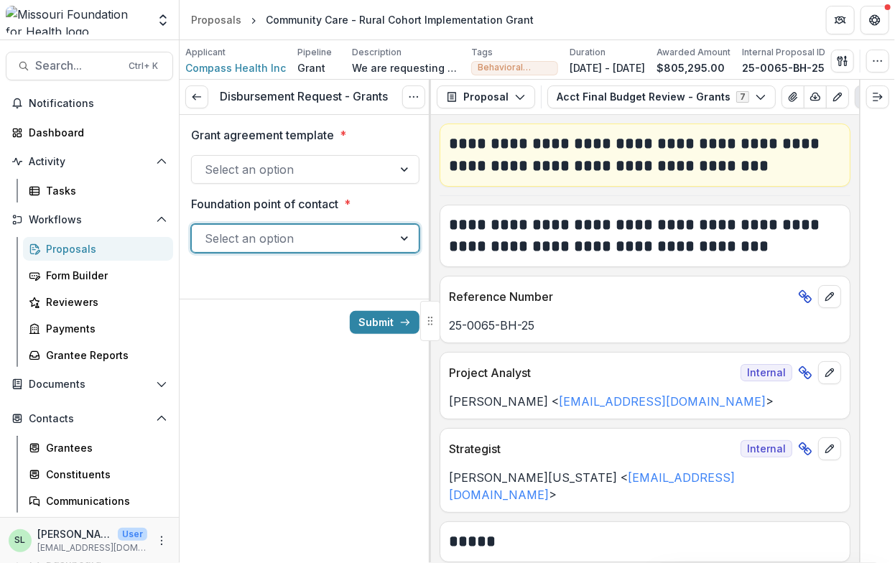
click at [408, 238] on div at bounding box center [406, 238] width 26 height 27
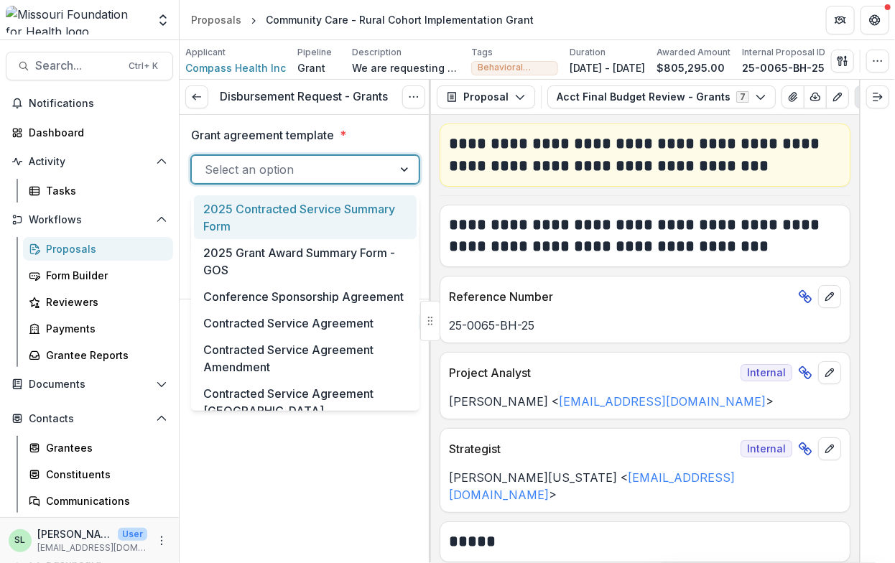
click at [288, 180] on div at bounding box center [292, 169] width 175 height 20
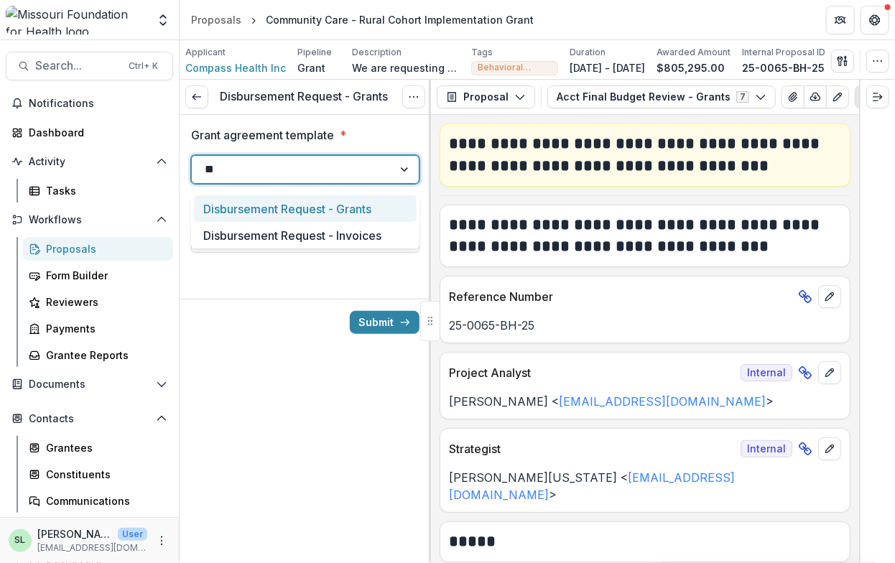
type input "***"
click at [287, 209] on div "Disbursement Request - Grants" at bounding box center [305, 208] width 223 height 27
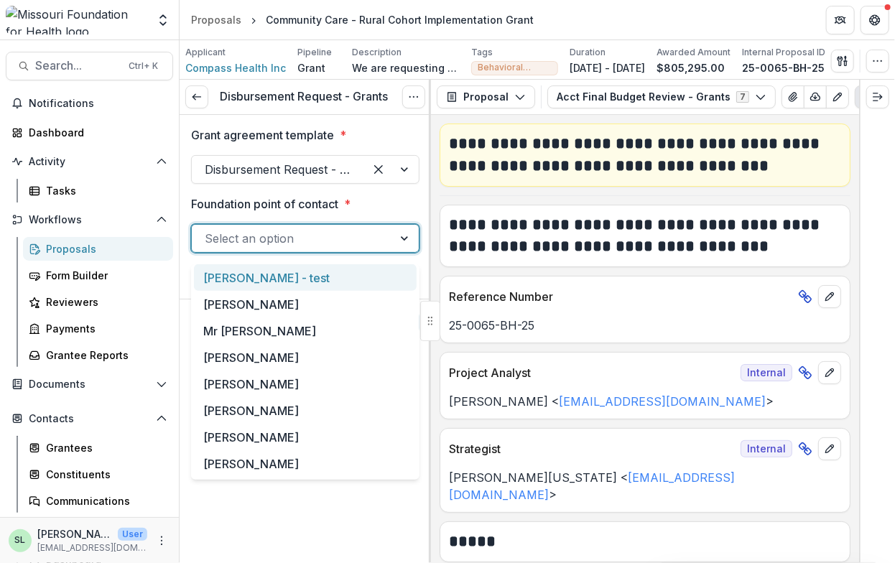
click at [274, 238] on div at bounding box center [292, 238] width 175 height 20
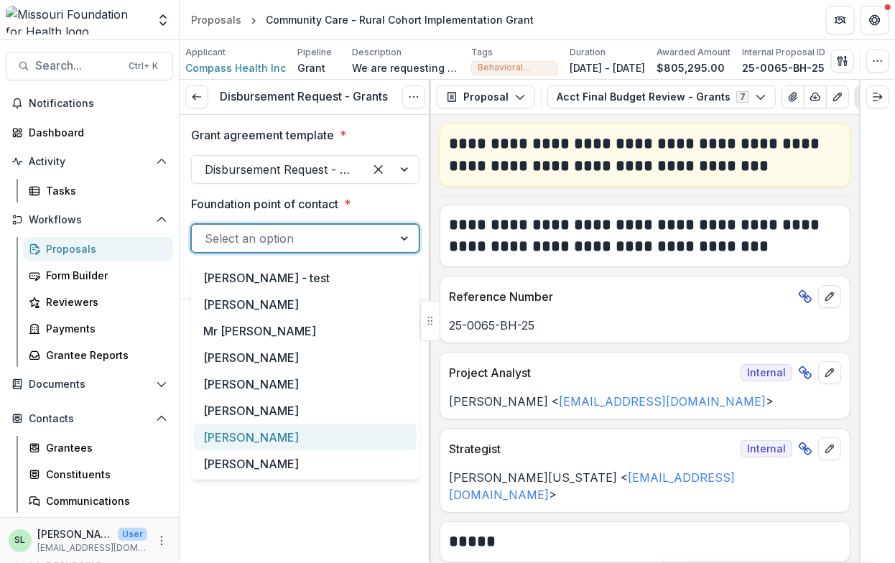
click at [228, 438] on div "[PERSON_NAME]" at bounding box center [305, 437] width 223 height 27
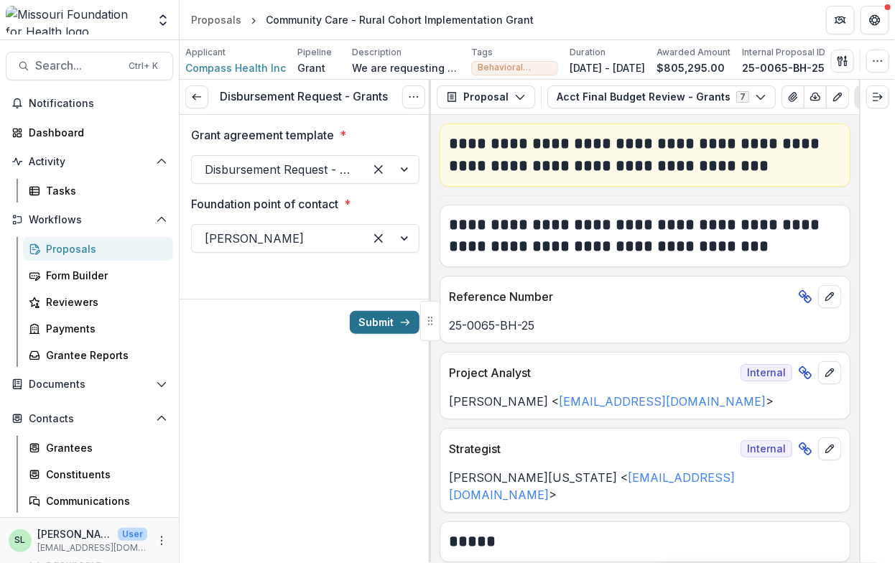
click at [396, 333] on button "Submit" at bounding box center [385, 322] width 70 height 23
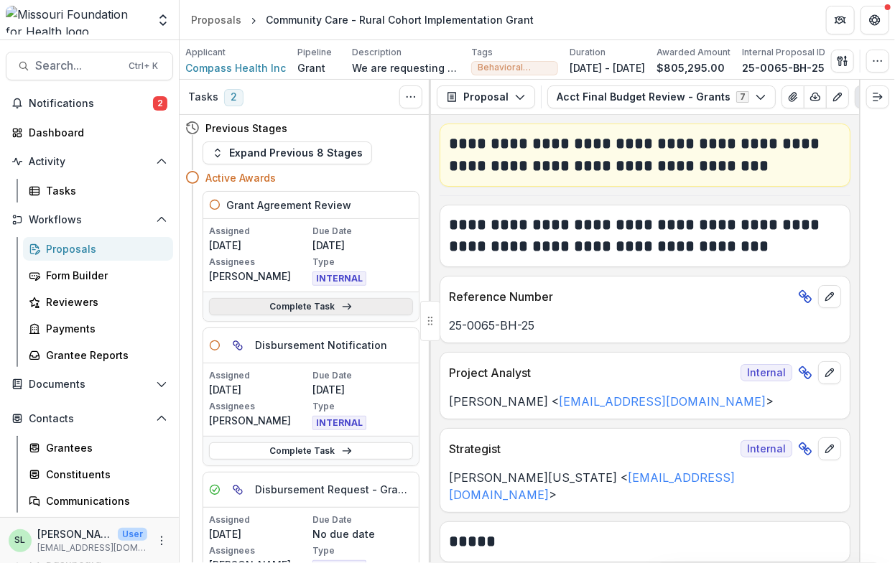
click at [292, 314] on link "Complete Task" at bounding box center [311, 306] width 204 height 17
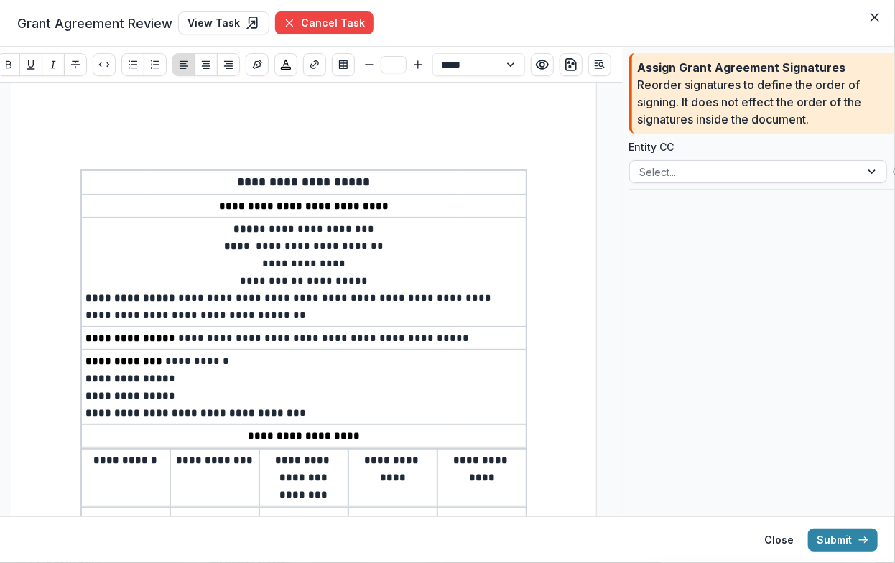
click at [782, 169] on div at bounding box center [745, 172] width 210 height 18
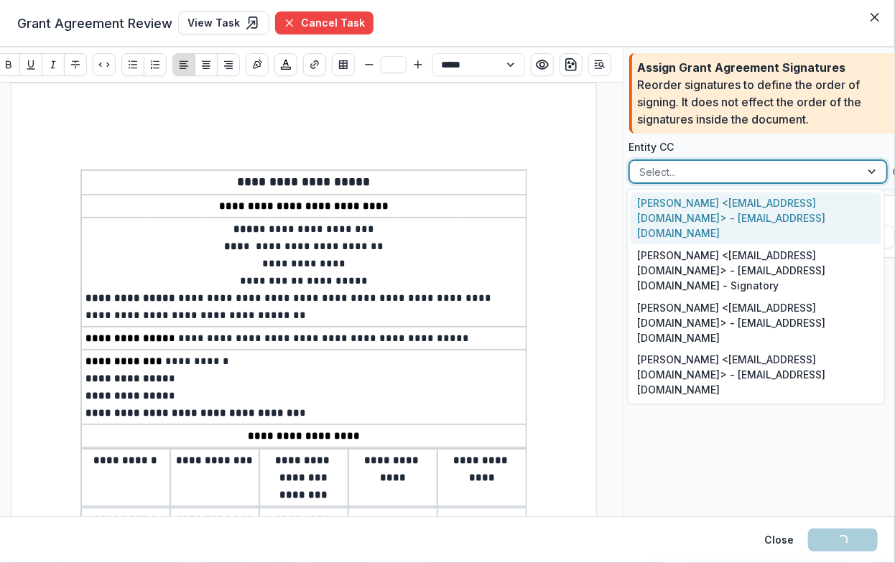
click at [782, 169] on div at bounding box center [745, 172] width 210 height 18
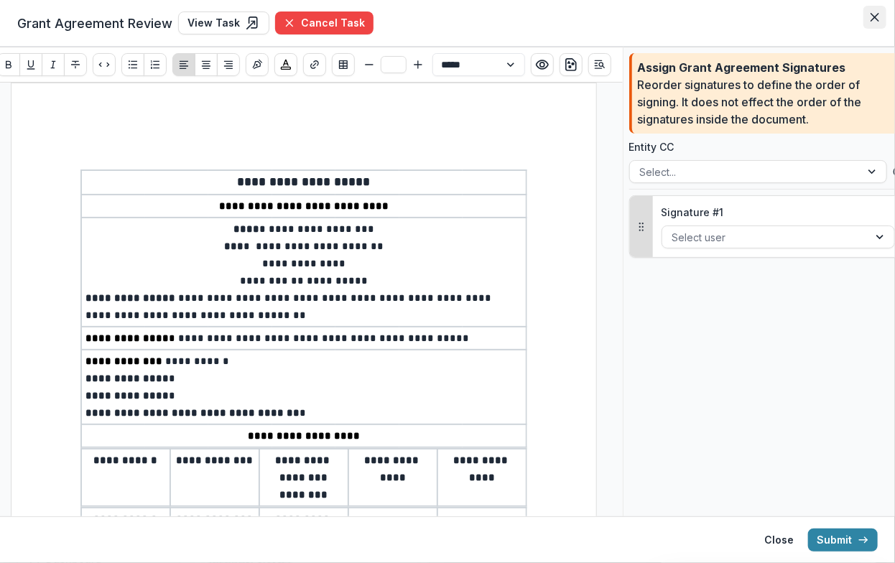
click at [871, 22] on button "Close" at bounding box center [874, 17] width 23 height 23
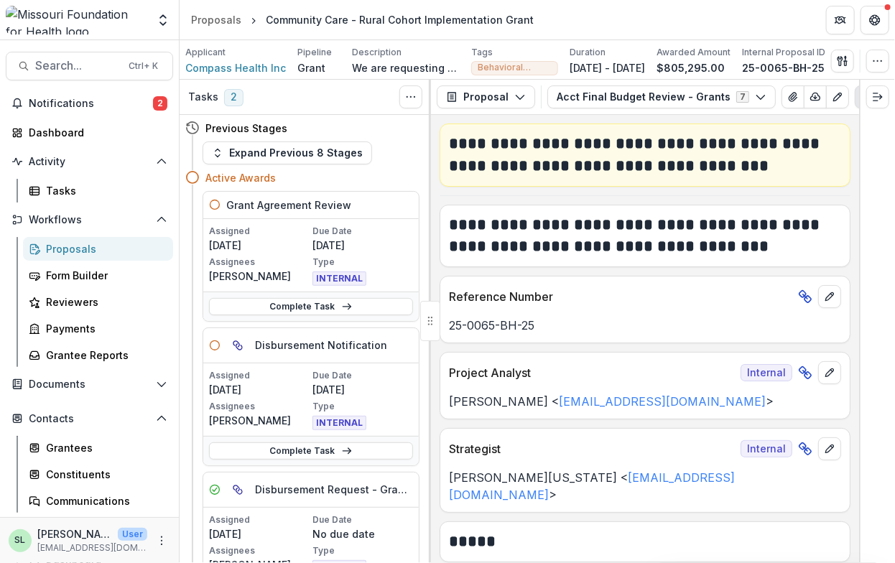
click at [54, 249] on div "Proposals" at bounding box center [104, 248] width 116 height 15
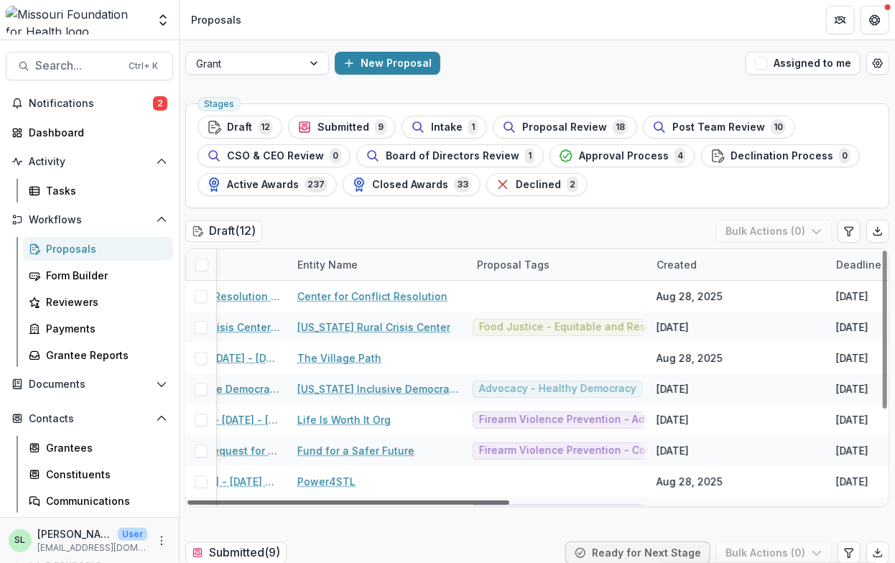
scroll to position [0, 710]
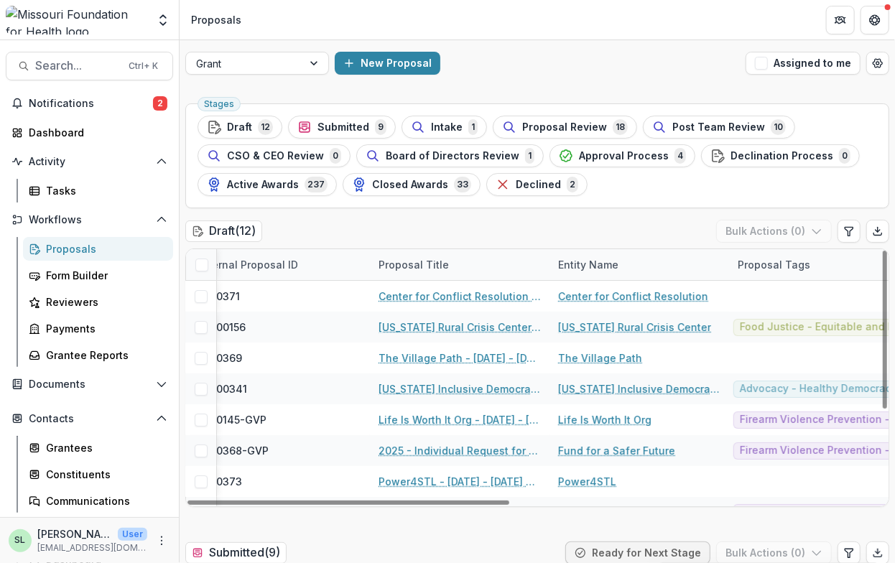
drag, startPoint x: 446, startPoint y: 502, endPoint x: 465, endPoint y: 526, distance: 30.2
click at [474, 505] on div at bounding box center [348, 503] width 322 height 4
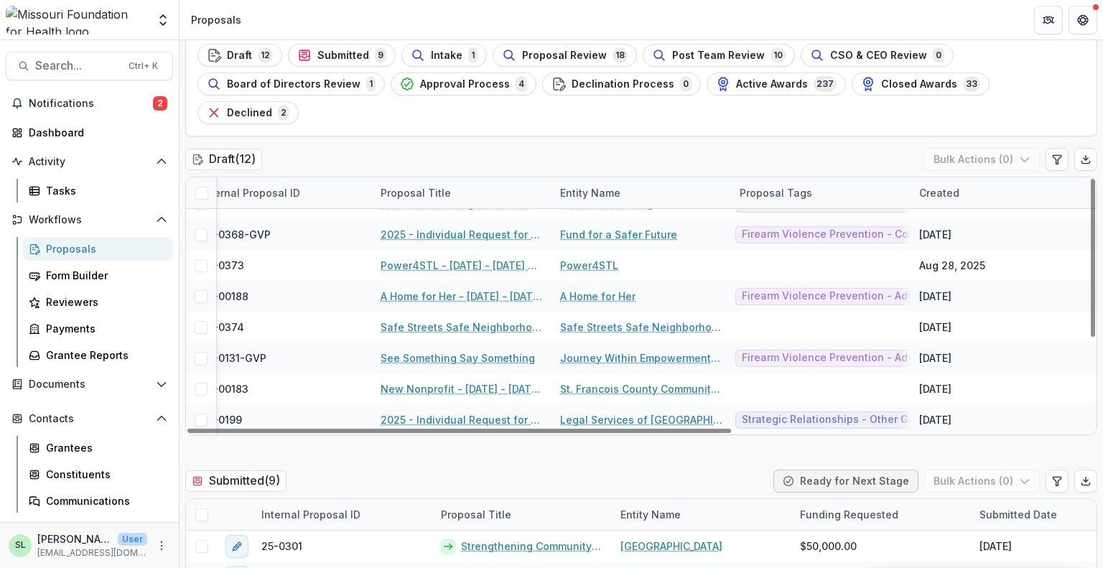
scroll to position [0, 0]
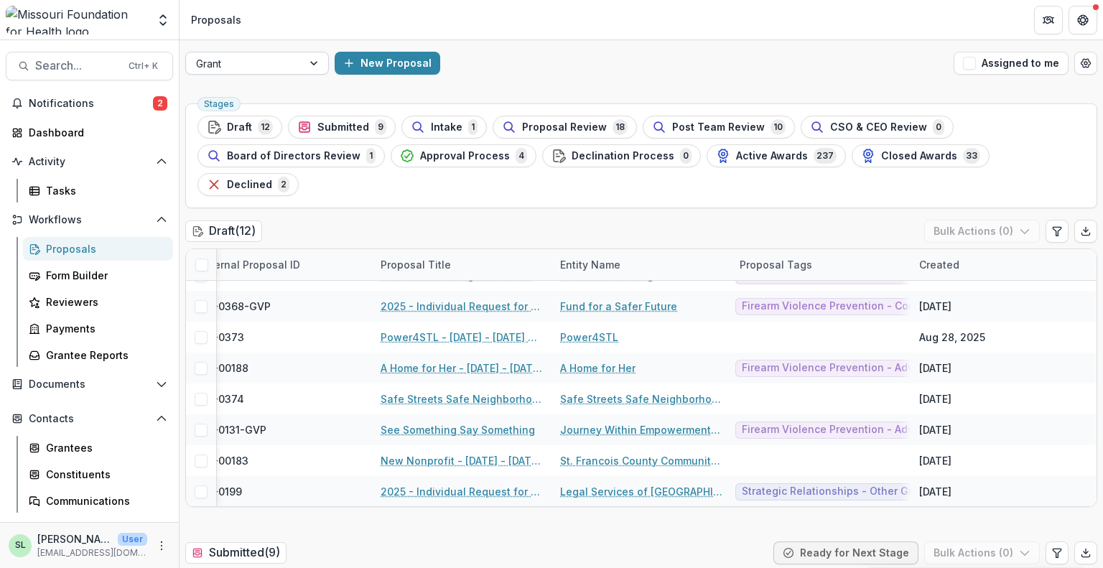
click at [296, 61] on div "Grant" at bounding box center [244, 63] width 116 height 21
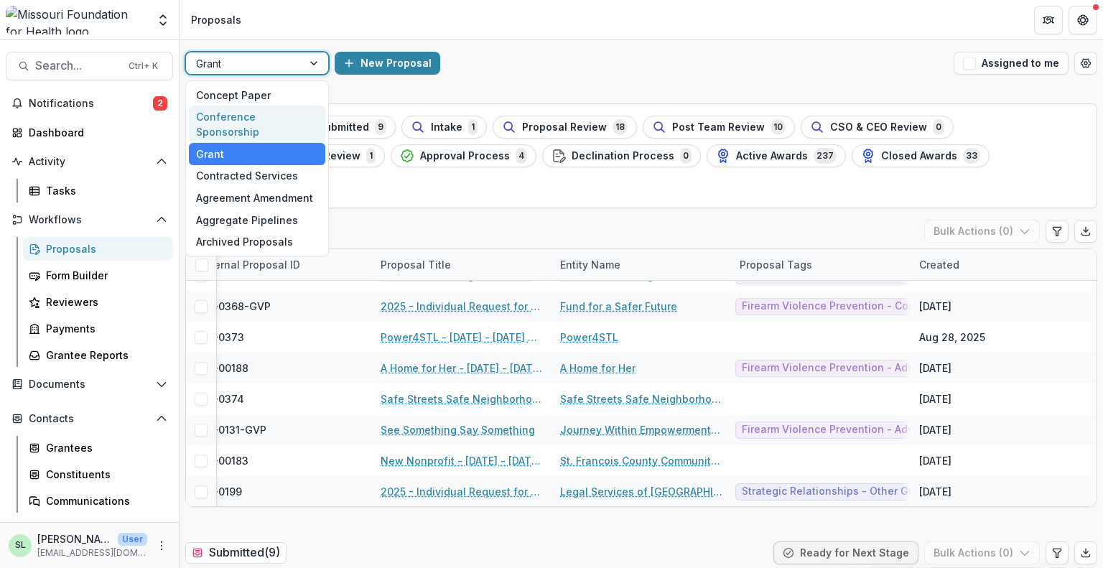
click at [268, 111] on div "Conference Sponsorship" at bounding box center [257, 124] width 136 height 37
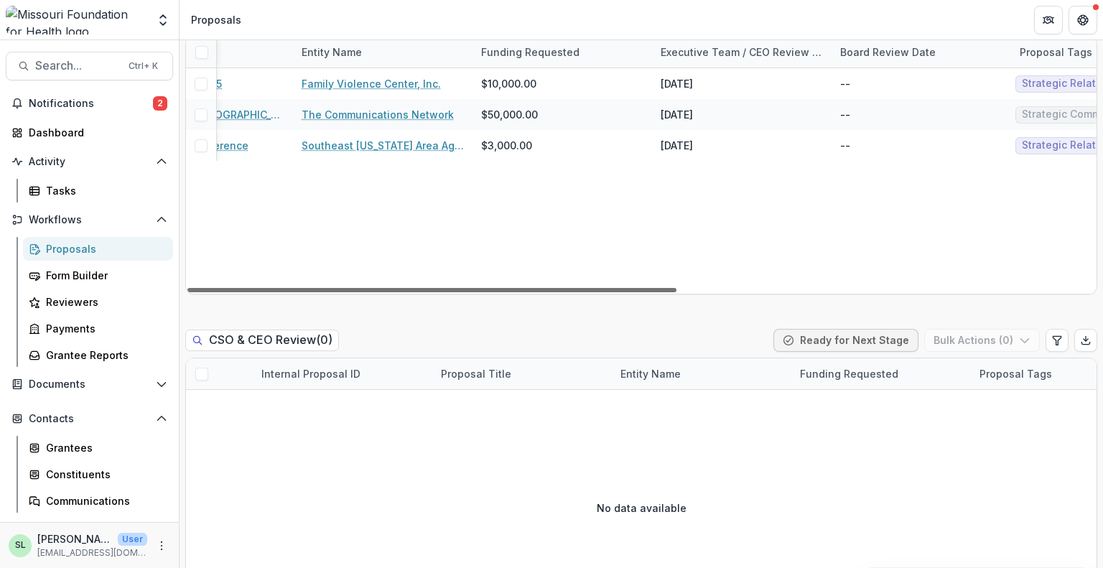
scroll to position [0, 776]
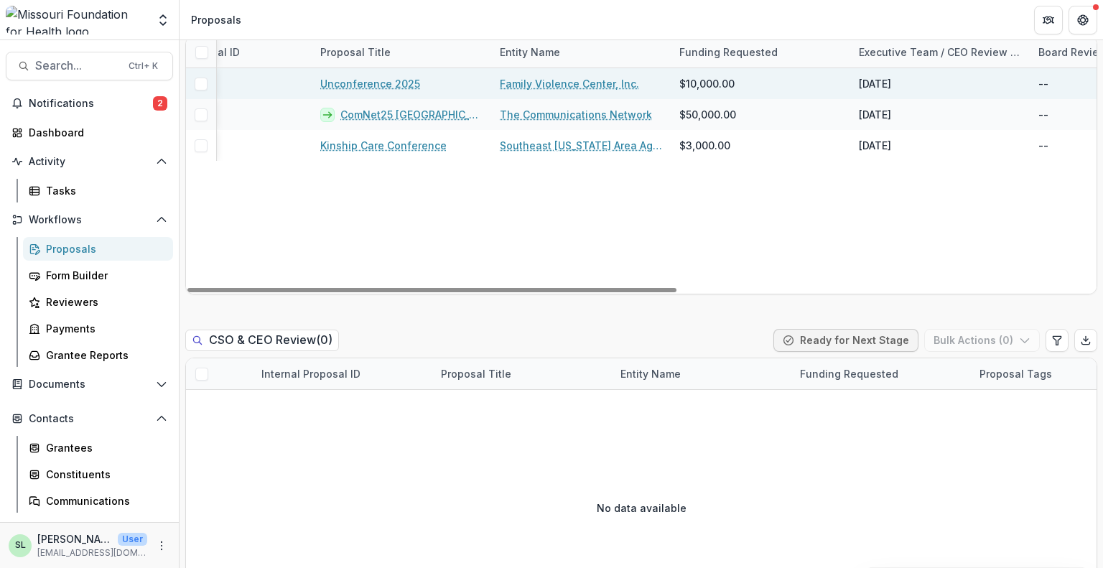
drag, startPoint x: 658, startPoint y: 287, endPoint x: 1044, endPoint y: 88, distance: 434.6
click at [677, 288] on div at bounding box center [431, 290] width 489 height 4
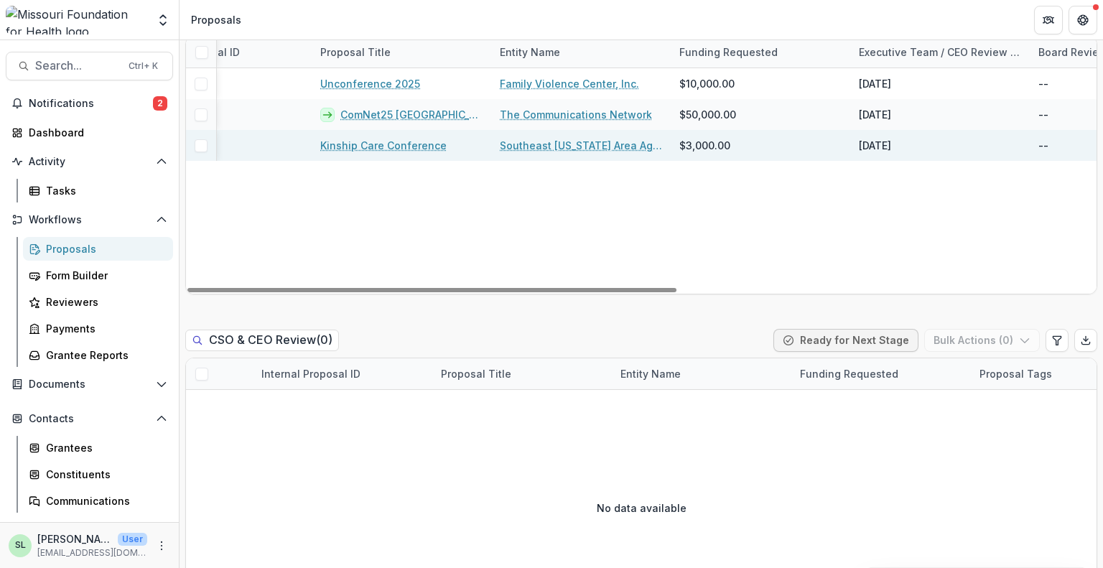
click at [397, 139] on div "Kinship Care Conference" at bounding box center [402, 145] width 180 height 31
click at [397, 141] on link "Kinship Care Conference" at bounding box center [383, 145] width 126 height 15
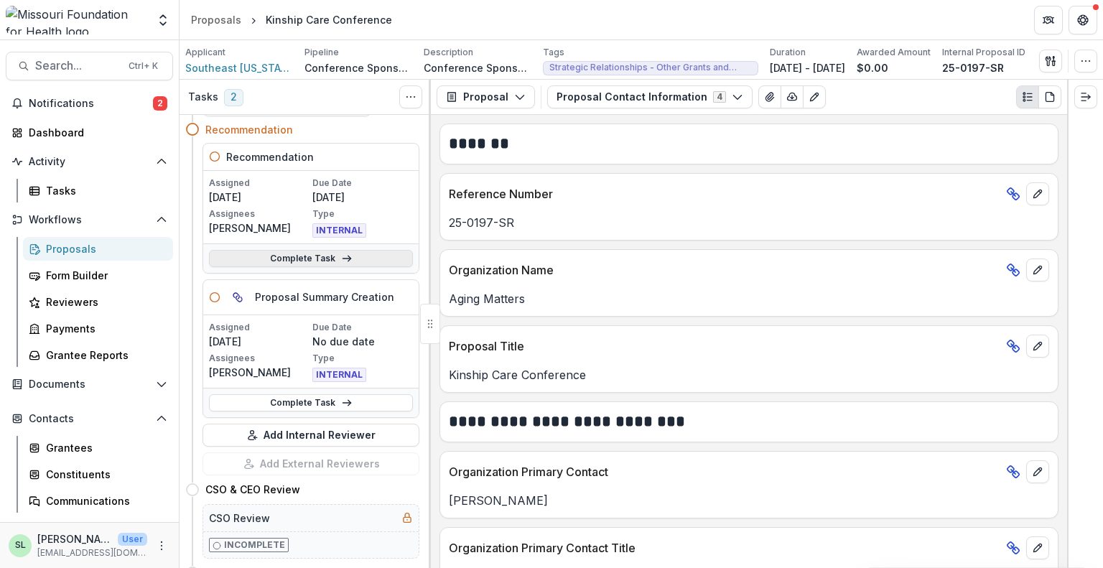
scroll to position [72, 0]
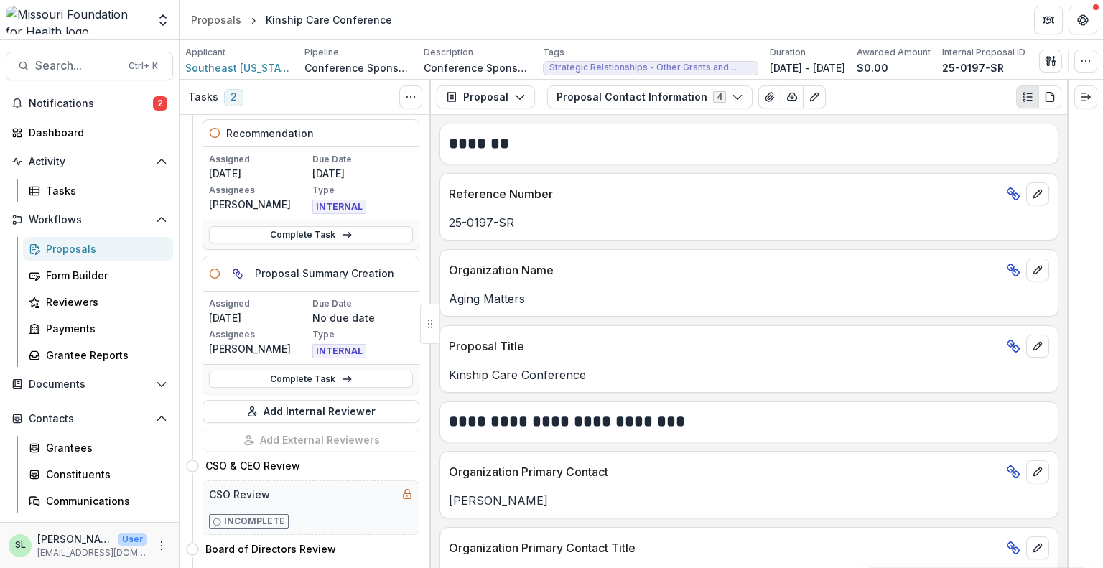
click at [319, 388] on div "Complete Task" at bounding box center [310, 378] width 215 height 29
click at [323, 378] on link "Complete Task" at bounding box center [311, 379] width 204 height 17
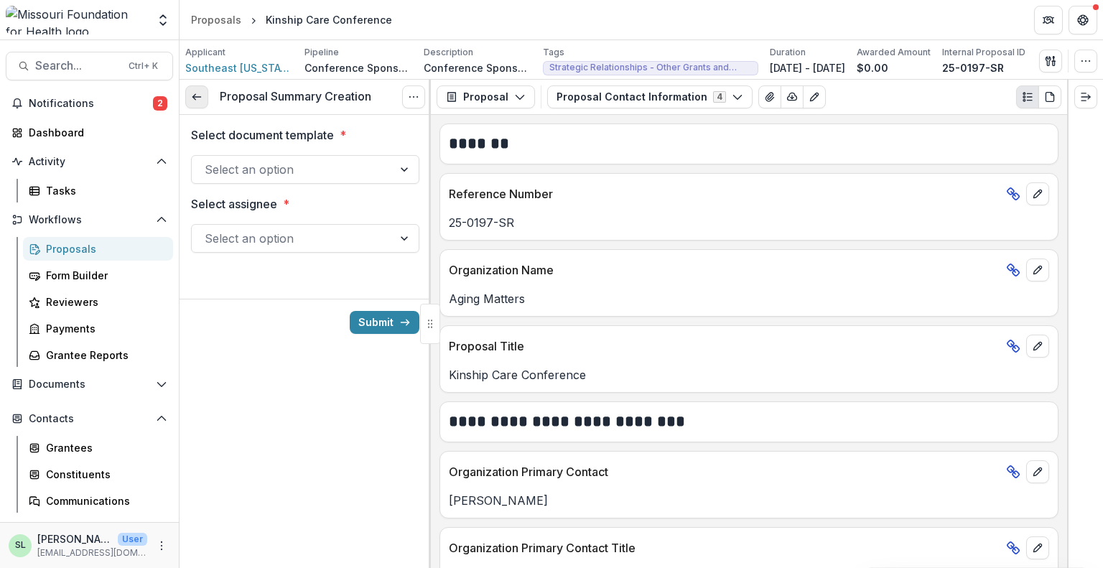
click at [203, 98] on link at bounding box center [196, 96] width 23 height 23
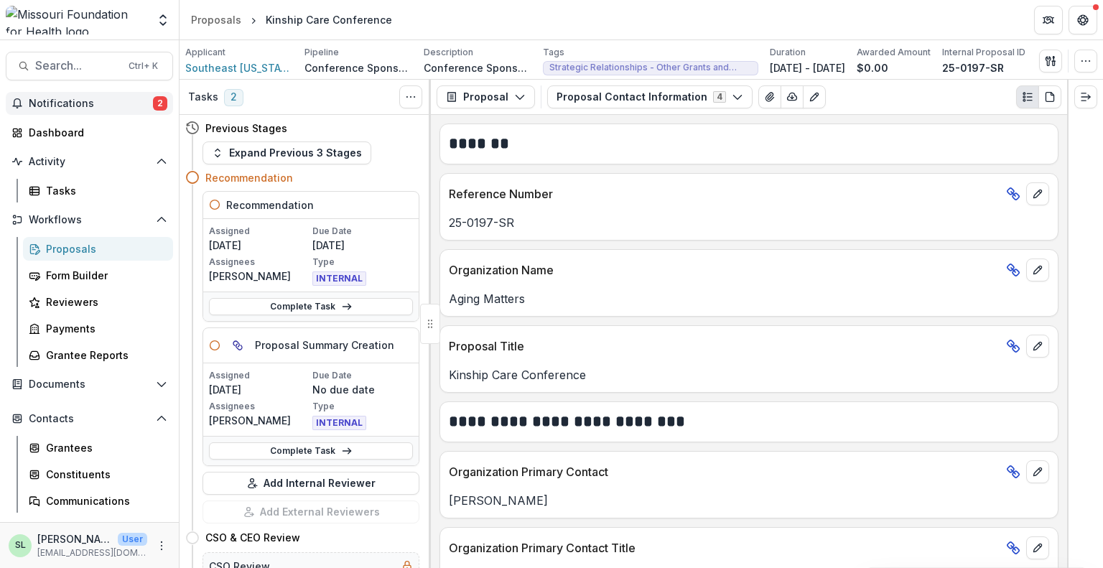
click at [129, 109] on button "Notifications 2" at bounding box center [89, 103] width 167 height 23
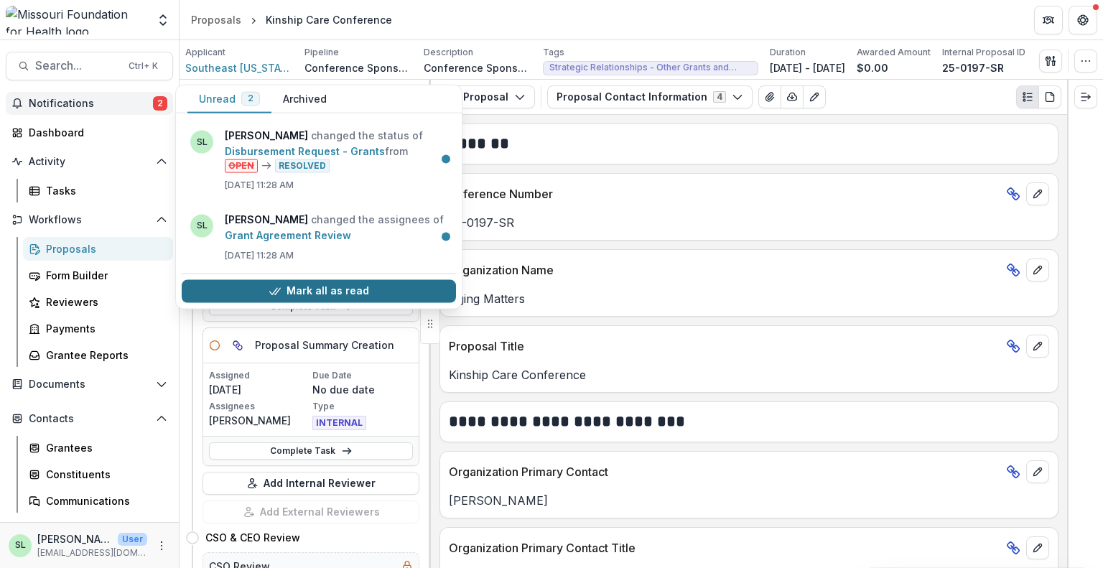
click at [302, 288] on button "Mark all as read" at bounding box center [319, 290] width 274 height 23
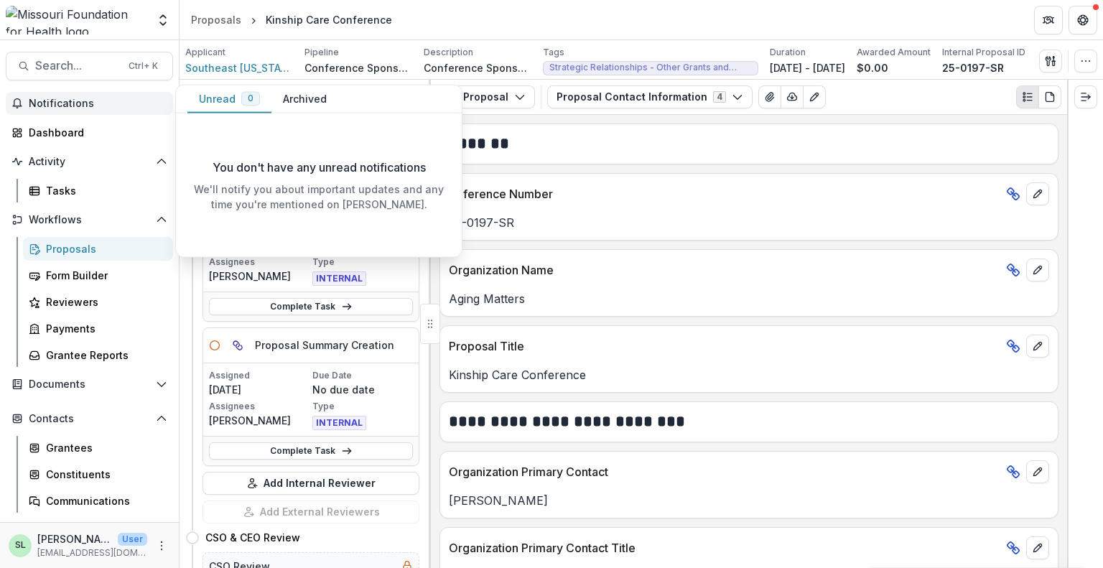
click at [49, 108] on span "Notifications" at bounding box center [98, 104] width 139 height 12
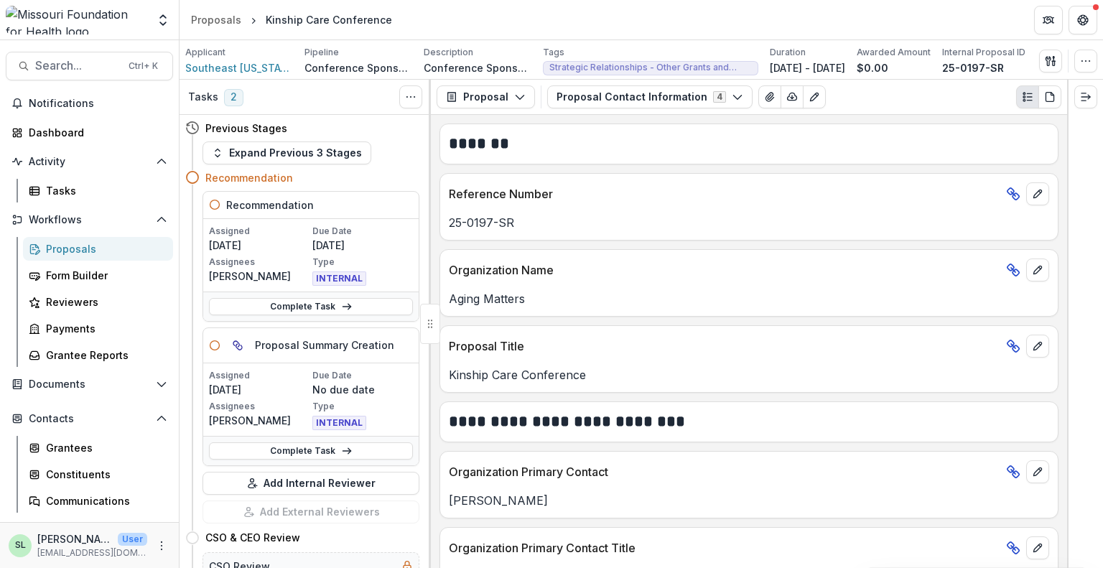
click at [66, 250] on div "Proposals" at bounding box center [104, 248] width 116 height 15
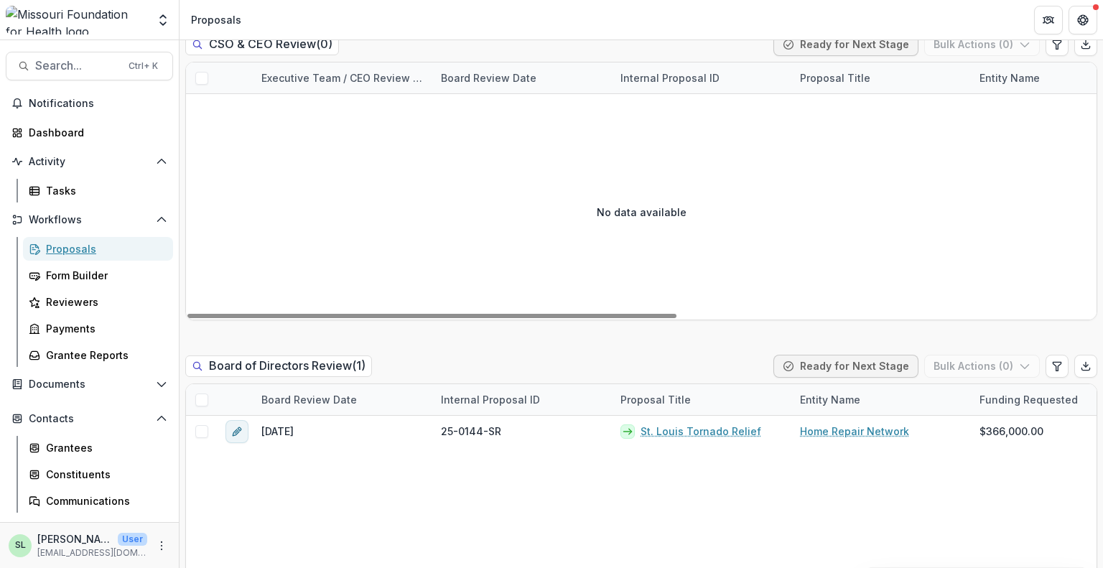
scroll to position [1867, 0]
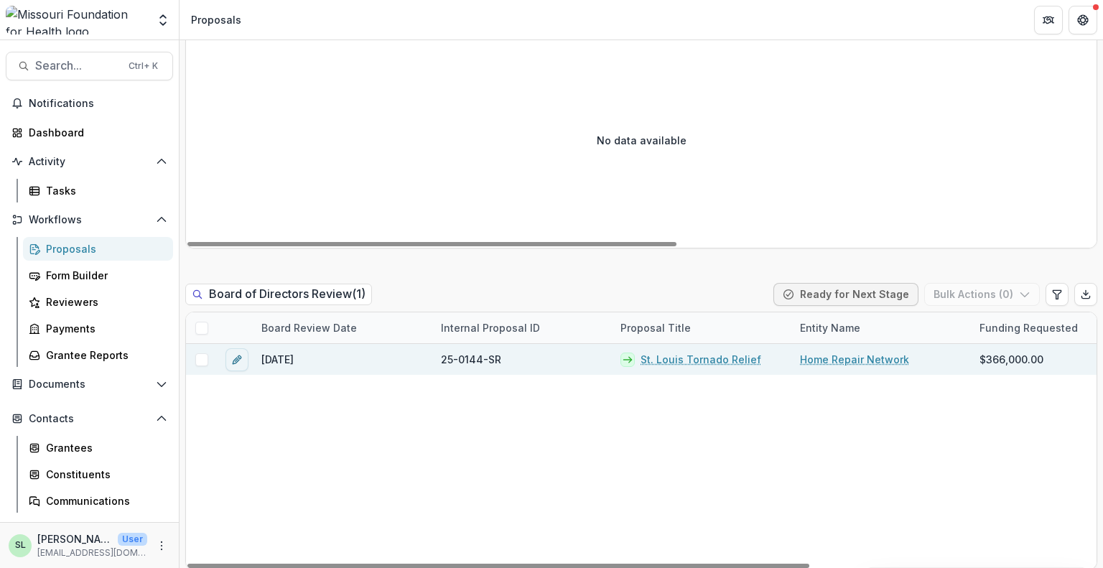
click at [723, 352] on link "St. Louis Tornado Relief" at bounding box center [701, 359] width 121 height 15
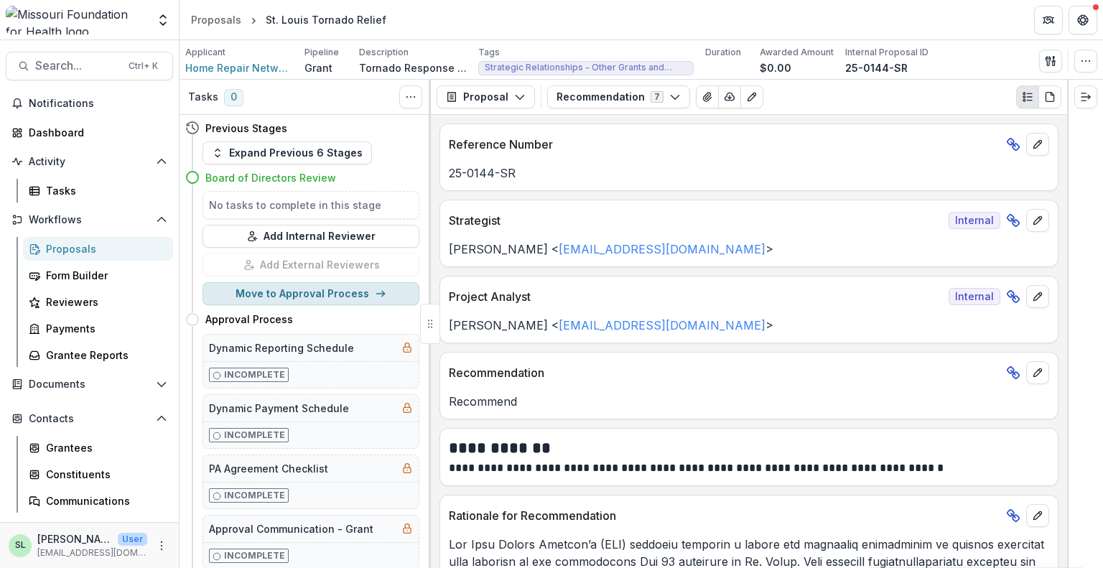
click at [315, 291] on button "Move to Approval Process" at bounding box center [311, 293] width 217 height 23
select select "**********"
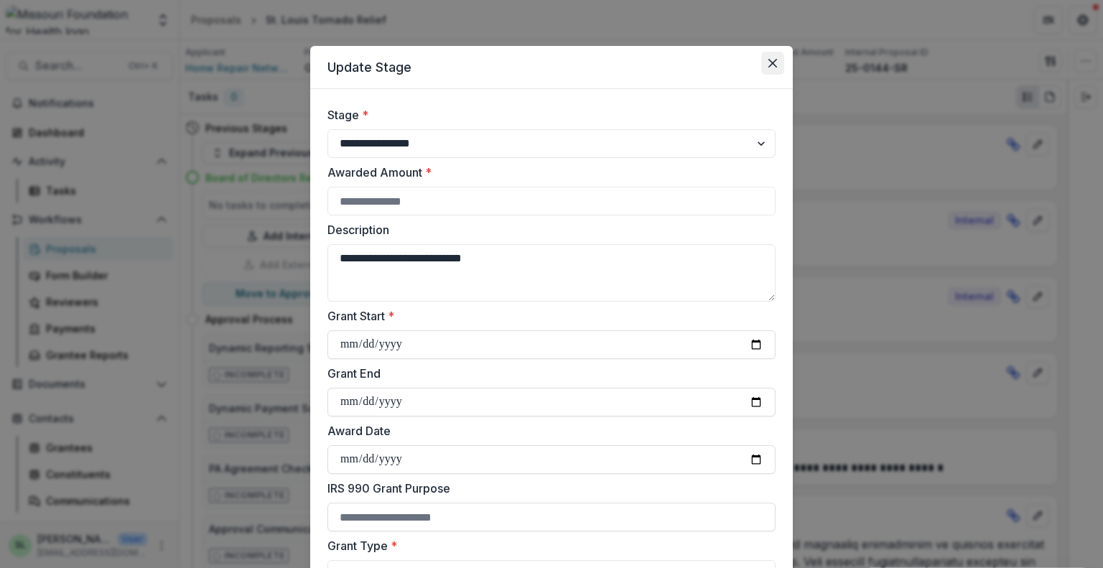
click at [768, 65] on icon "Close" at bounding box center [772, 63] width 9 height 9
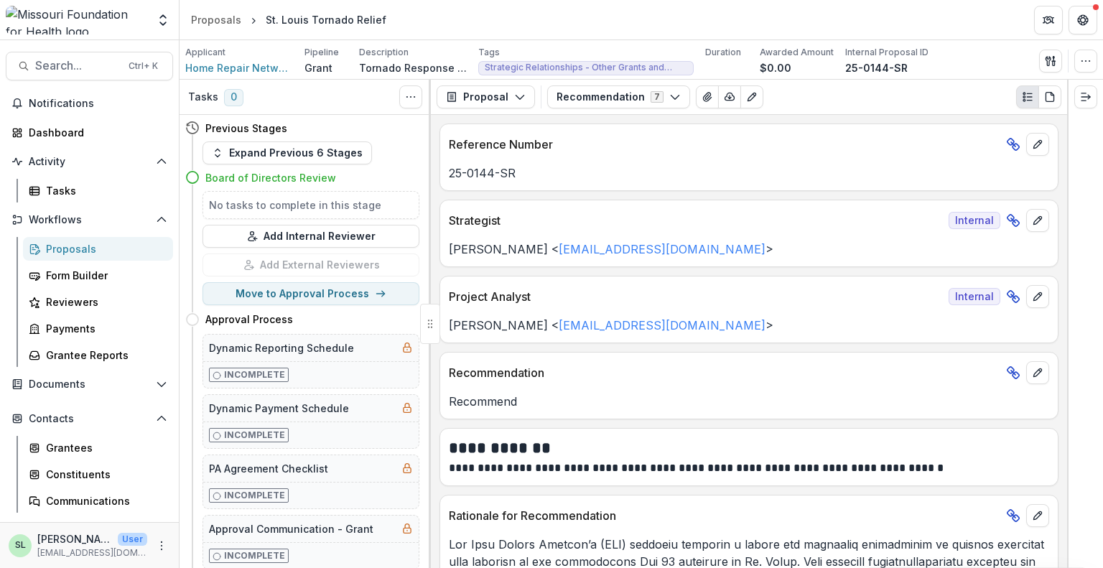
drag, startPoint x: 231, startPoint y: 68, endPoint x: 722, endPoint y: 226, distance: 515.1
click at [722, 226] on p "Strategist" at bounding box center [696, 220] width 494 height 17
click at [280, 300] on button "Move to Approval Process" at bounding box center [311, 293] width 217 height 23
select select "**********"
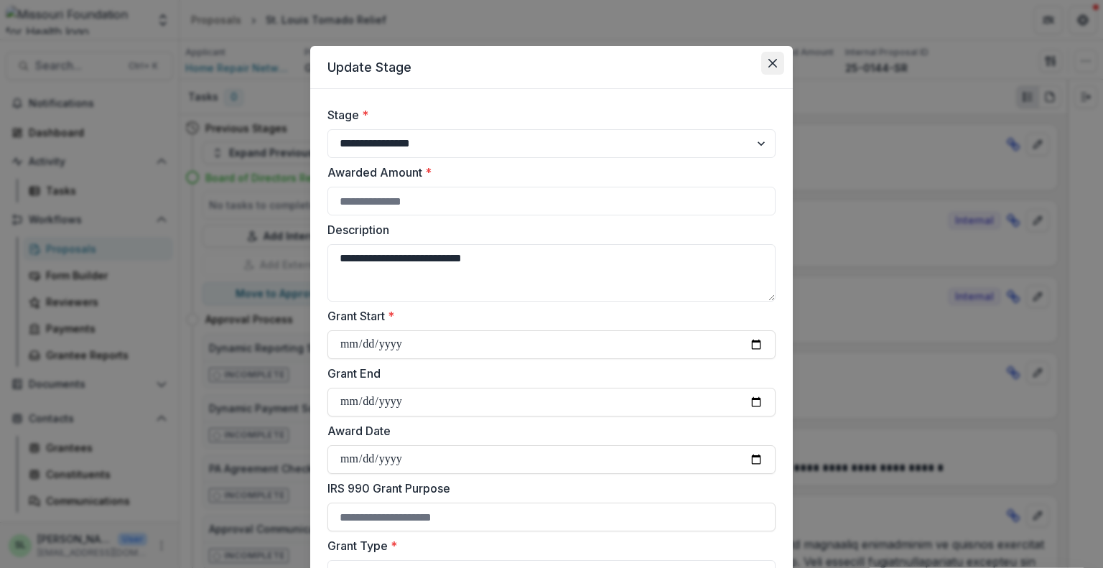
click at [773, 59] on icon "Close" at bounding box center [772, 63] width 9 height 9
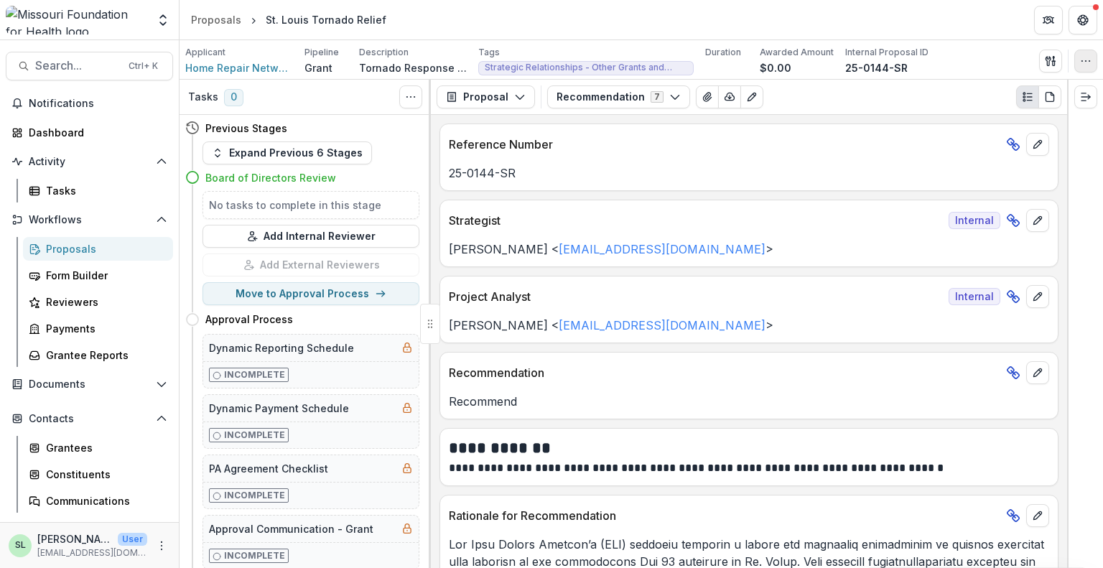
click at [1082, 60] on circle "button" at bounding box center [1082, 60] width 1 height 1
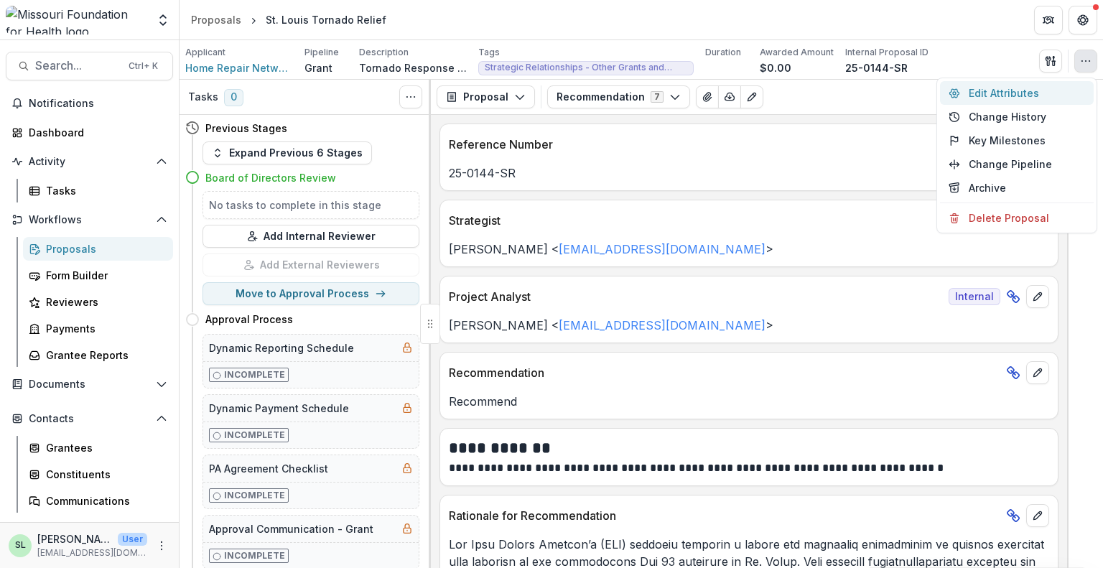
click at [985, 92] on button "Edit Attributes" at bounding box center [1017, 93] width 154 height 24
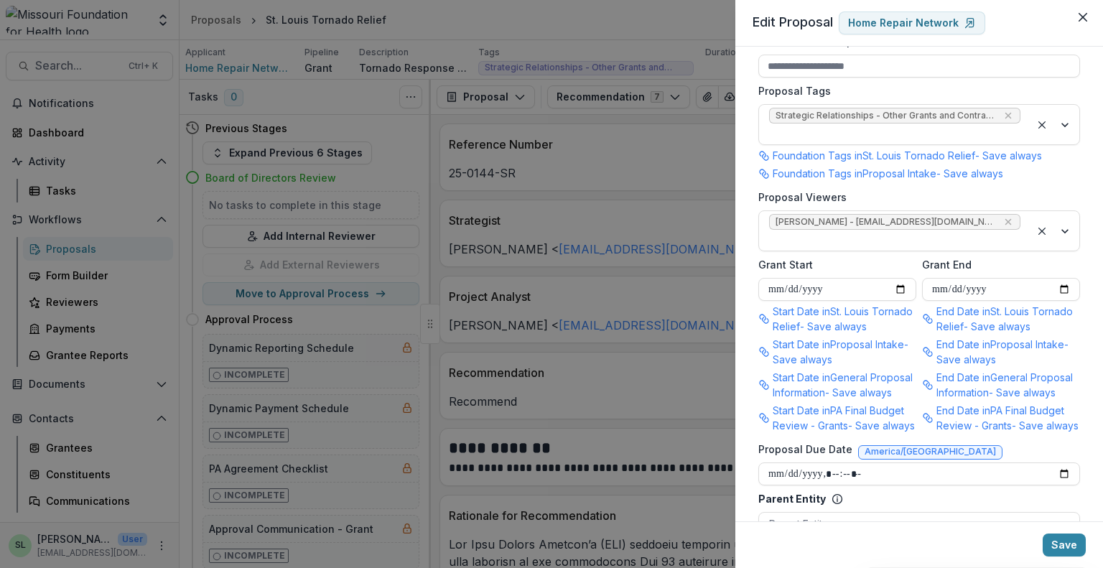
scroll to position [1005, 0]
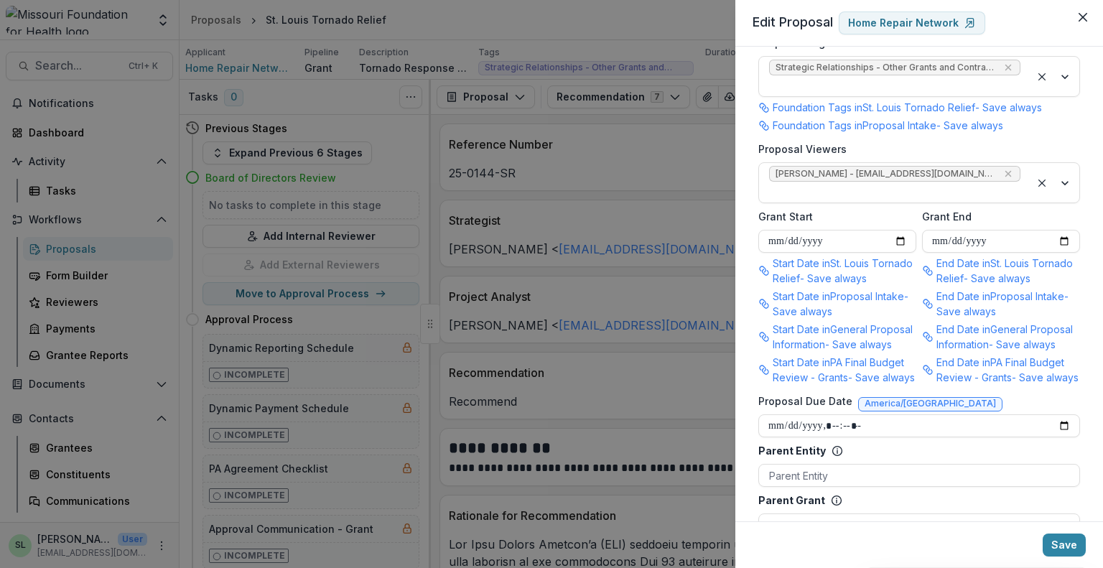
click at [668, 371] on div "**********" at bounding box center [551, 284] width 1103 height 568
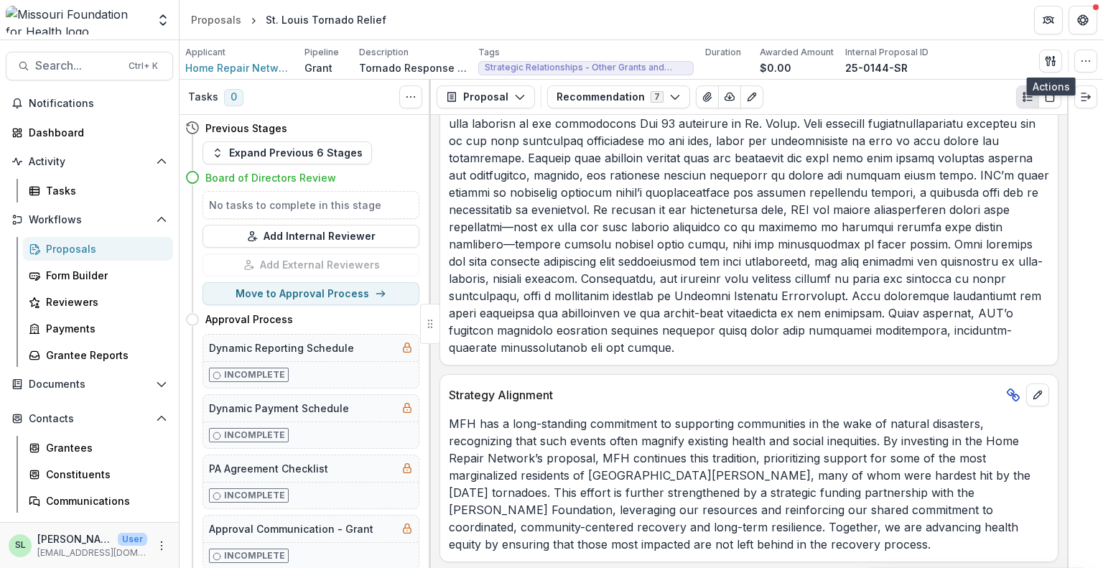
scroll to position [7, 0]
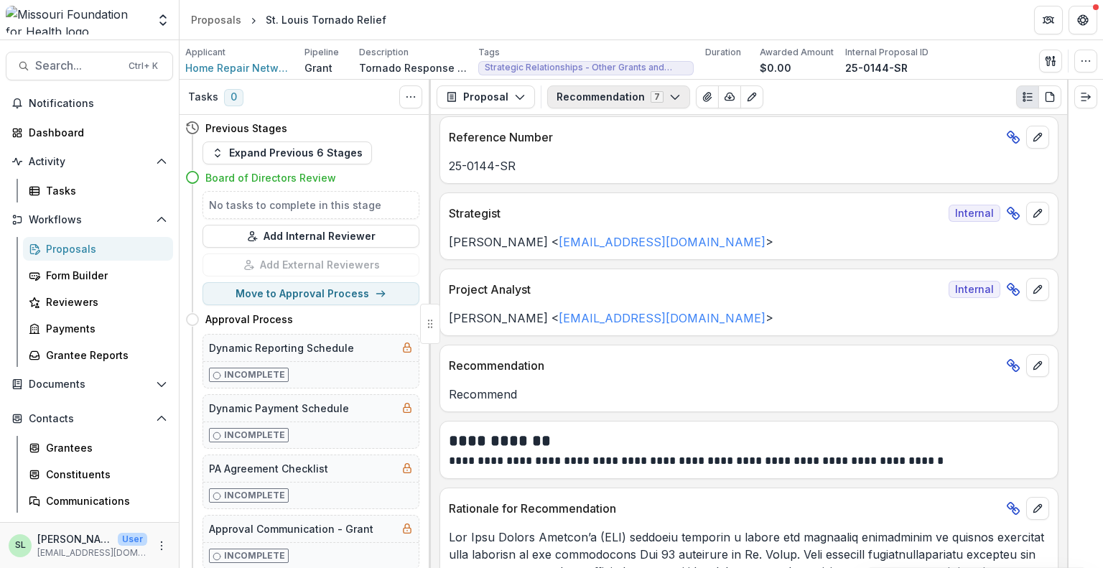
click at [605, 98] on button "Recommendation 7" at bounding box center [618, 96] width 143 height 23
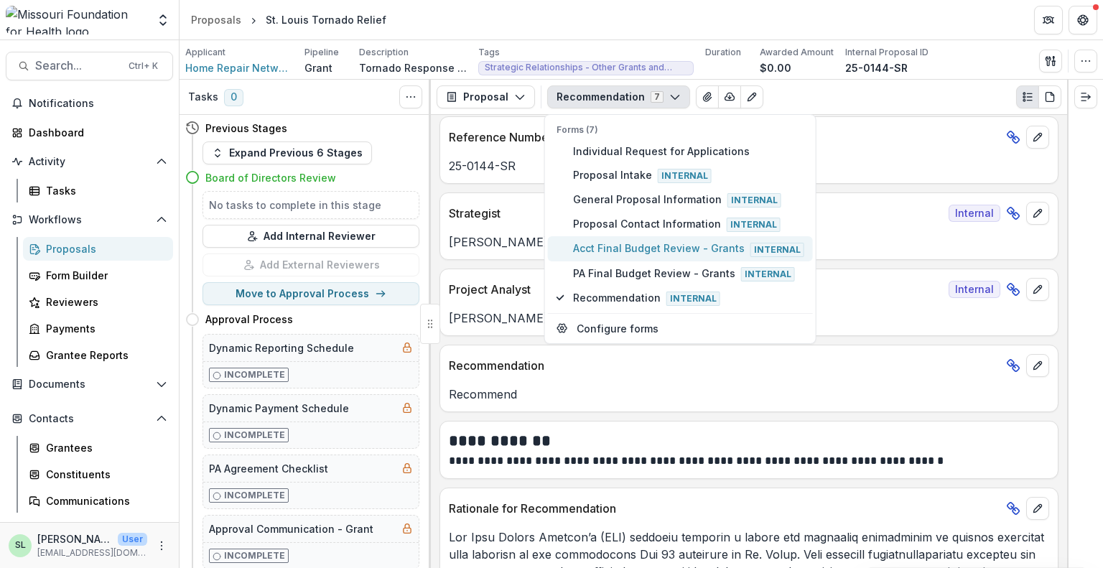
click at [617, 241] on span "Acct Final Budget Review - Grants Internal" at bounding box center [688, 249] width 231 height 16
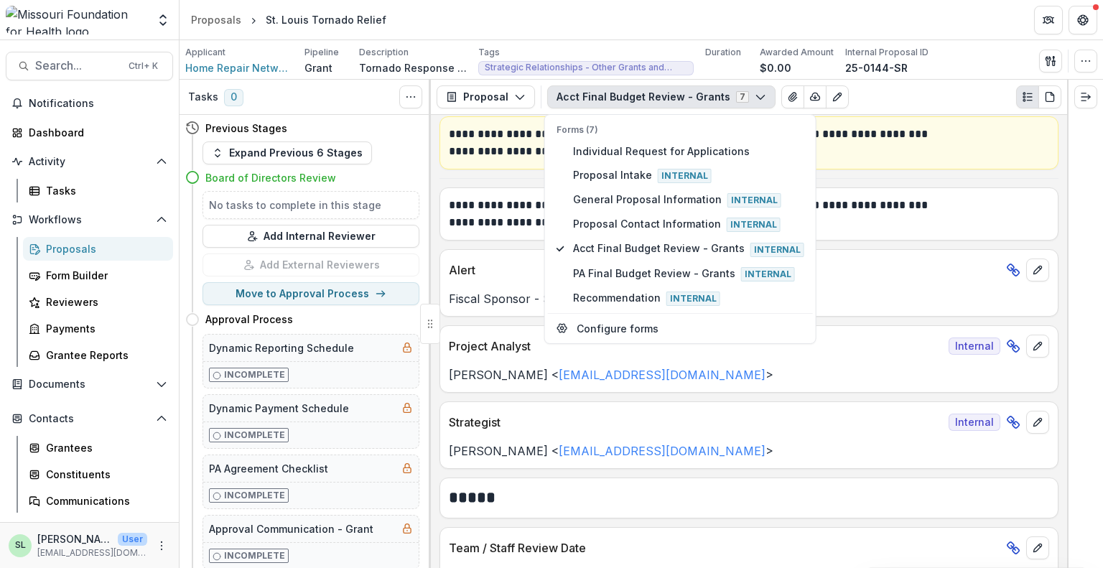
click at [908, 89] on div "Acct Final Budget Review - Grants 7 Forms (7) Individual Request for Applicatio…" at bounding box center [804, 96] width 514 height 23
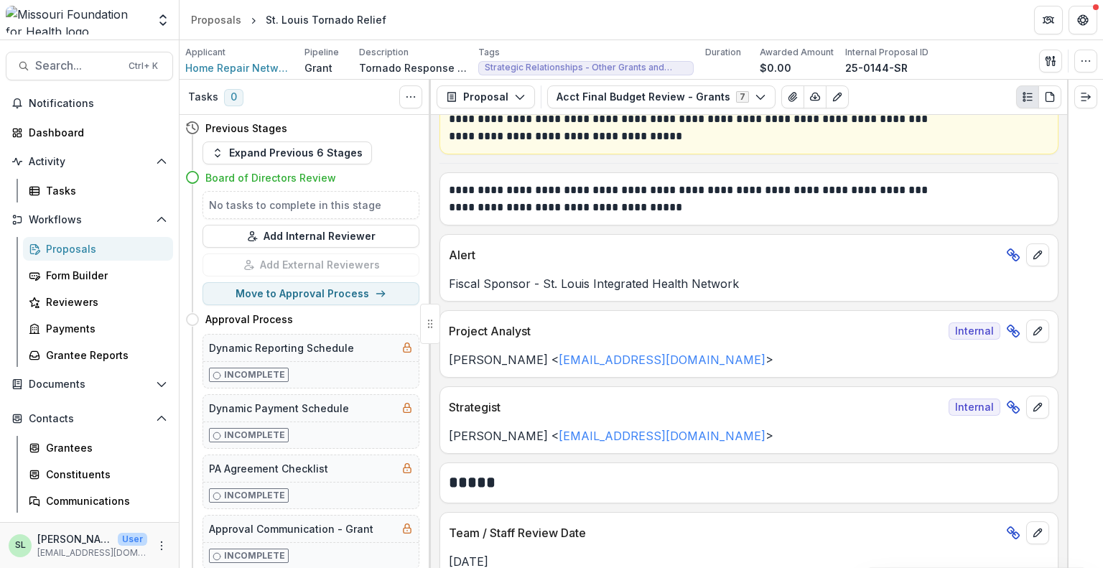
scroll to position [0, 0]
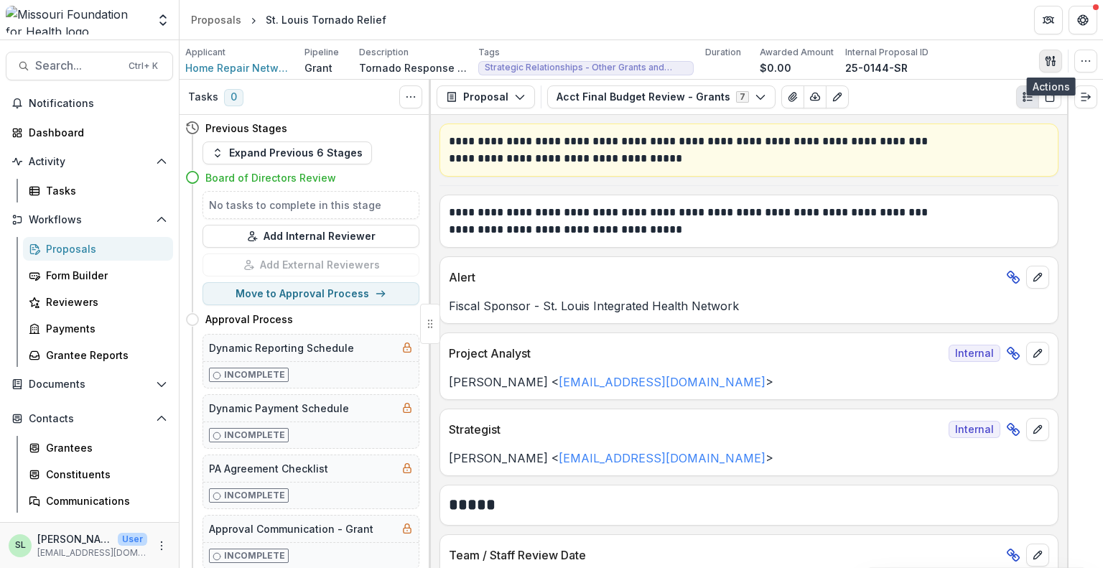
click at [1054, 65] on icon "button" at bounding box center [1050, 60] width 11 height 11
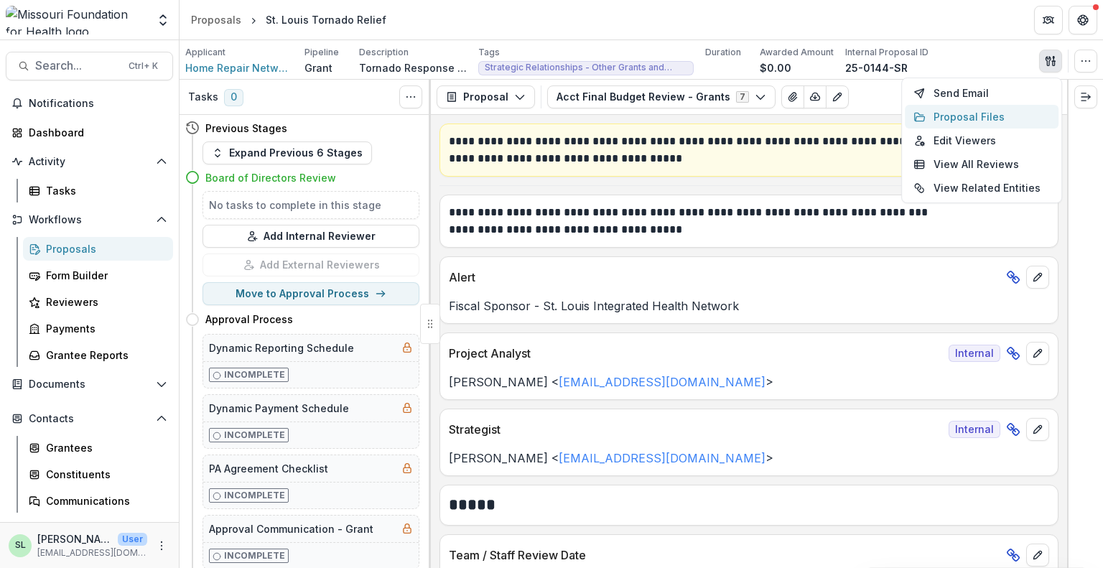
click at [970, 113] on button "Proposal Files" at bounding box center [982, 117] width 154 height 24
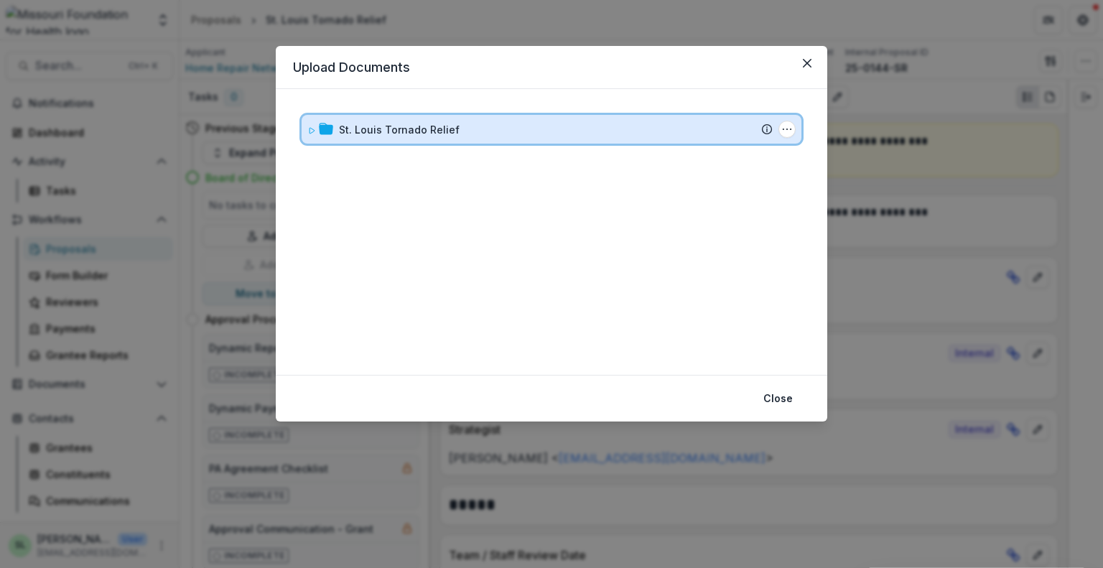
click at [362, 120] on div "St. Louis Tornado Relief Submission Temelio Proposal Attached proposal document…" at bounding box center [552, 129] width 500 height 29
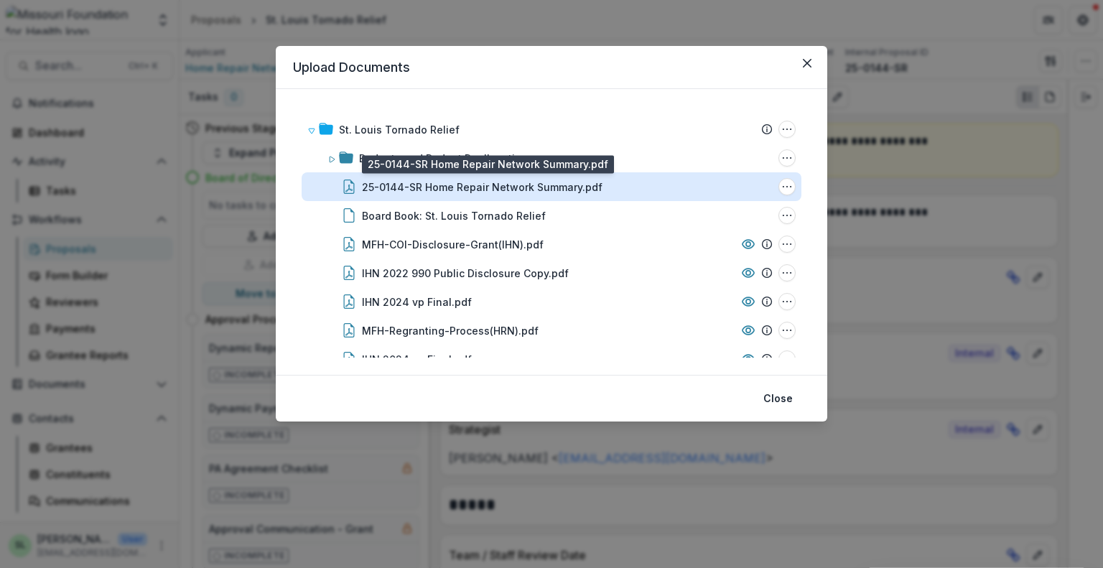
click at [472, 182] on div "25-0144-SR Home Repair Network Summary.pdf" at bounding box center [482, 187] width 241 height 15
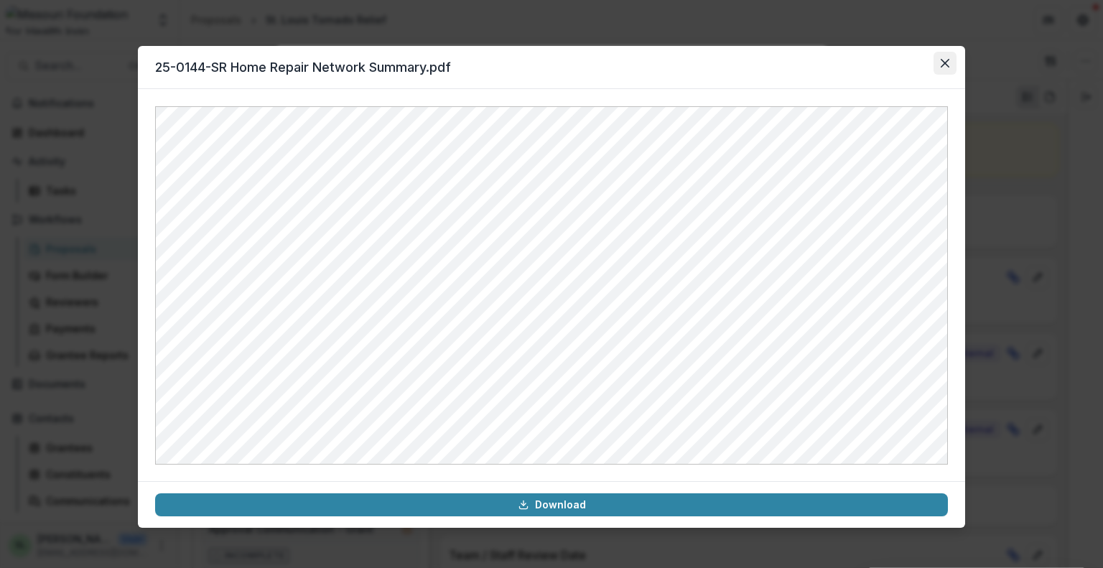
click at [947, 57] on button "Close" at bounding box center [945, 63] width 23 height 23
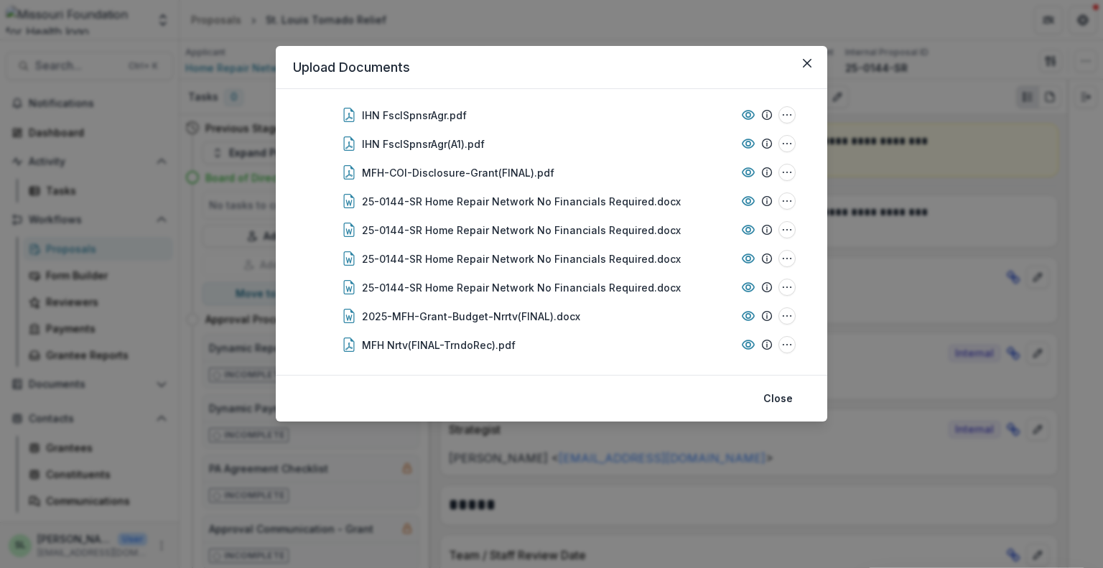
scroll to position [426, 0]
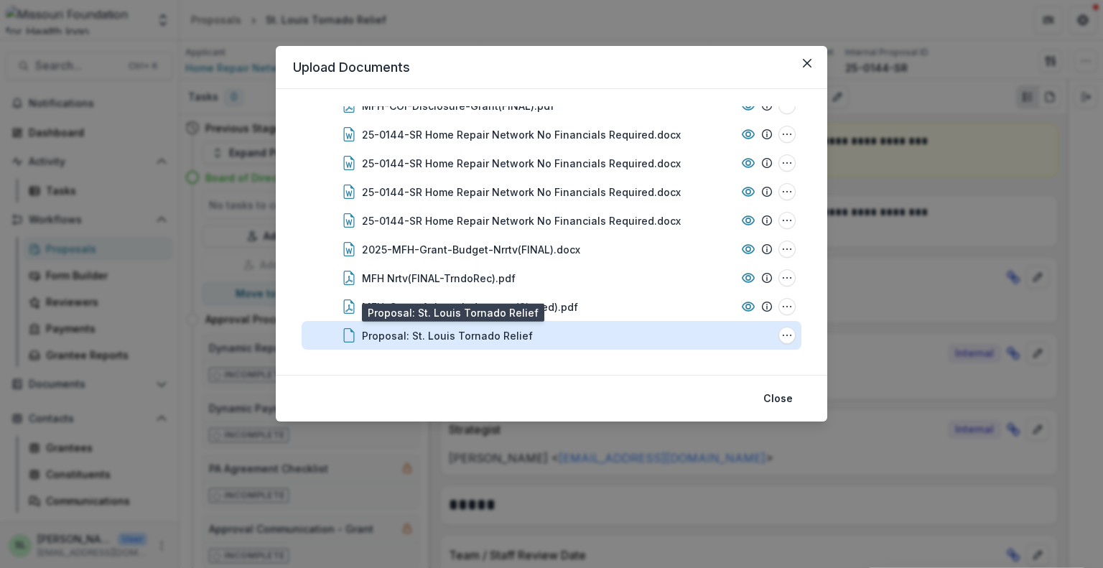
click at [462, 335] on div "Proposal: St. Louis Tornado Relief" at bounding box center [447, 335] width 171 height 15
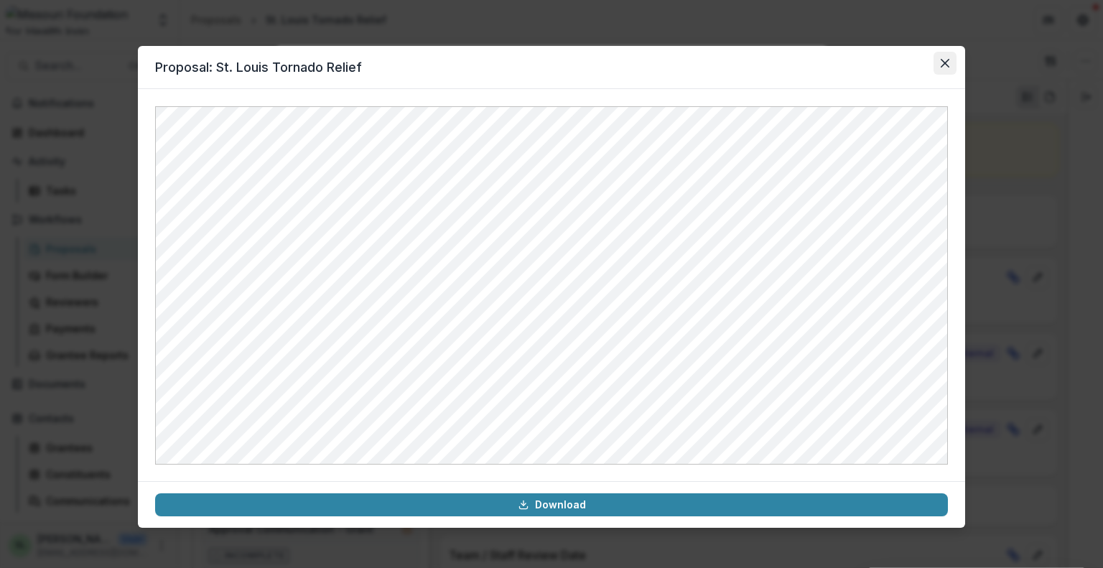
click at [944, 63] on icon "Close" at bounding box center [945, 63] width 9 height 9
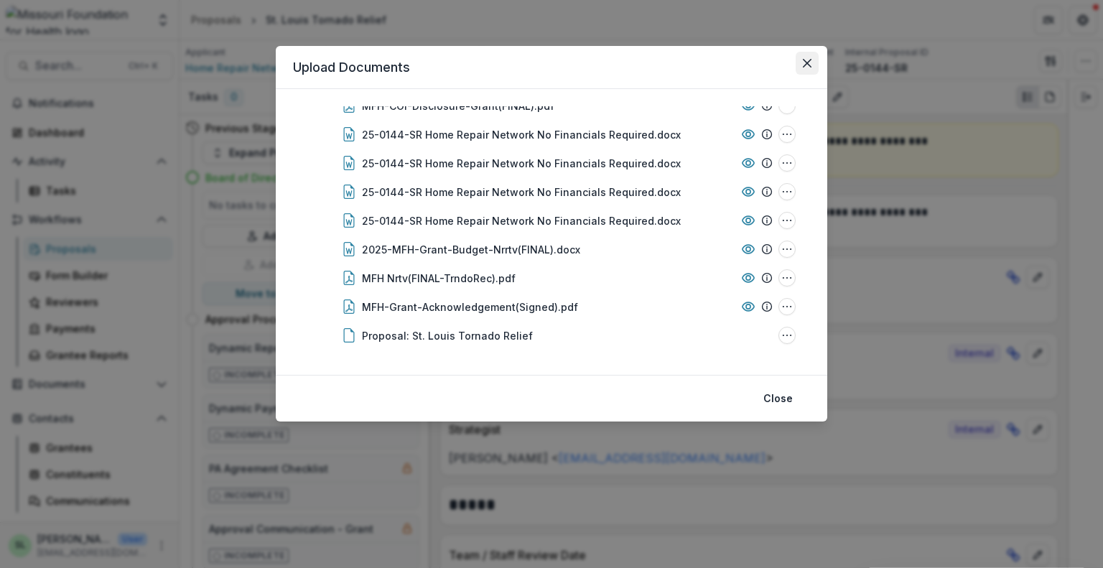
click at [810, 61] on icon "Close" at bounding box center [807, 63] width 9 height 9
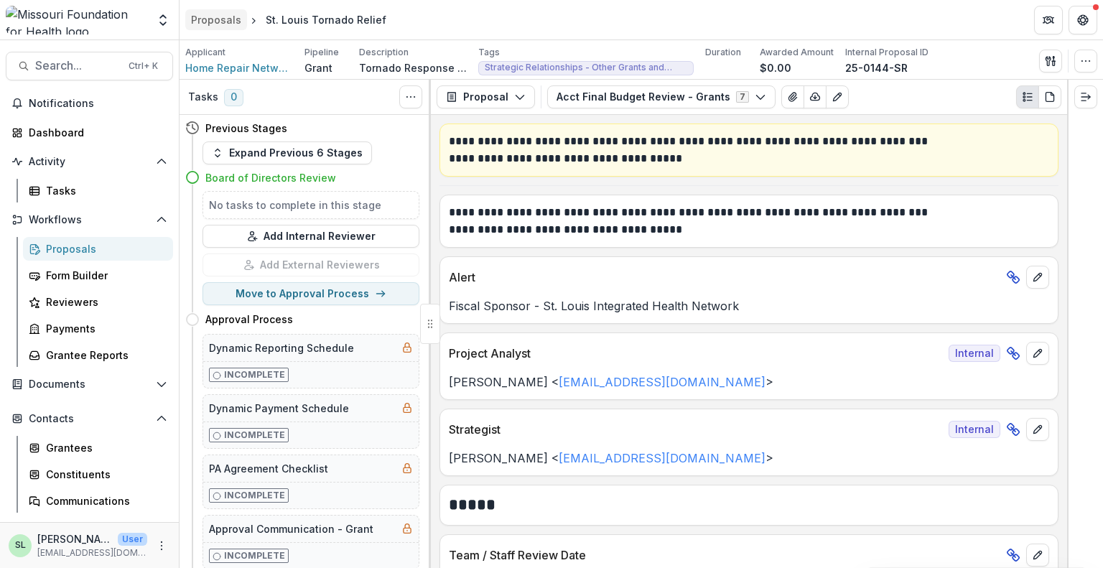
click at [218, 14] on div "Proposals" at bounding box center [216, 19] width 50 height 15
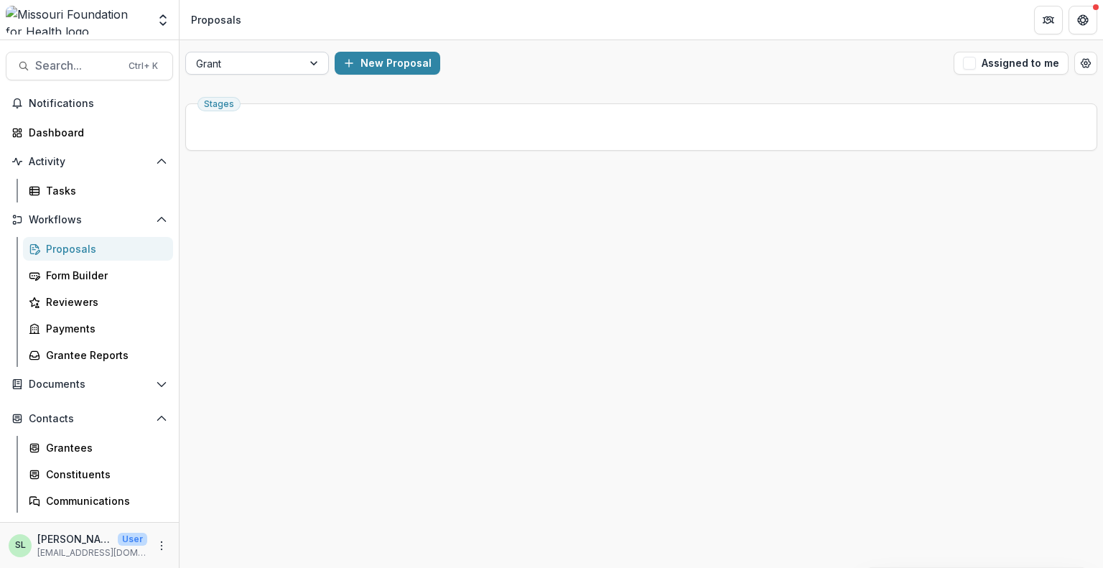
click at [289, 74] on div "Grant" at bounding box center [257, 63] width 144 height 23
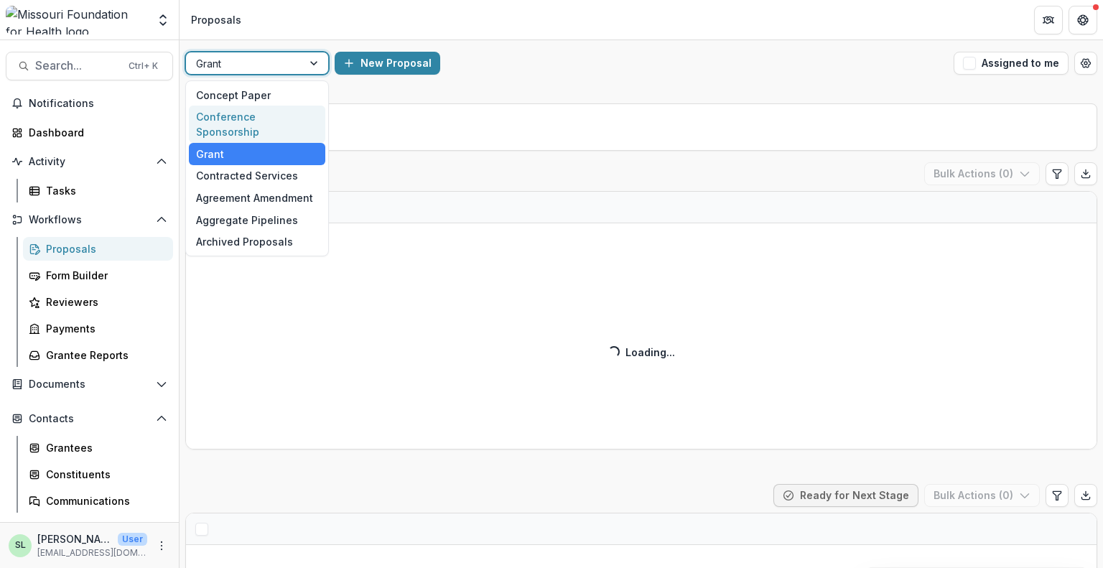
click at [289, 113] on div "Conference Sponsorship" at bounding box center [257, 124] width 136 height 37
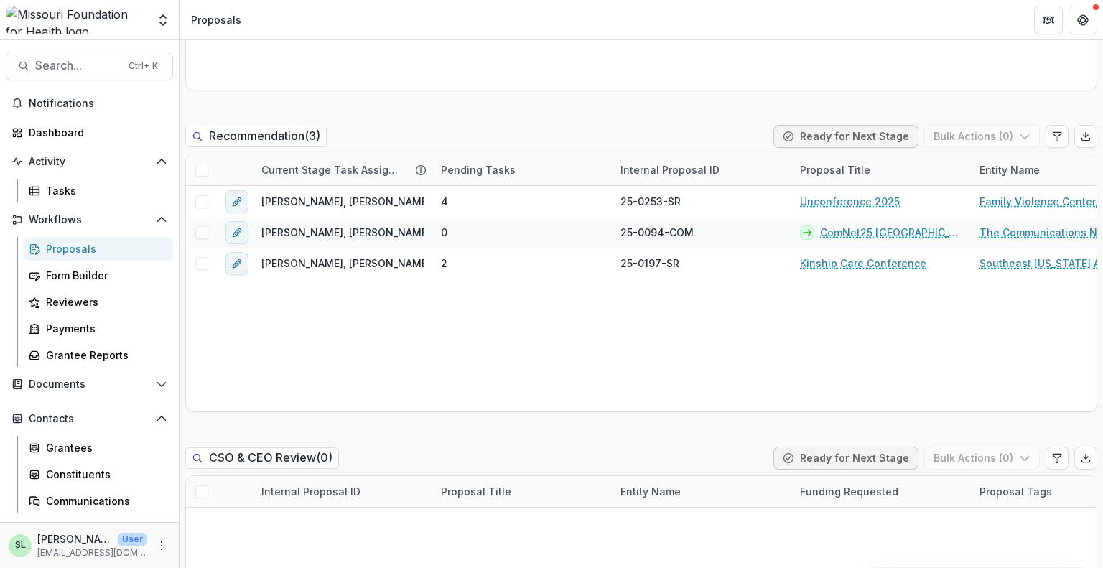
scroll to position [1005, 0]
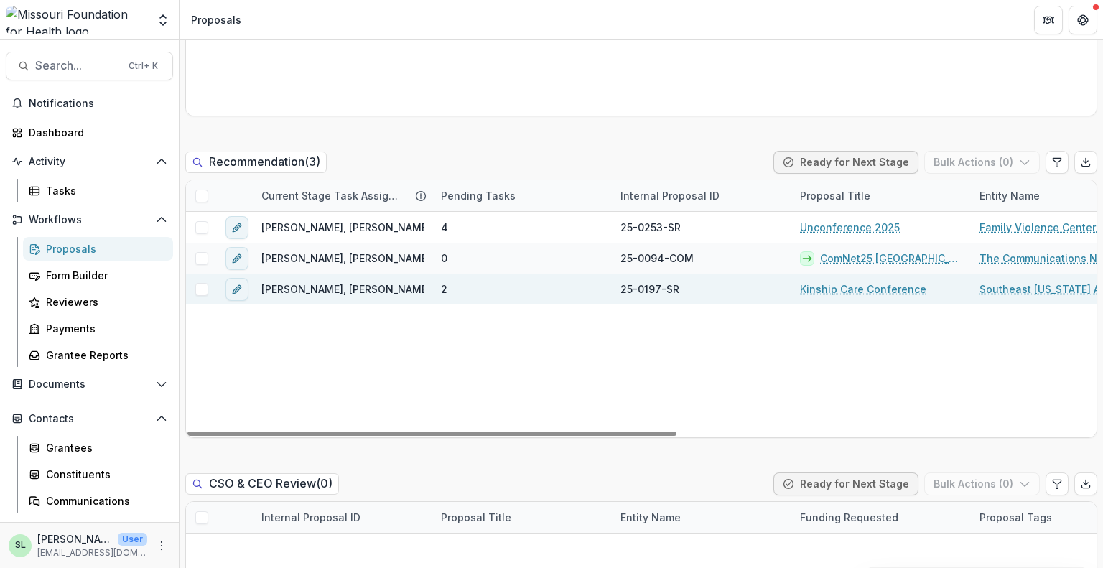
click at [845, 284] on link "Kinship Care Conference" at bounding box center [863, 289] width 126 height 15
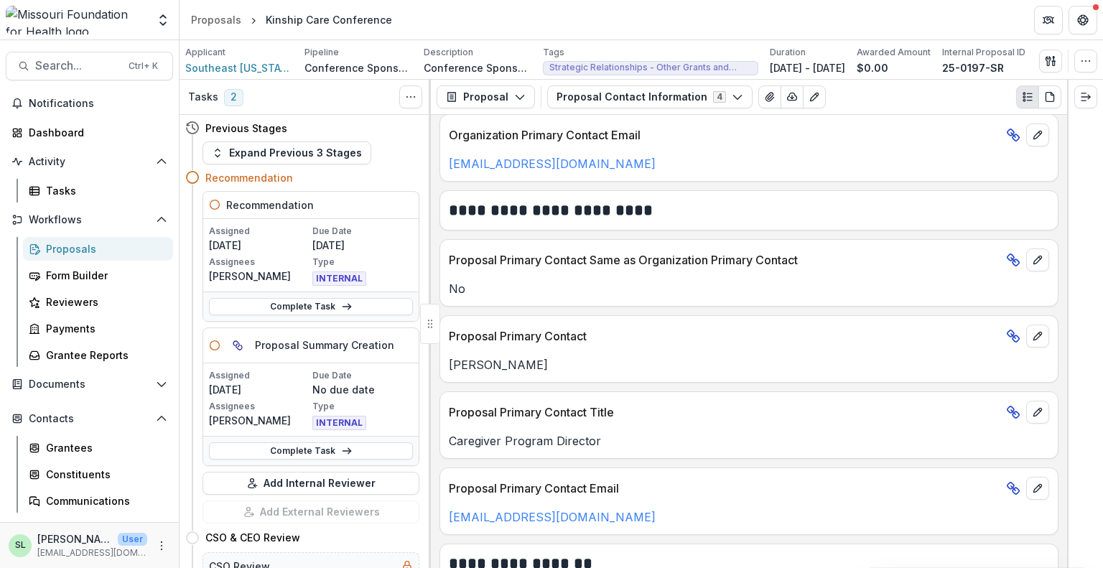
scroll to position [488, 0]
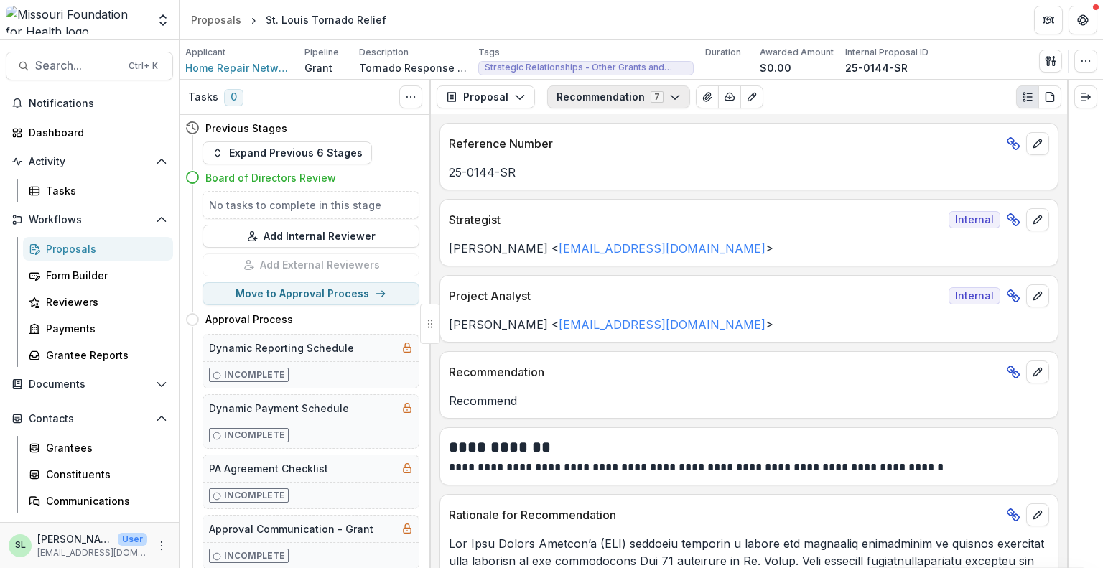
click at [661, 95] on button "Recommendation 7" at bounding box center [618, 96] width 143 height 23
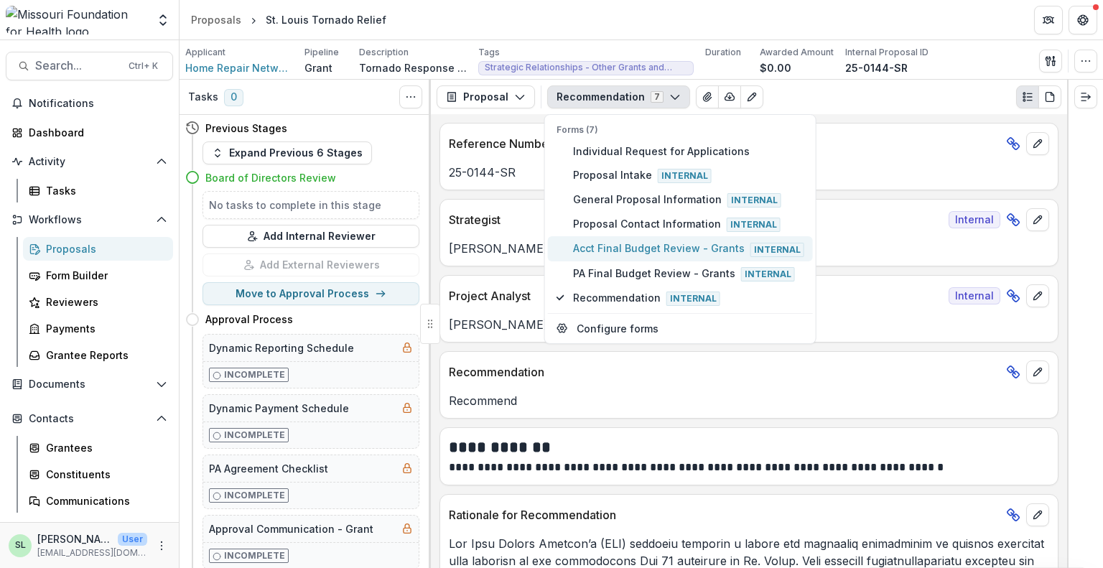
click at [638, 244] on span "Acct Final Budget Review - Grants Internal" at bounding box center [688, 249] width 231 height 16
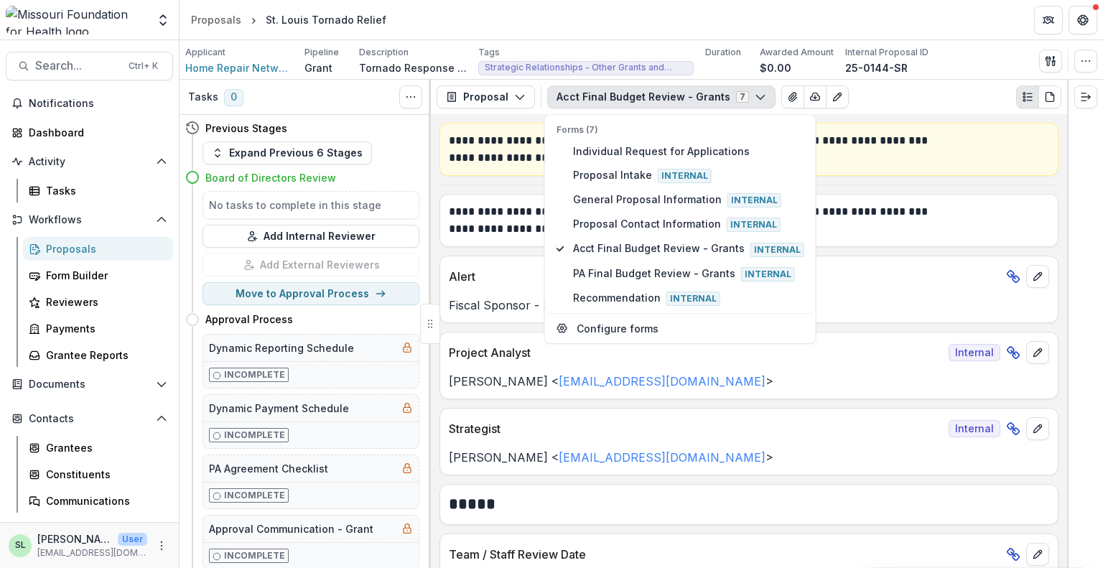
click at [951, 83] on div "Proposal Proposal Payments Reports Grant Agreements Board Summaries Bank Detail…" at bounding box center [749, 97] width 636 height 34
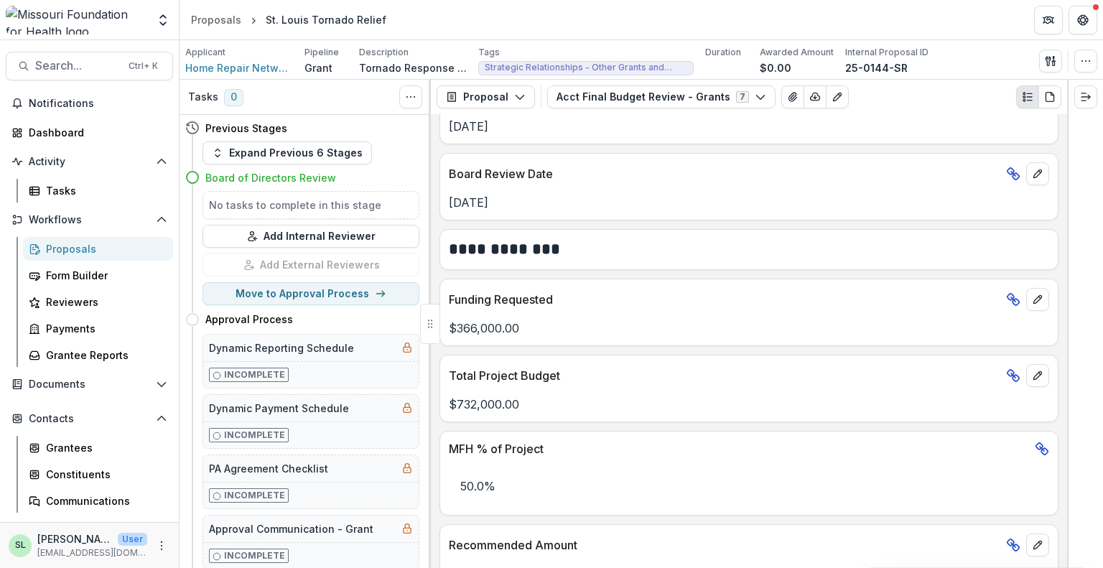
scroll to position [718, 0]
